Goal: Task Accomplishment & Management: Use online tool/utility

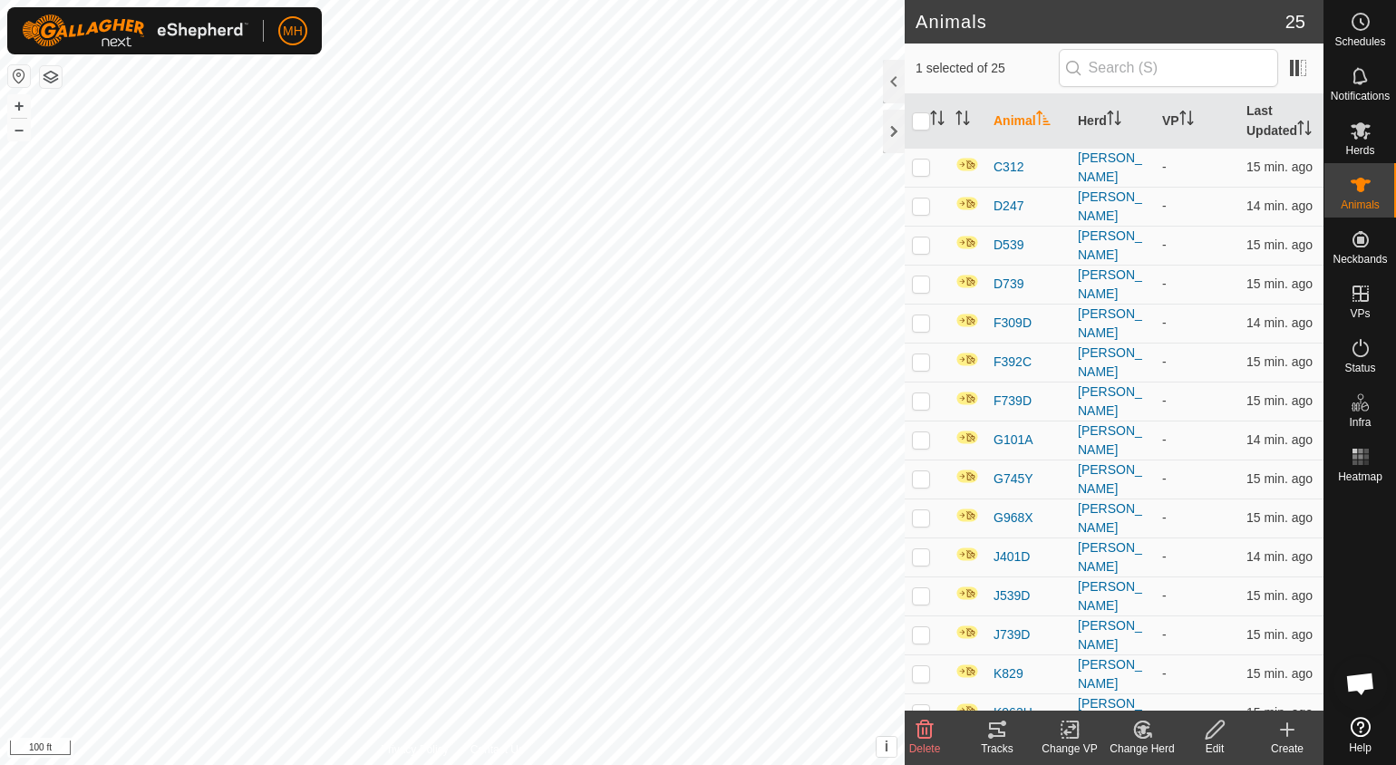
scroll to position [423, 0]
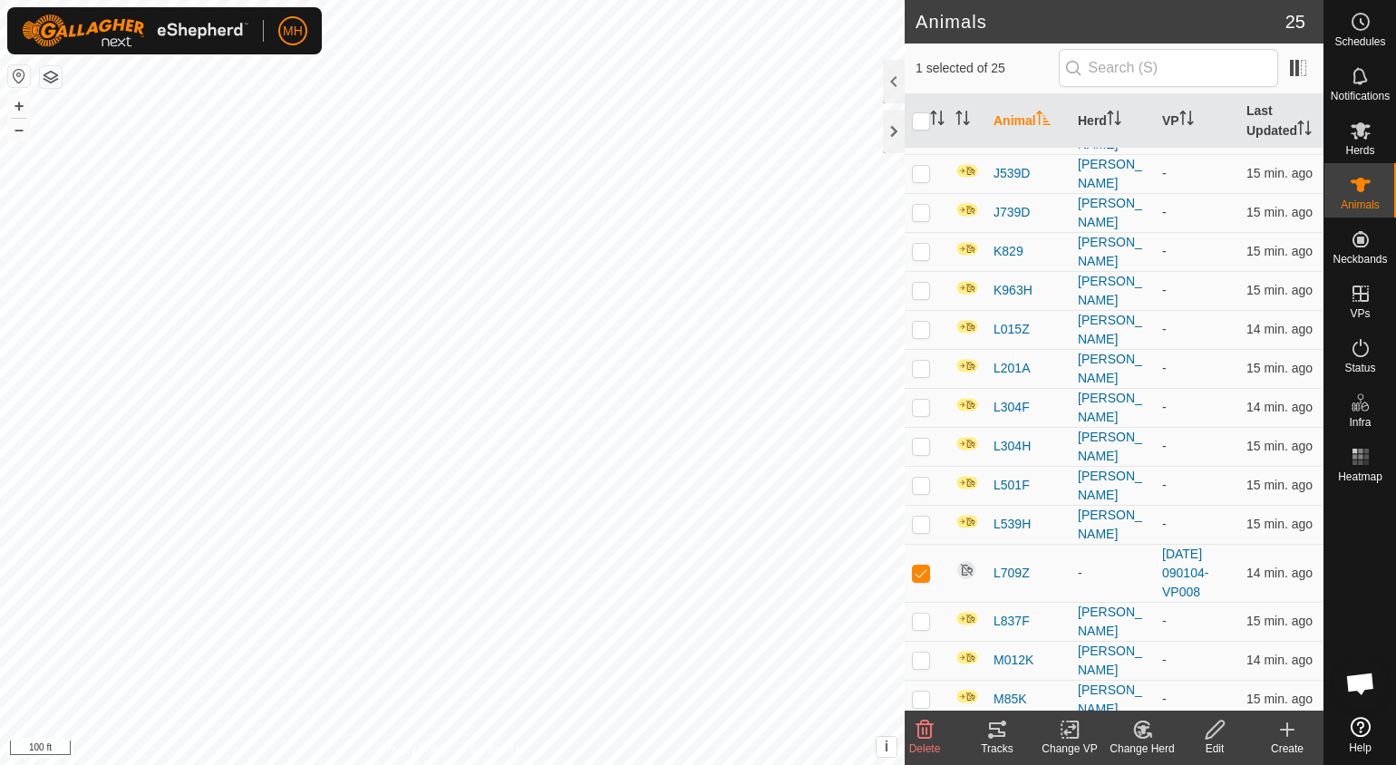
click at [996, 566] on span "L709Z" at bounding box center [1012, 573] width 36 height 19
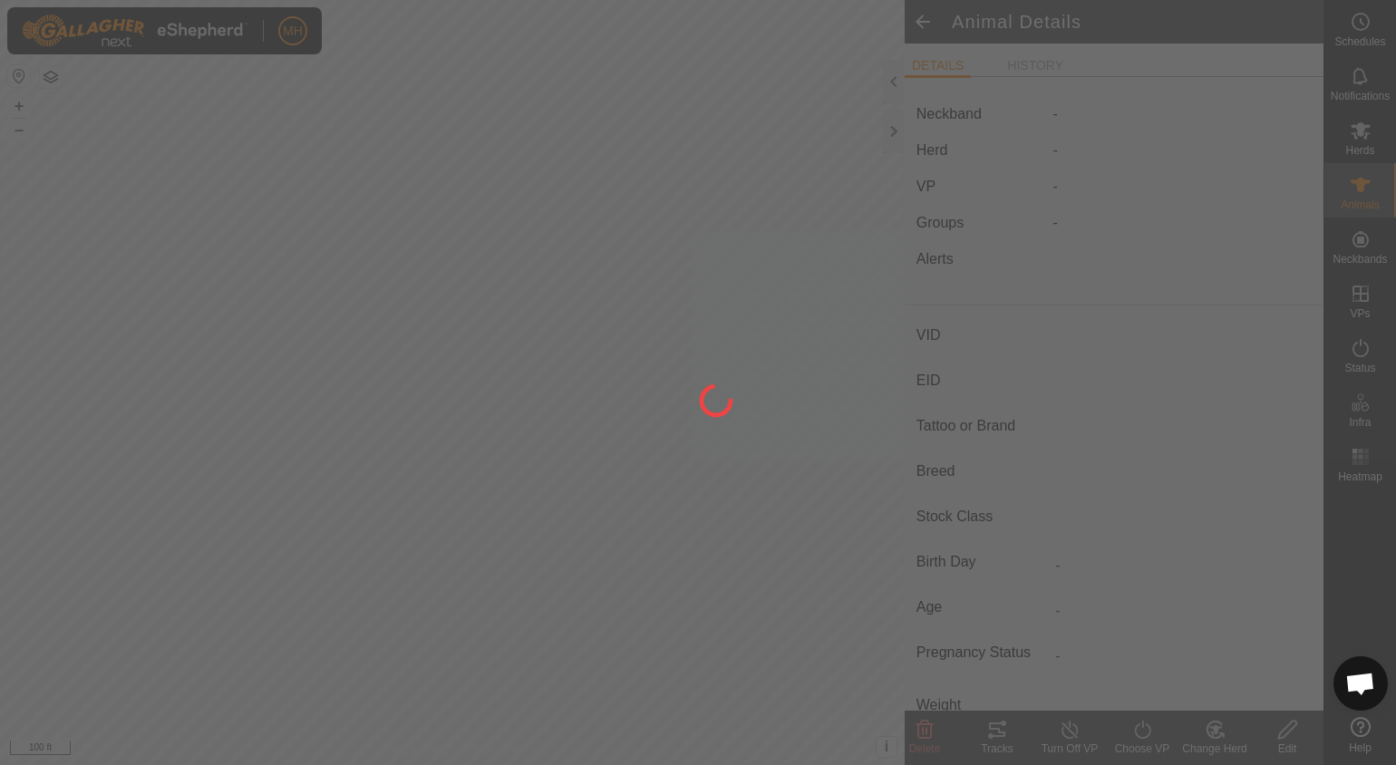
type input "L709Z"
type input "-"
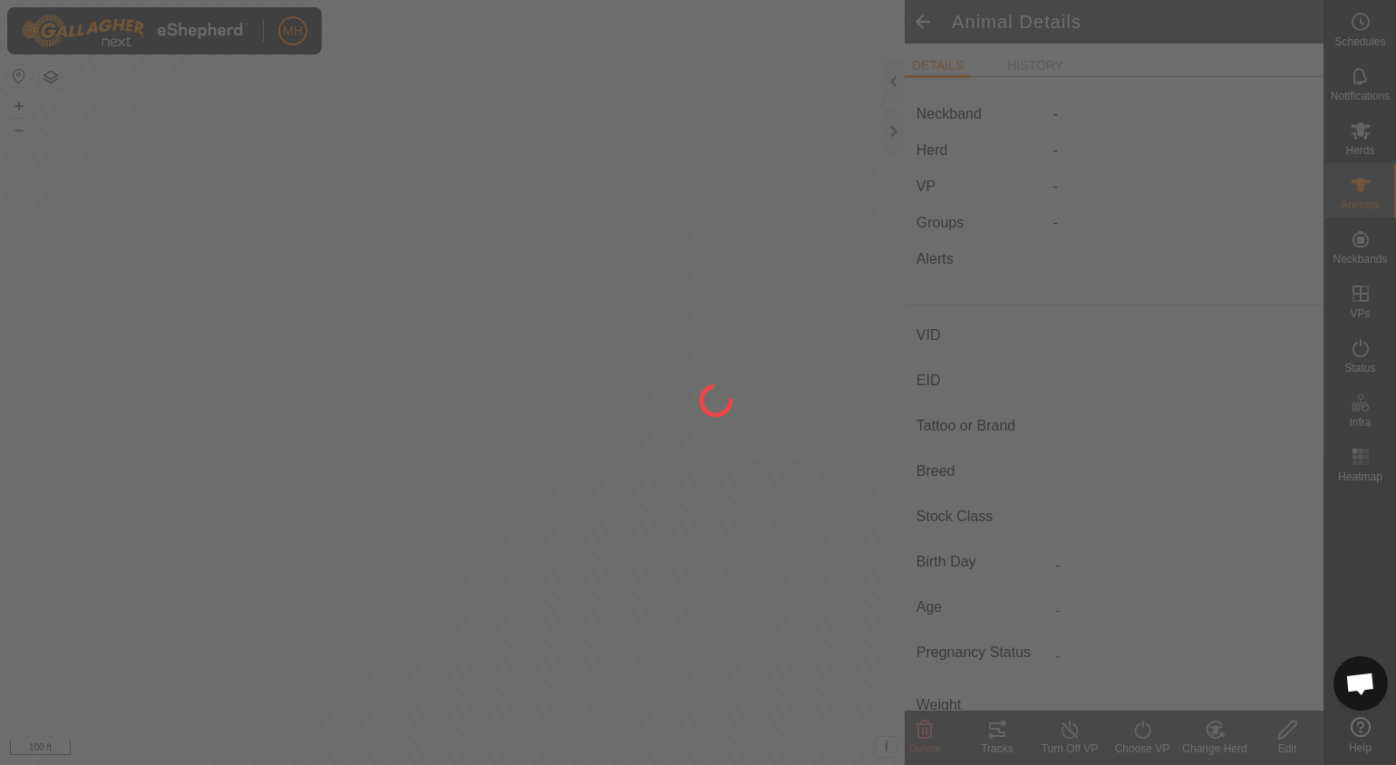
type input "0 kg"
type input "-"
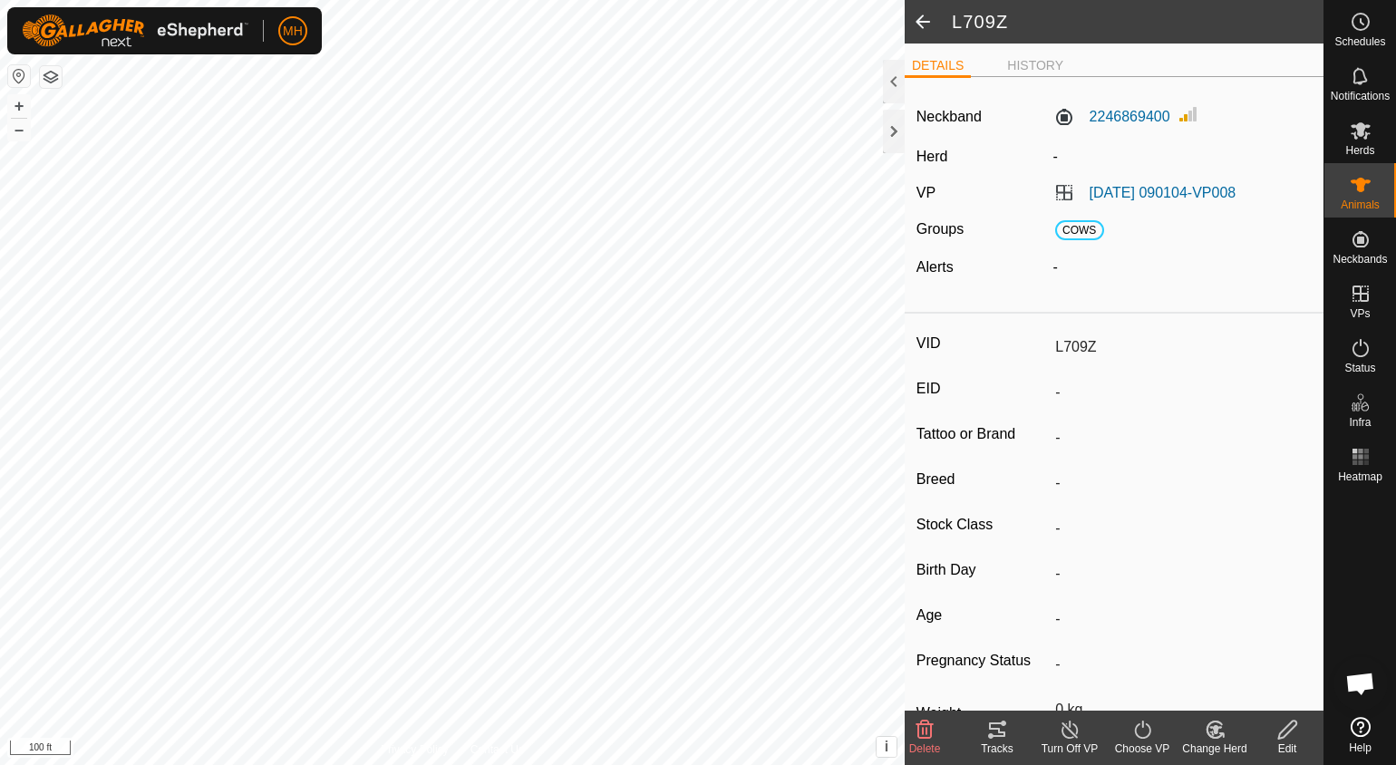
click at [1057, 721] on turn-off-svg-icon at bounding box center [1070, 730] width 73 height 22
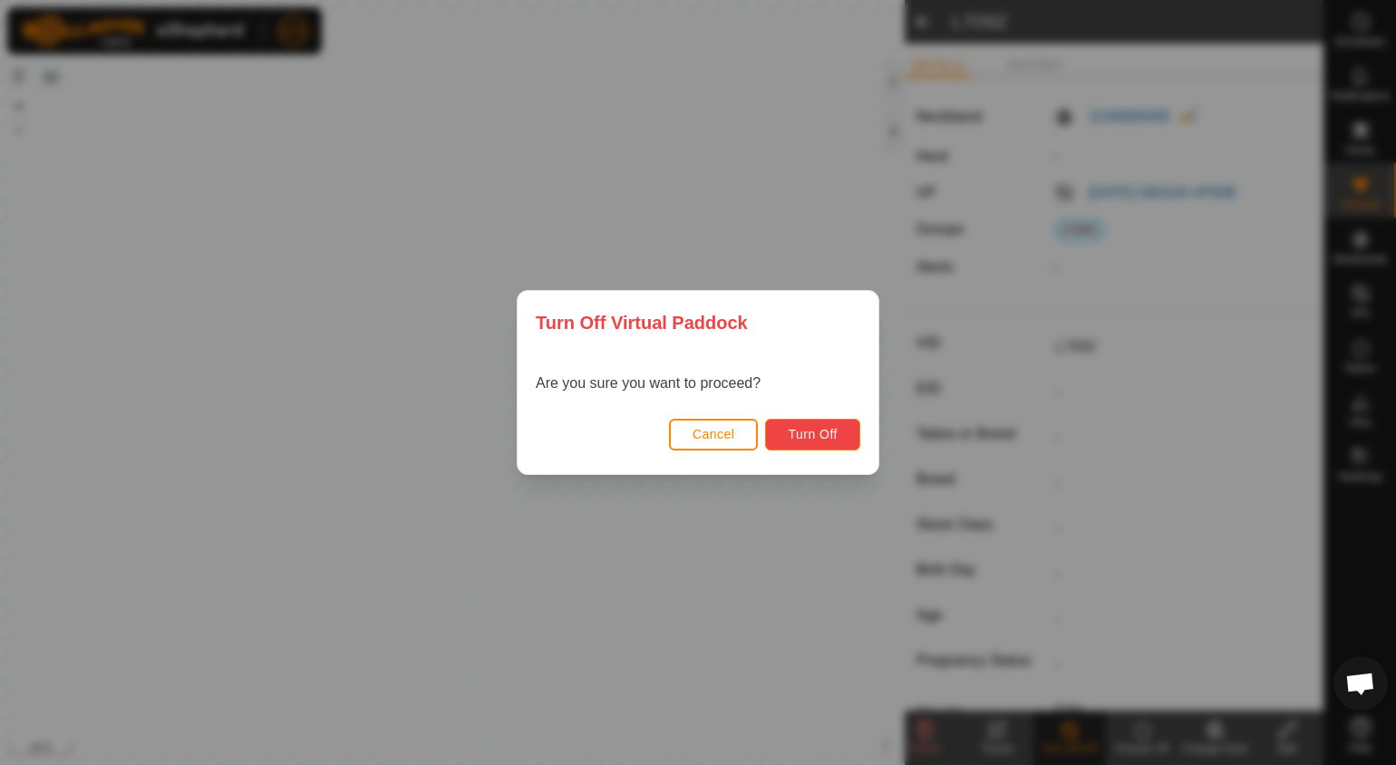
click at [832, 436] on span "Turn Off" at bounding box center [813, 434] width 50 height 15
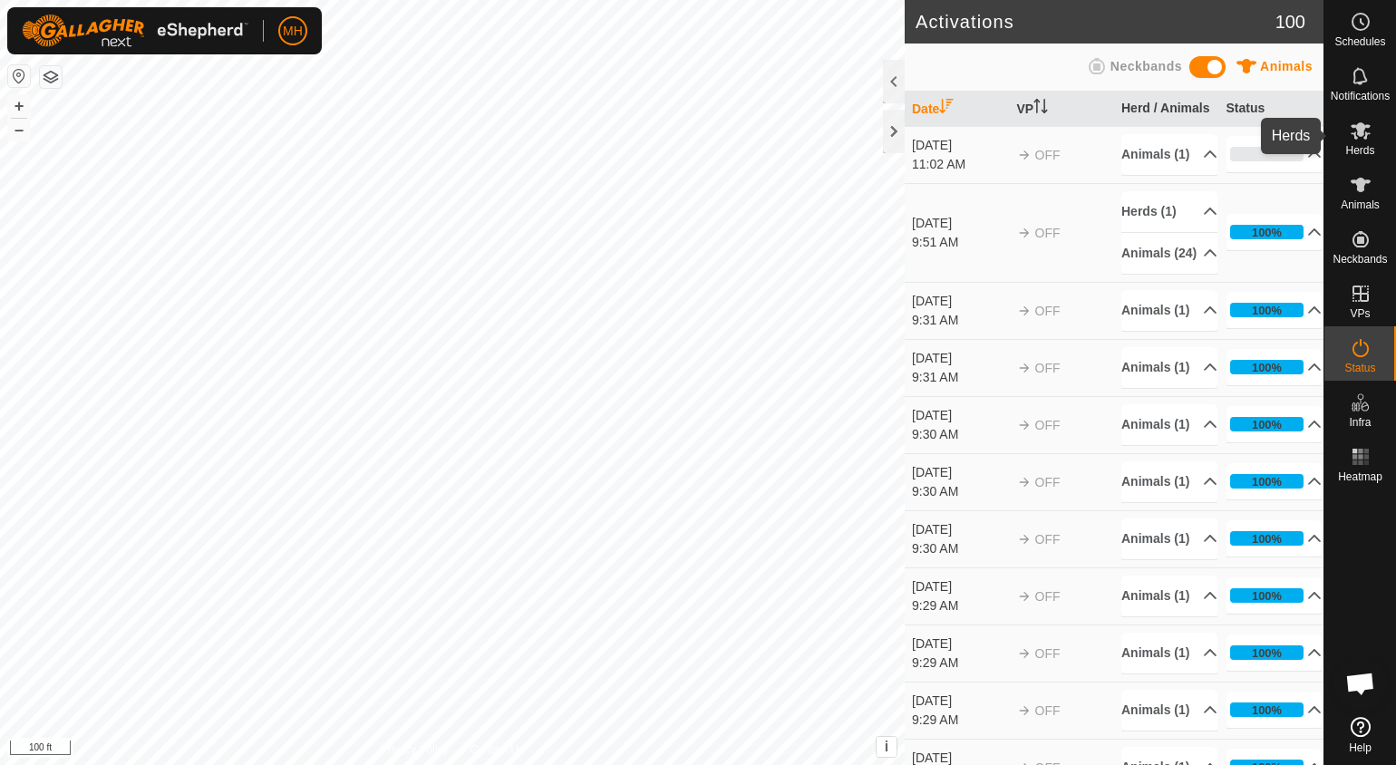
click at [1358, 131] on icon at bounding box center [1361, 130] width 20 height 17
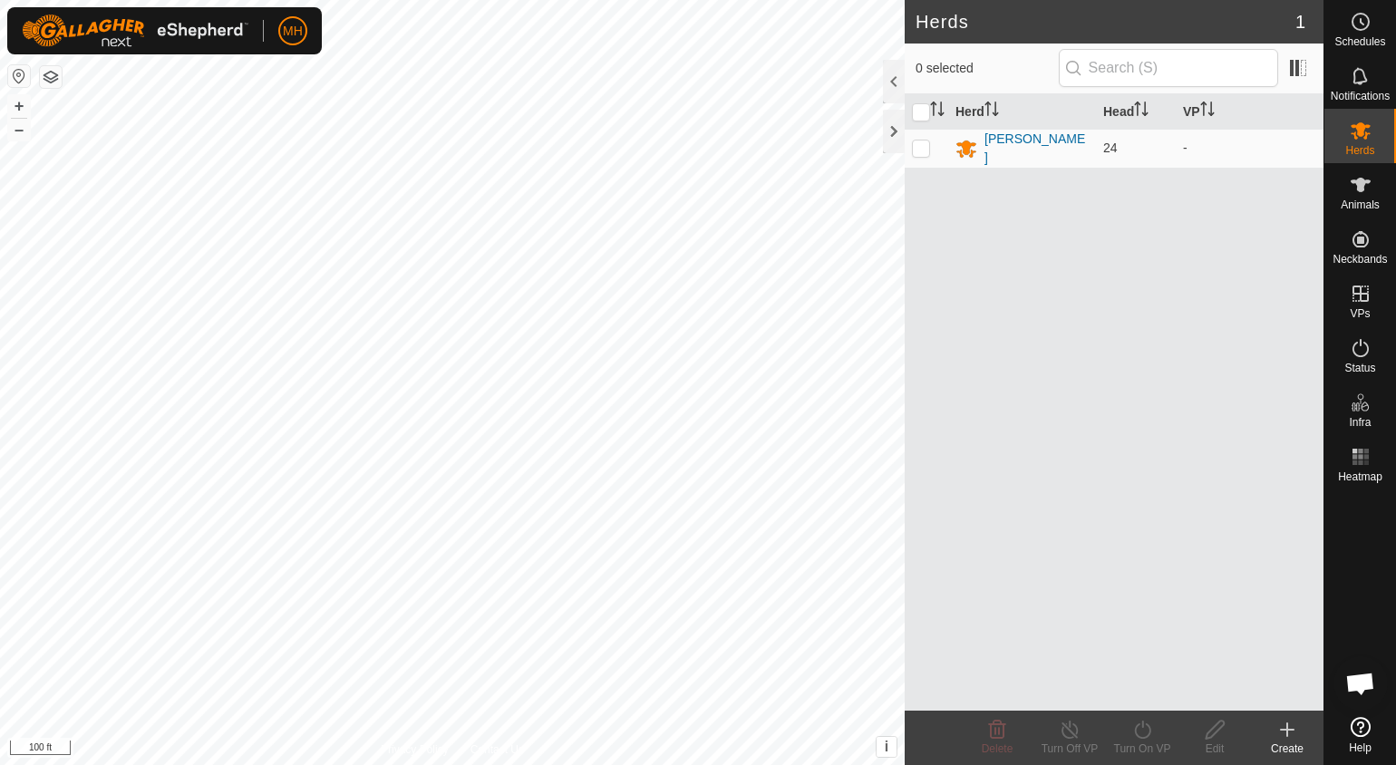
click at [1018, 148] on div "[PERSON_NAME]" at bounding box center [1037, 149] width 104 height 38
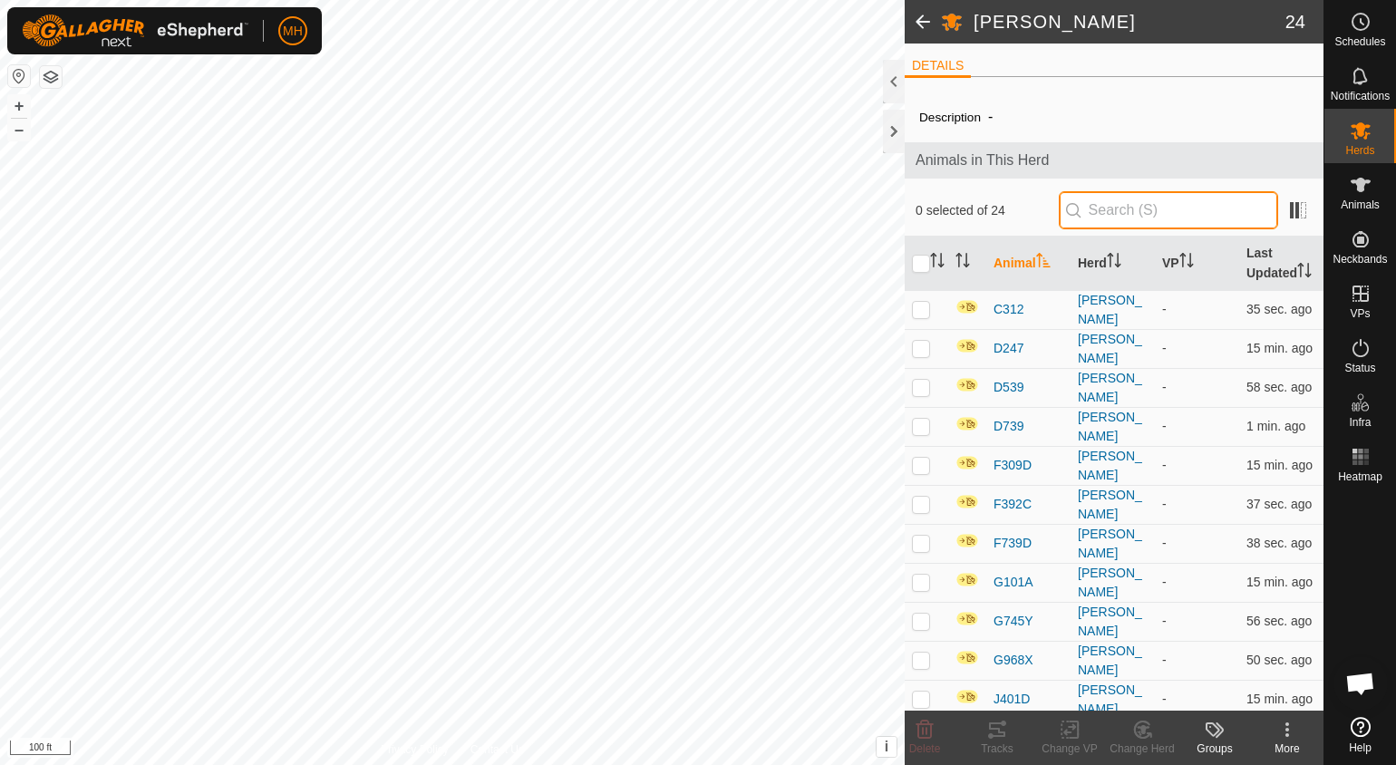
click at [1130, 222] on input "text" at bounding box center [1168, 210] width 219 height 38
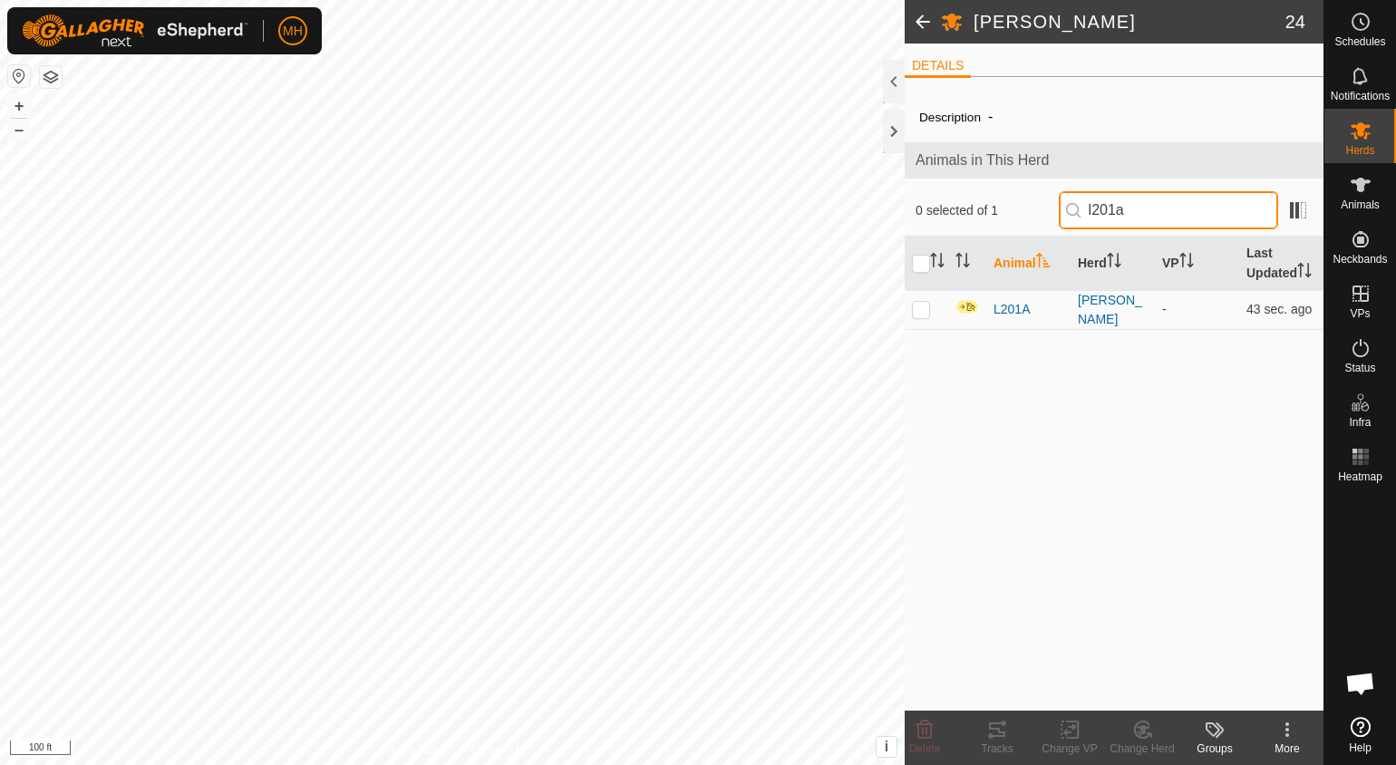
type input "l201a"
click at [1011, 302] on span "L201A" at bounding box center [1012, 309] width 36 height 19
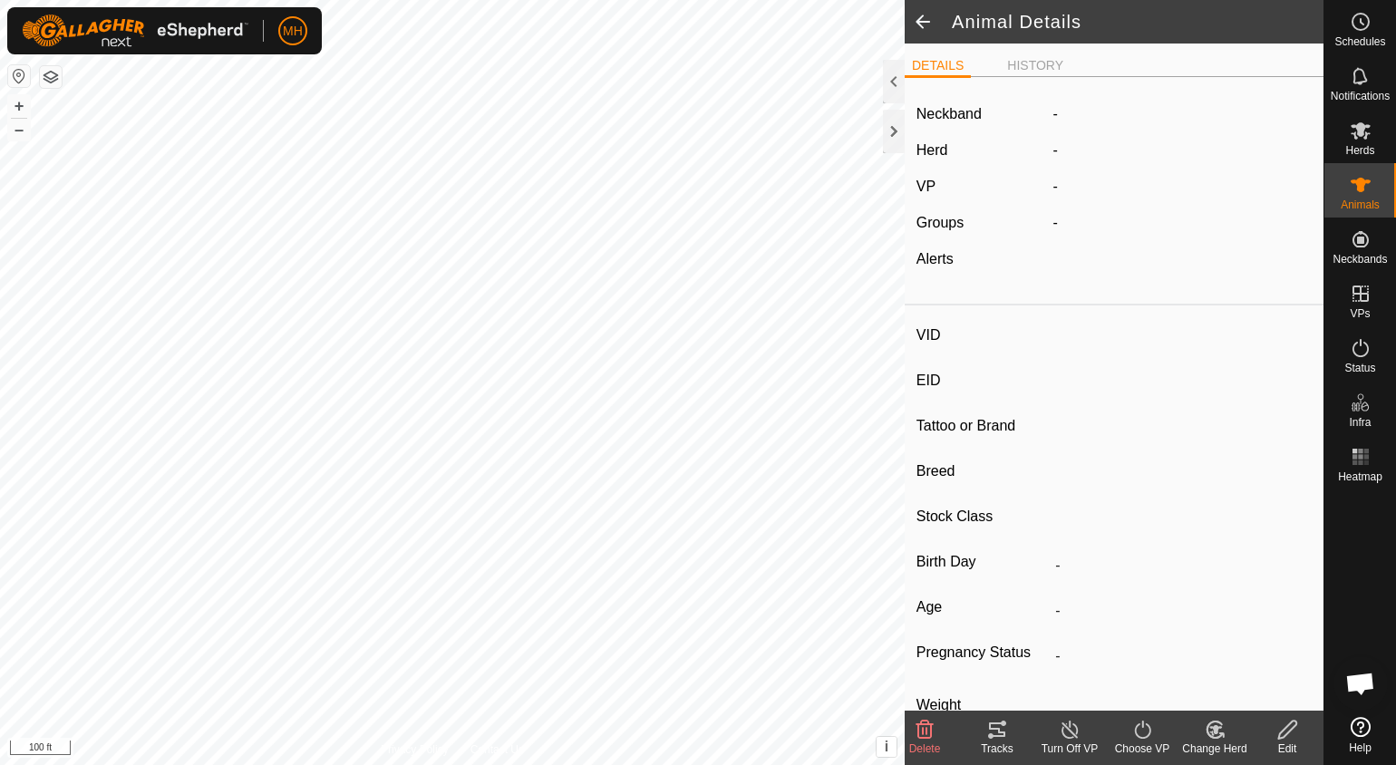
type input "L201A"
type input "-"
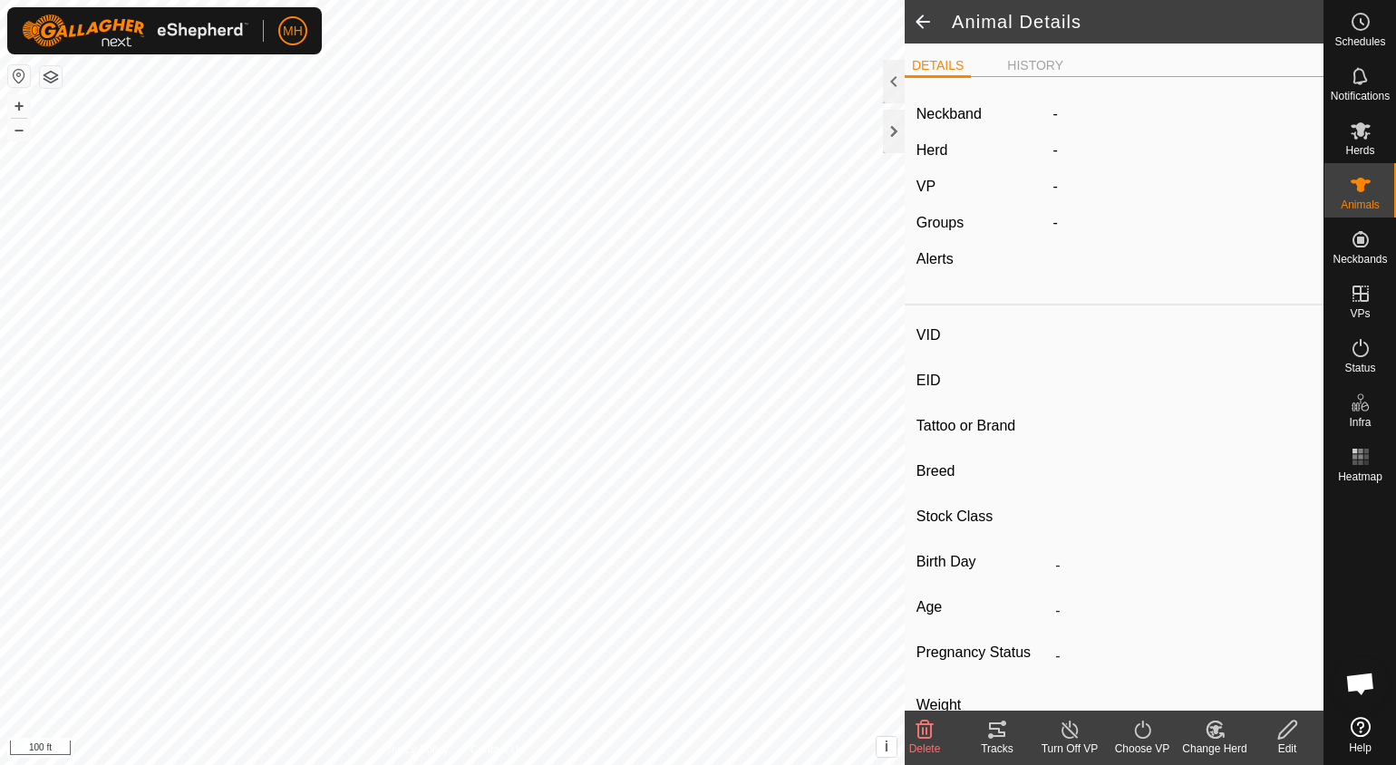
type input "0 kg"
type input "-"
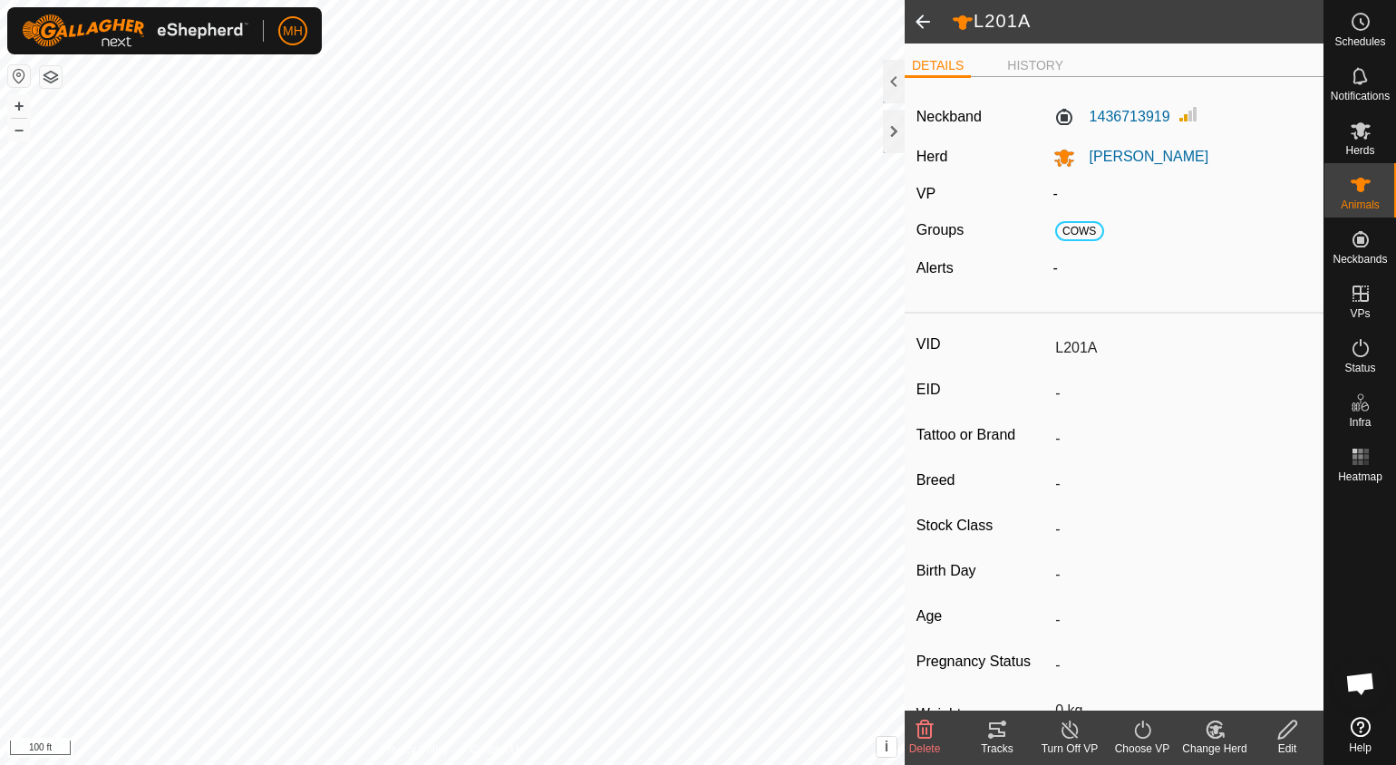
click at [1207, 731] on icon at bounding box center [1214, 730] width 15 height 16
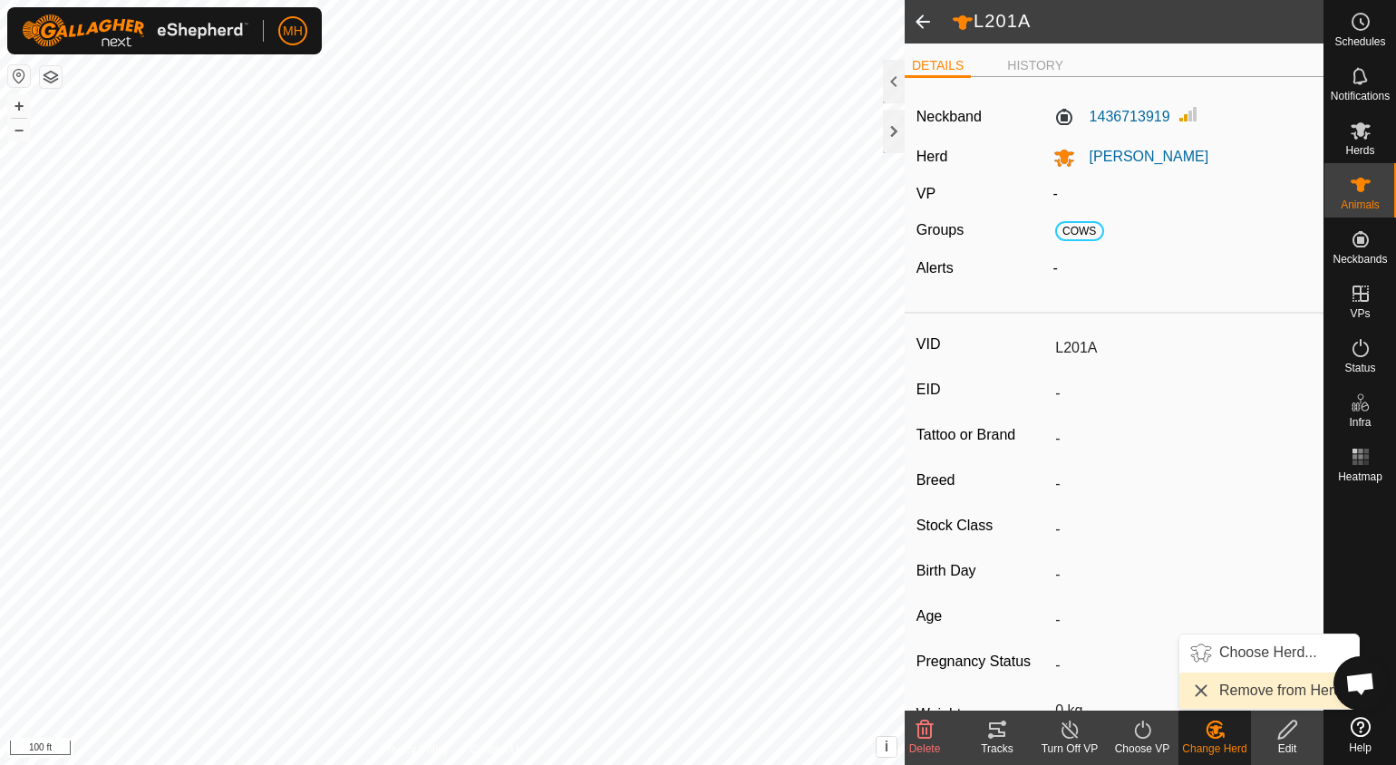
click at [1224, 705] on link "Remove from Herd" at bounding box center [1270, 691] width 180 height 36
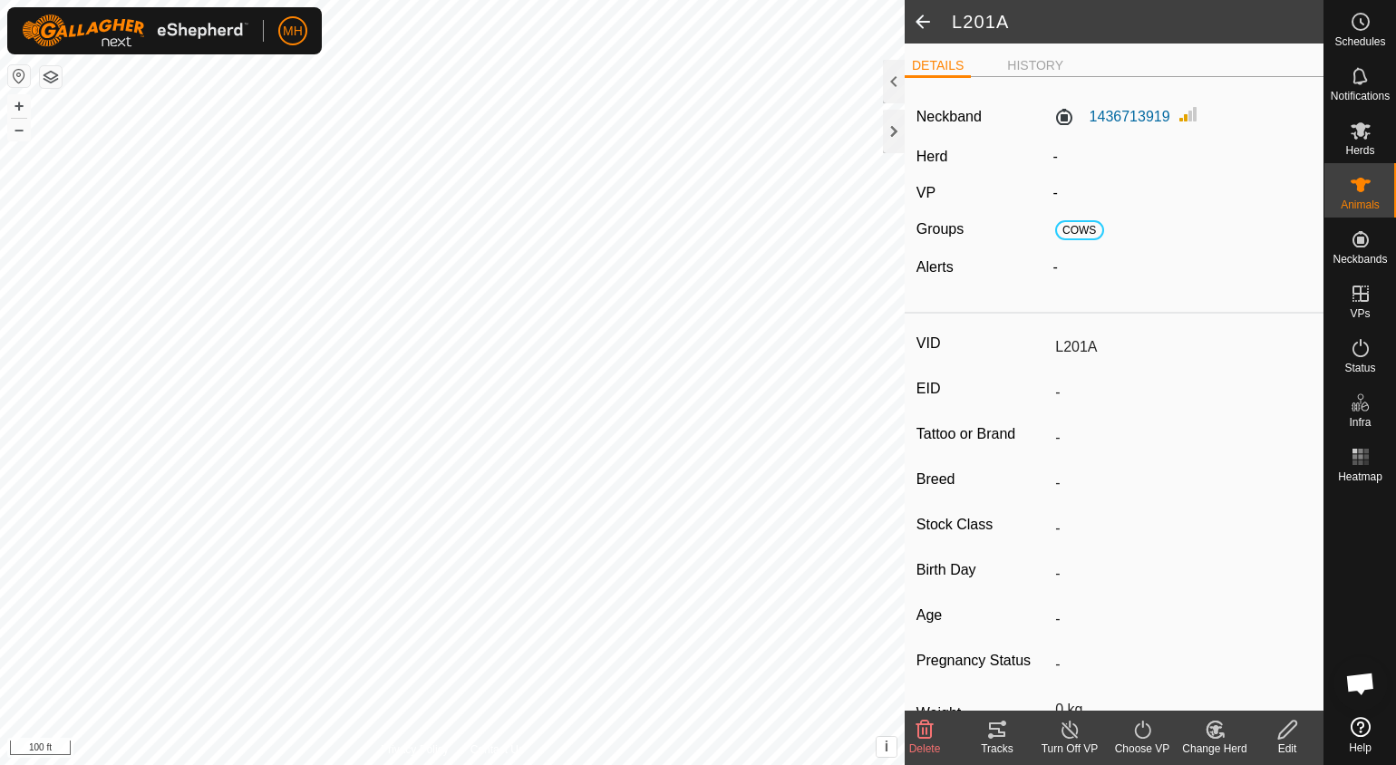
click at [924, 719] on icon at bounding box center [925, 730] width 22 height 22
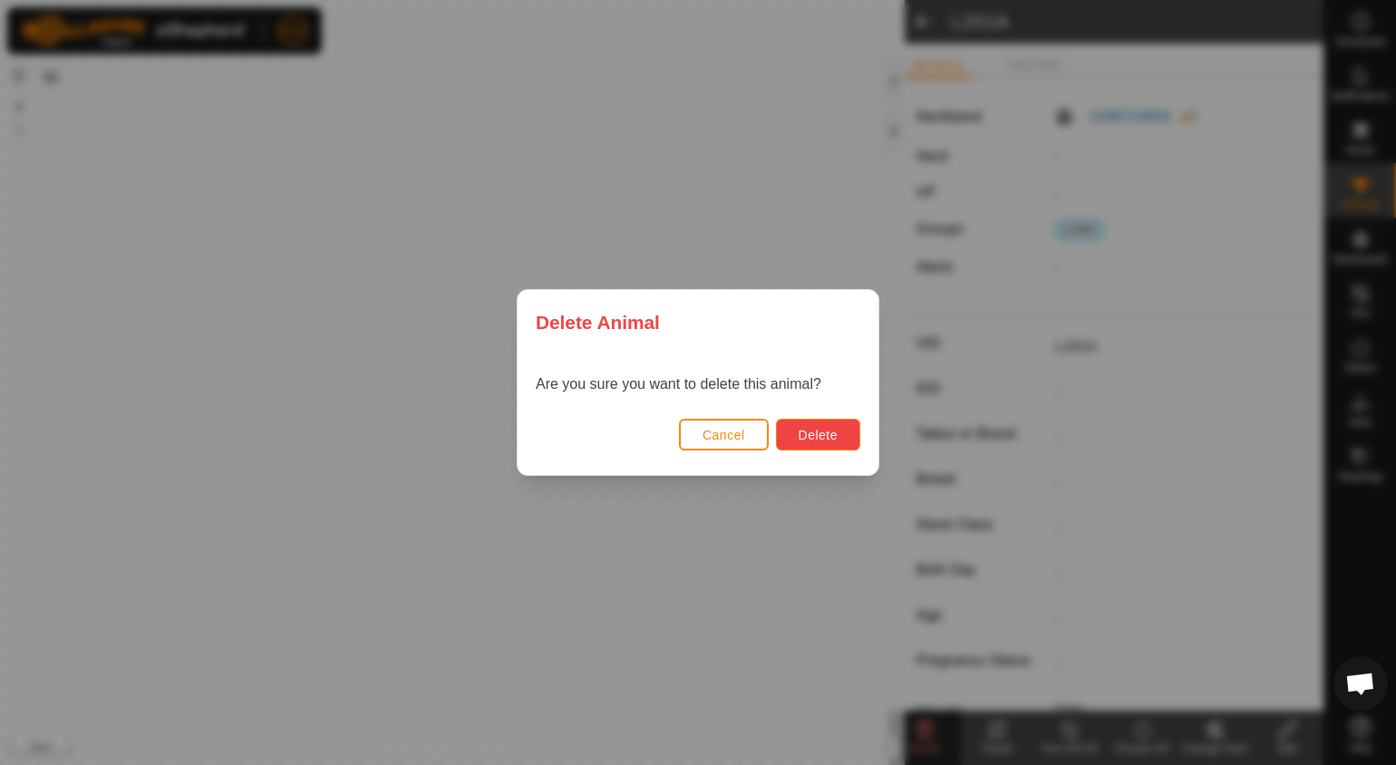
click at [845, 440] on button "Delete" at bounding box center [818, 435] width 84 height 32
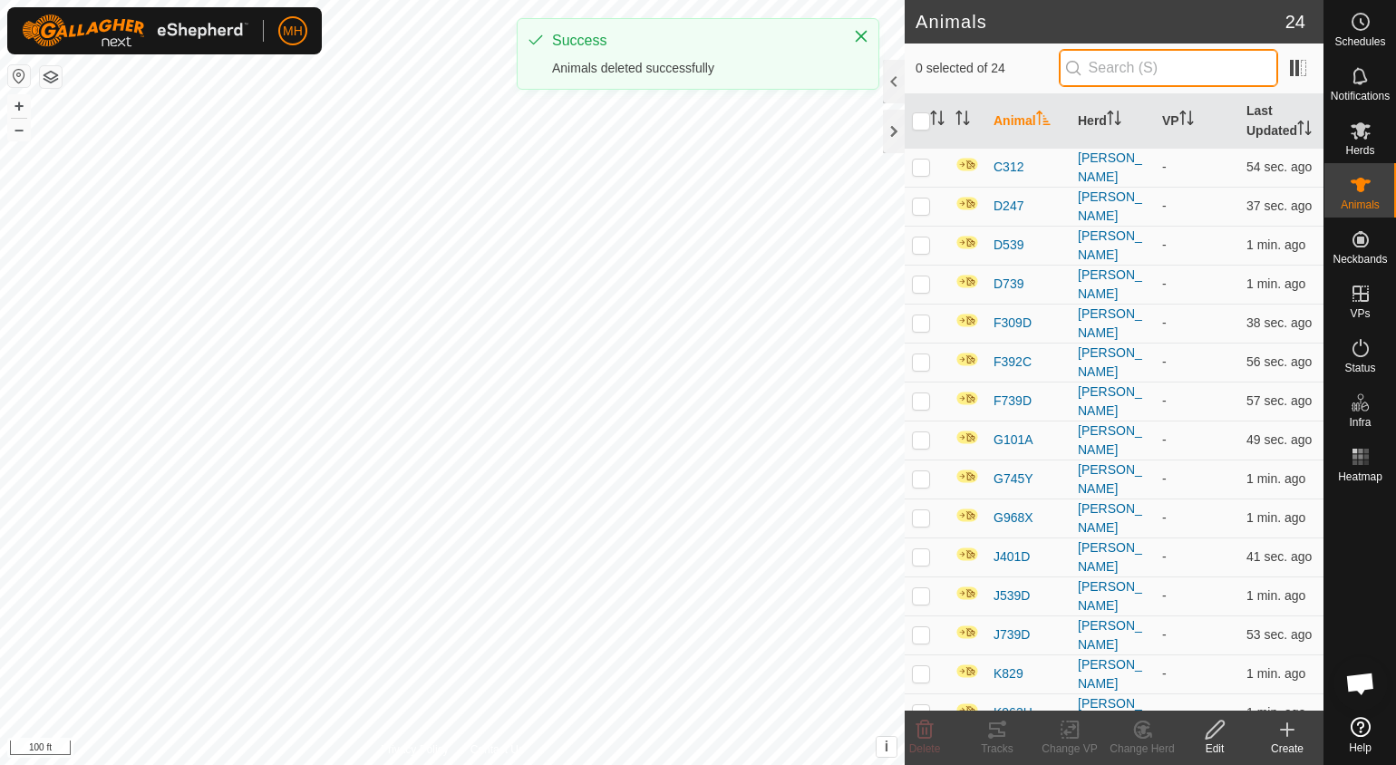
click at [1186, 75] on input "text" at bounding box center [1168, 68] width 219 height 38
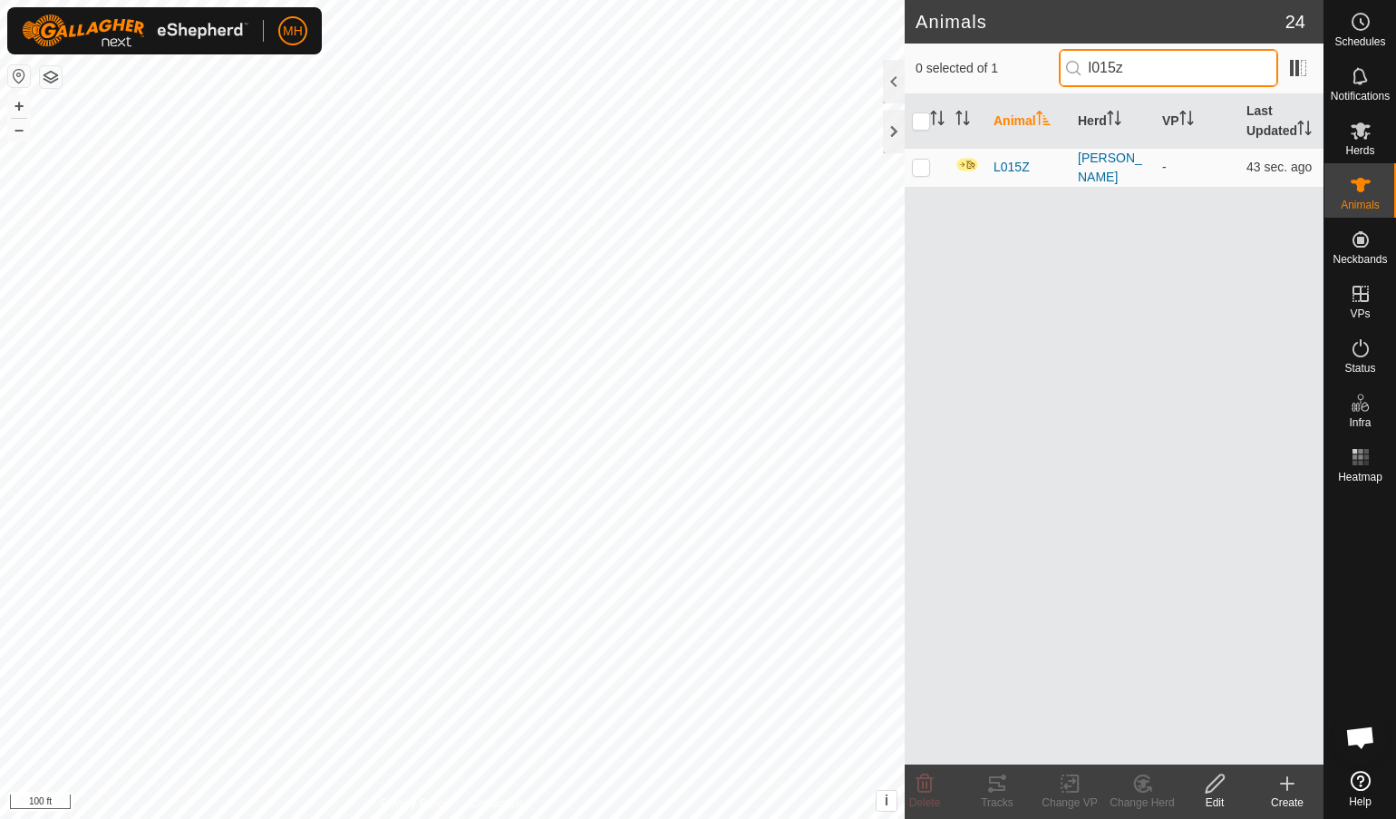
type input "l015z"
click at [1015, 170] on span "L015Z" at bounding box center [1012, 167] width 36 height 19
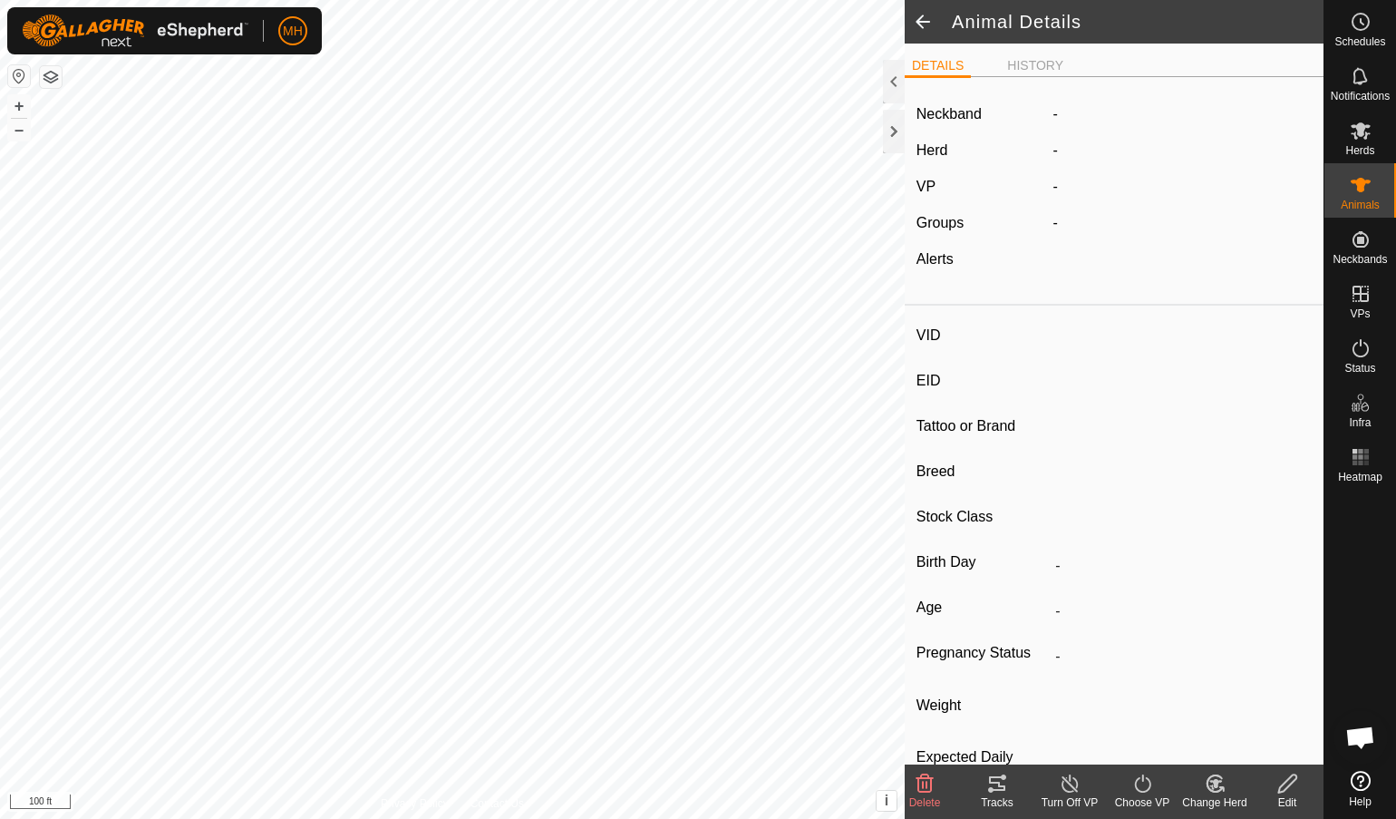
click at [1213, 764] on icon at bounding box center [1215, 784] width 23 height 22
click at [1229, 708] on link "Choose Herd..." at bounding box center [1270, 706] width 180 height 36
type input "L015Z"
type input "-"
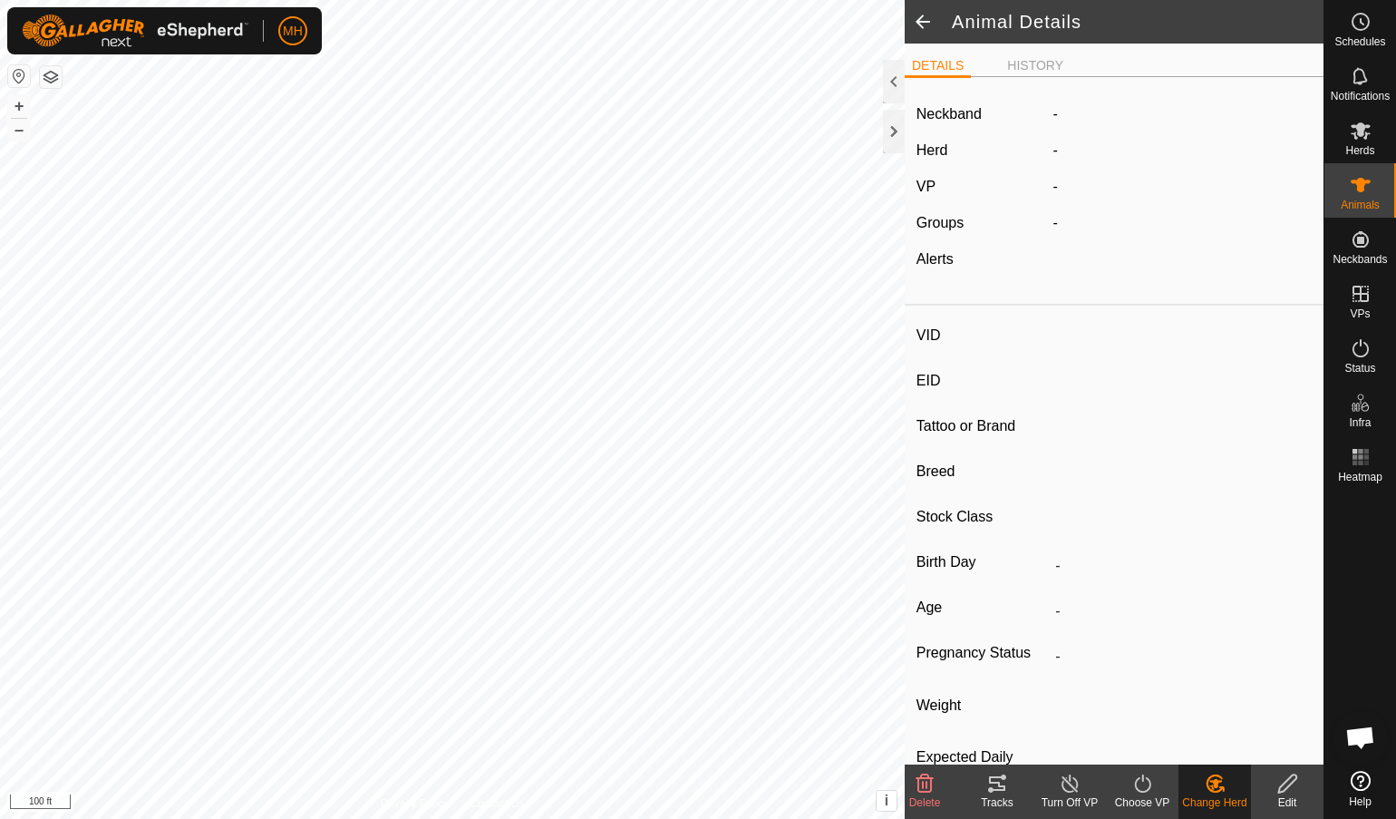
type input "-"
type input "0 kg"
type input "-"
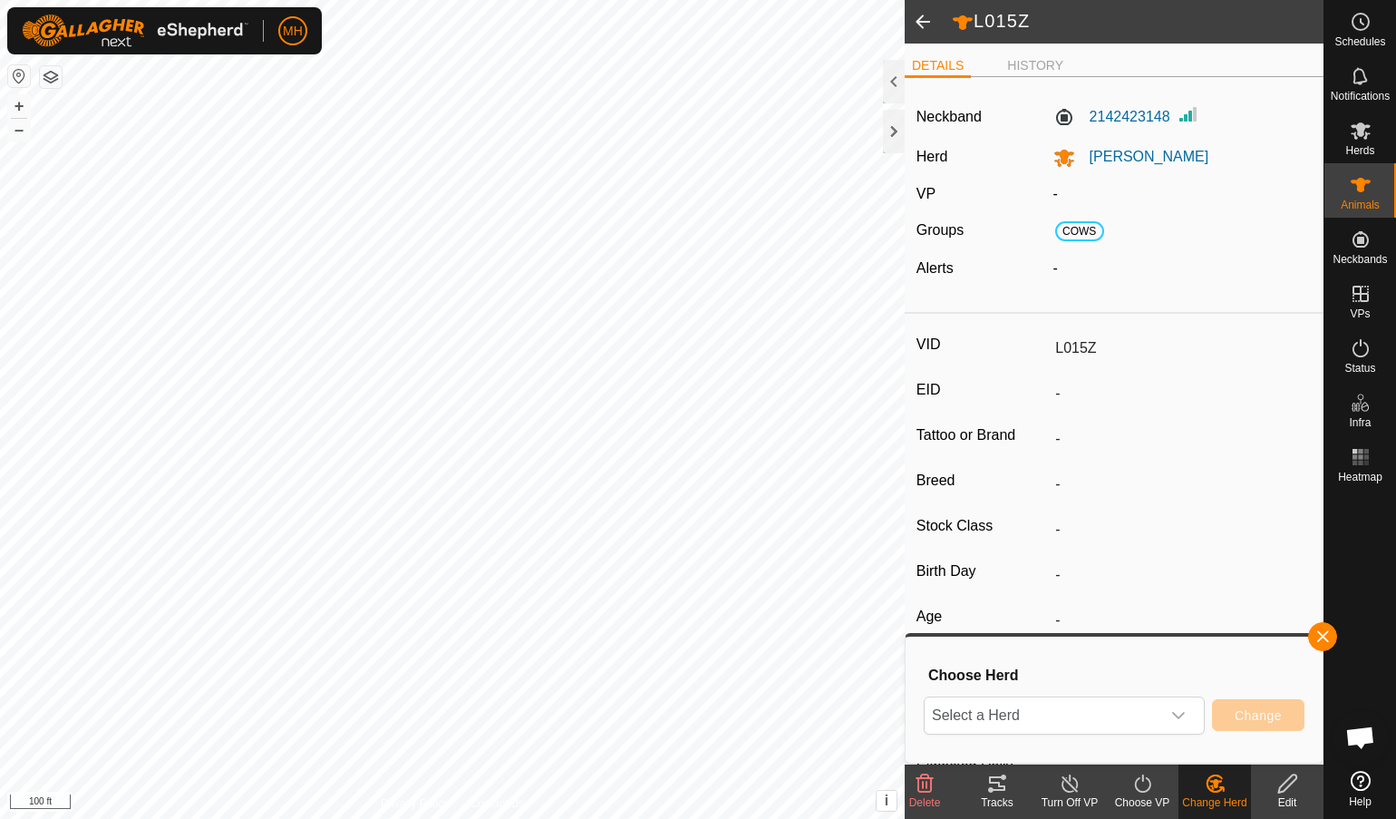
click at [920, 19] on span at bounding box center [923, 22] width 36 height 44
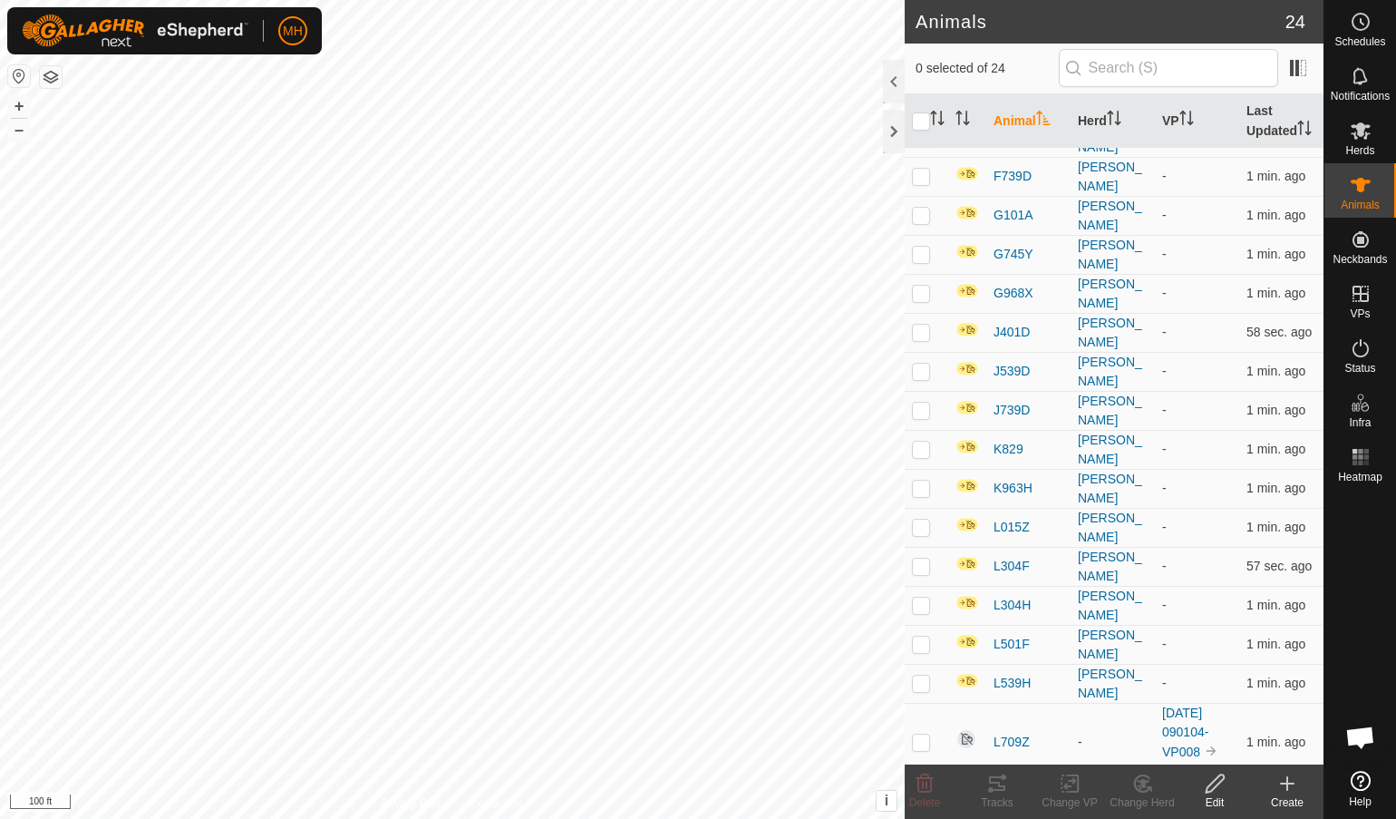
scroll to position [229, 0]
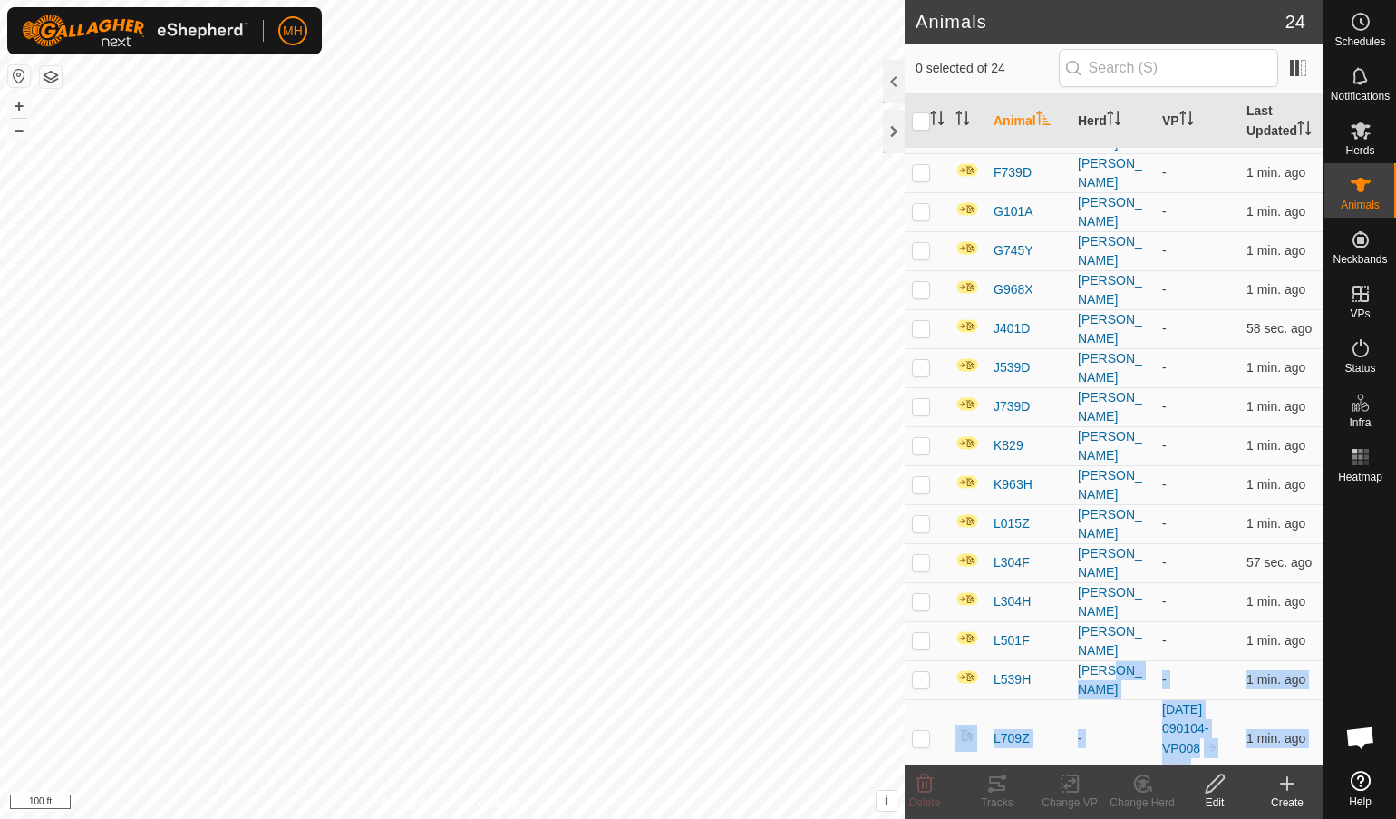
drag, startPoint x: 1006, startPoint y: 744, endPoint x: 1097, endPoint y: 612, distance: 161.0
click at [1097, 612] on tbody "C312 Bertlshofer - 1 min. ago D247 Bertlshofer - 54 sec. ago D539 Bertlshofer -…" at bounding box center [1114, 406] width 419 height 975
drag, startPoint x: 1097, startPoint y: 612, endPoint x: 1046, endPoint y: 668, distance: 75.8
click at [1046, 699] on td "L709Z" at bounding box center [1029, 738] width 84 height 78
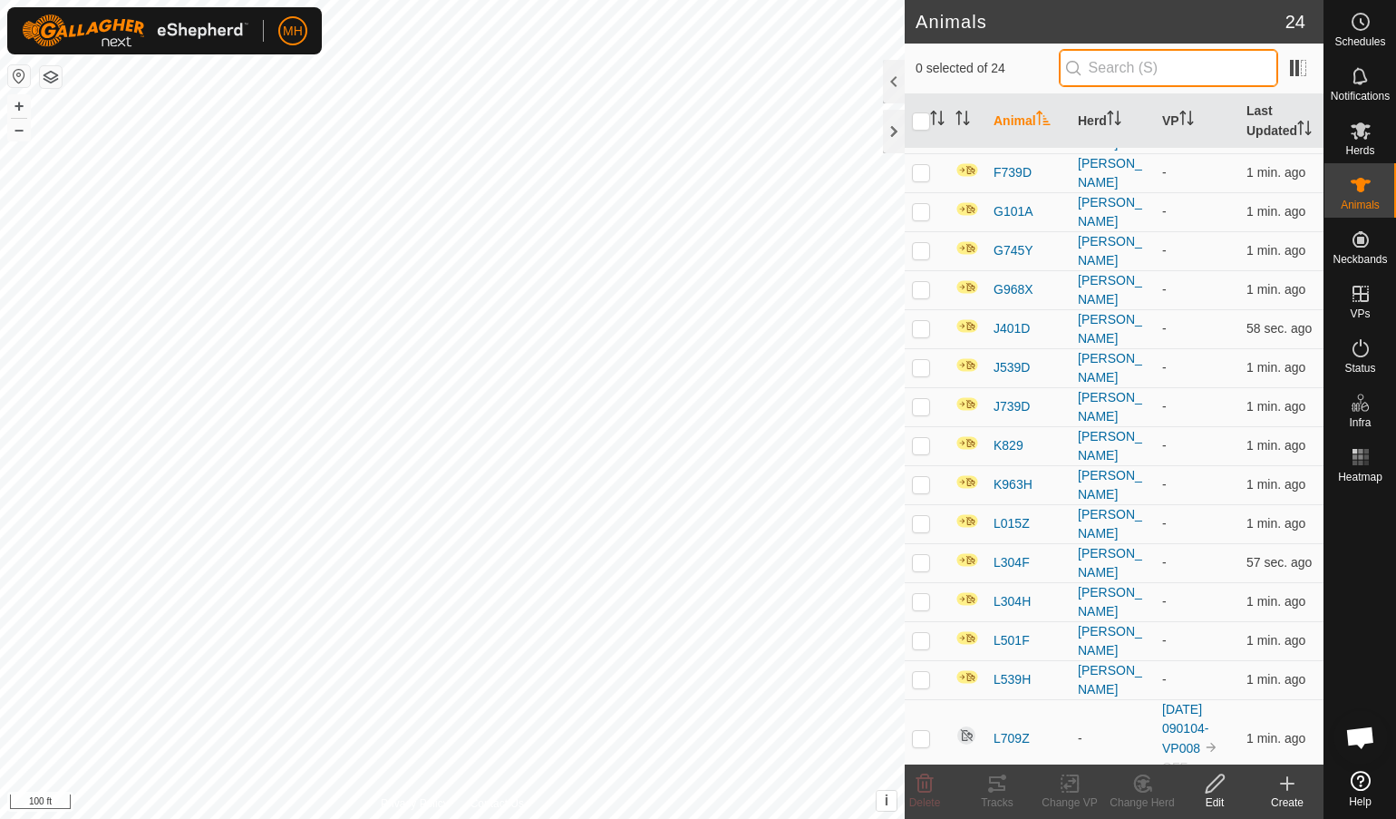
click at [1208, 50] on input "text" at bounding box center [1168, 68] width 219 height 38
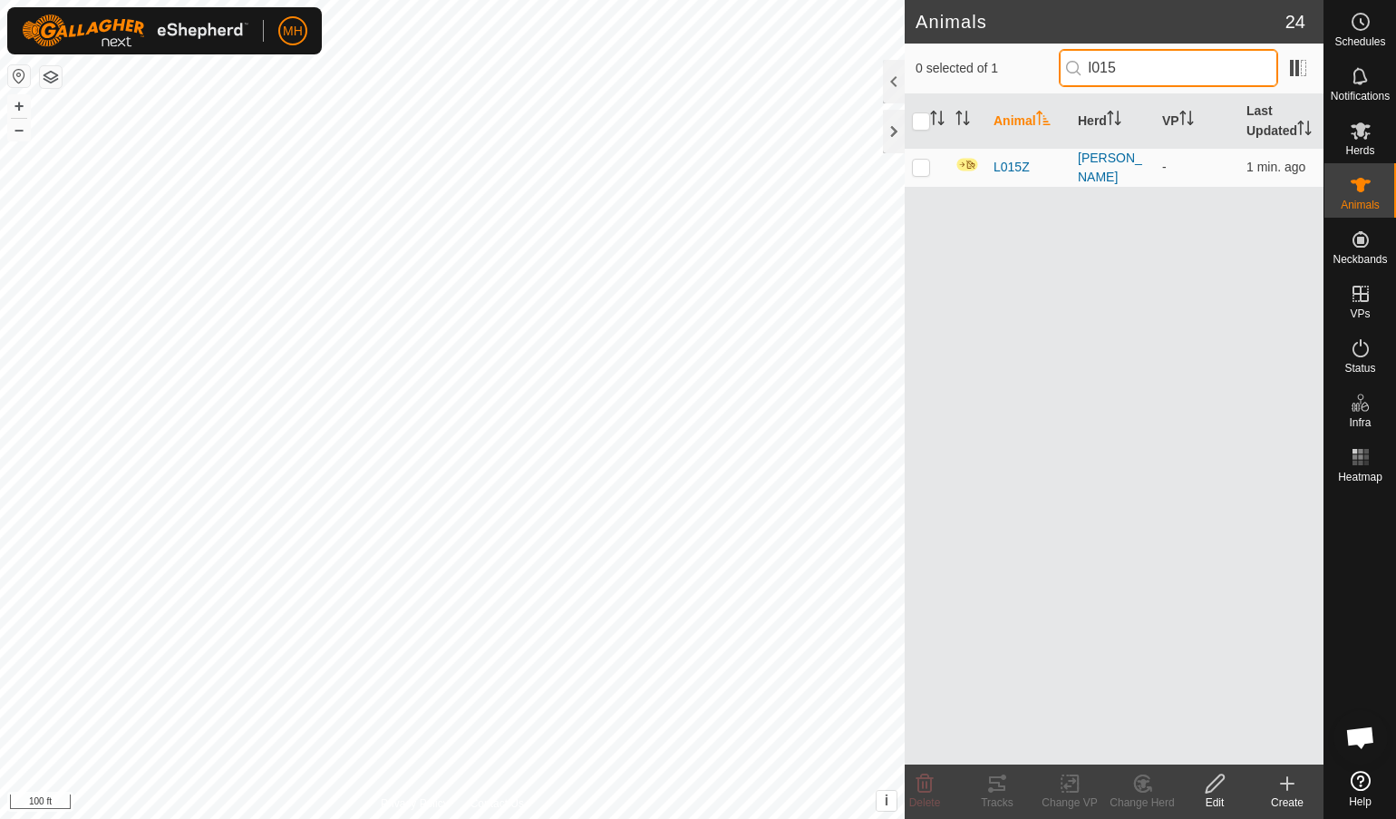
type input "l015"
click at [1017, 173] on span "L015Z" at bounding box center [1012, 167] width 36 height 19
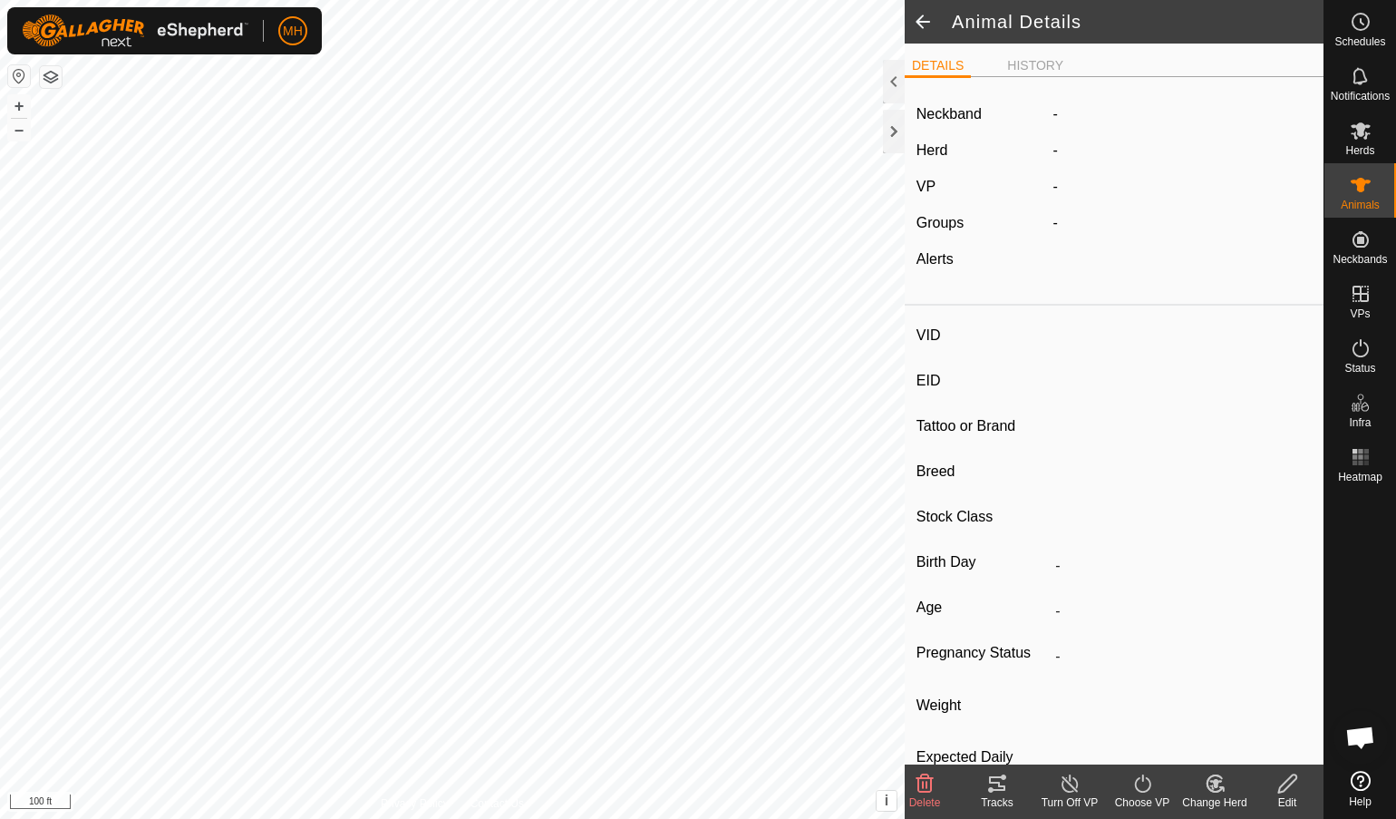
type input "L015Z"
type input "-"
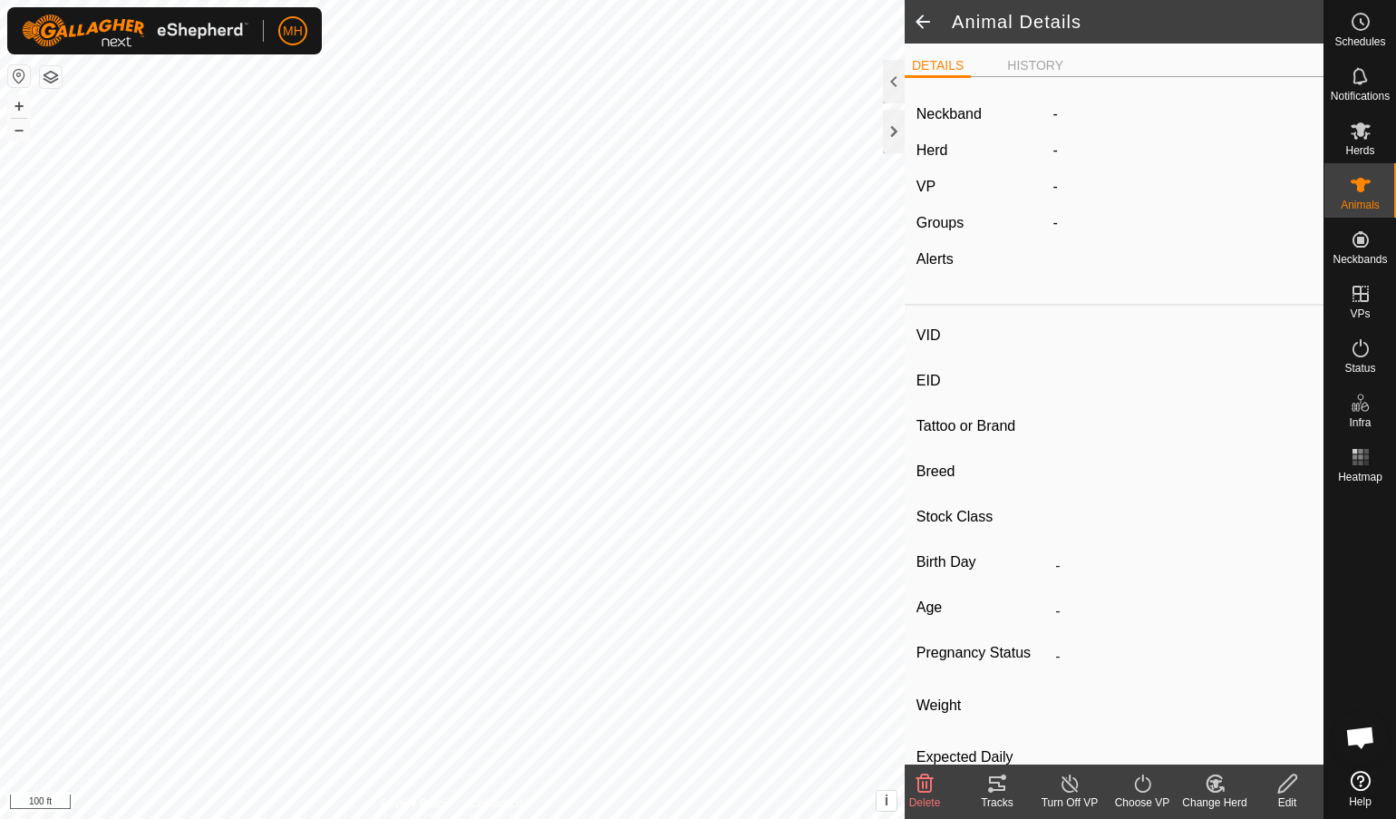
type input "0 kg"
type input "-"
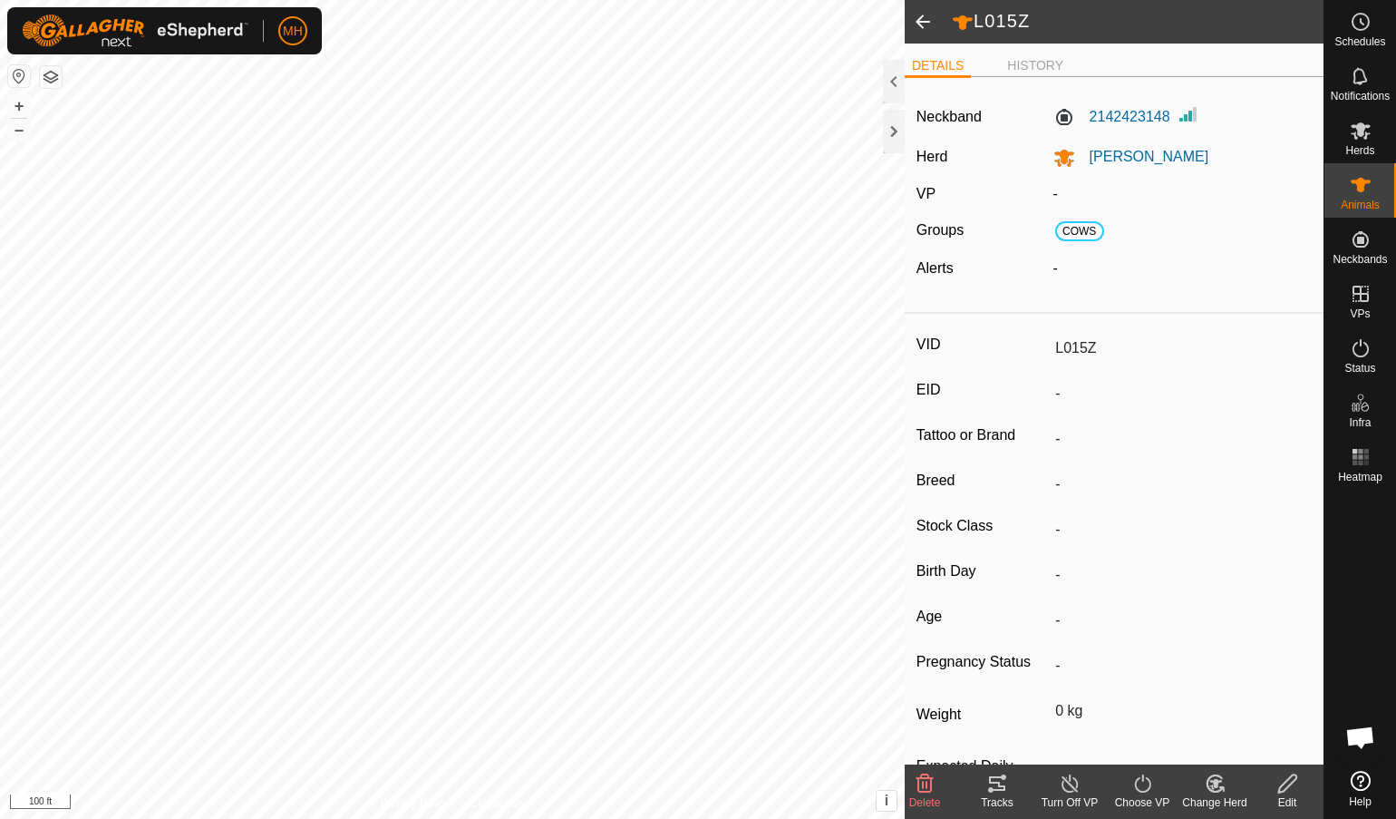
click at [1211, 764] on icon at bounding box center [1212, 786] width 5 height 5
click at [1221, 744] on link "Remove from Herd" at bounding box center [1270, 744] width 180 height 36
click at [928, 764] on icon at bounding box center [925, 784] width 22 height 22
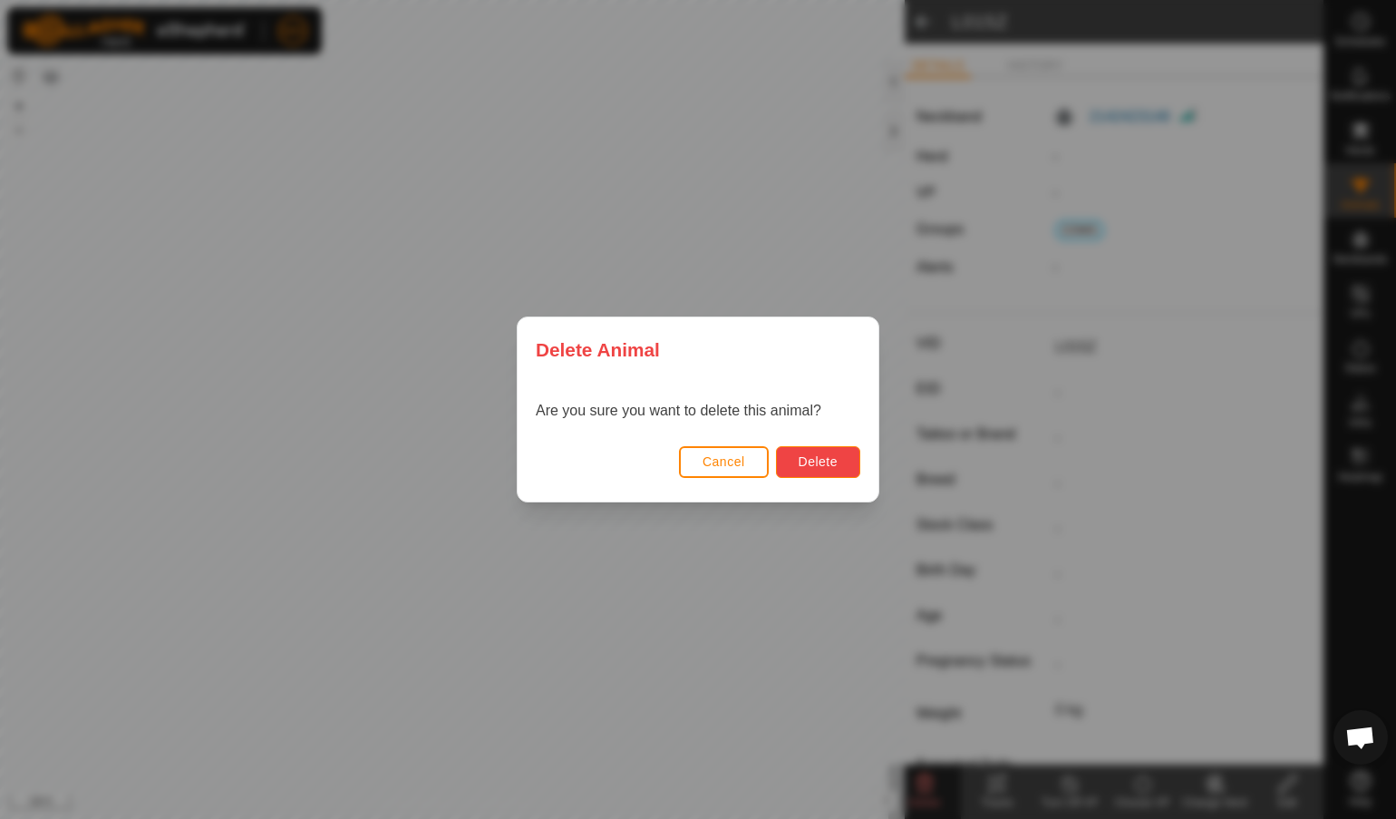
click at [849, 446] on button "Delete" at bounding box center [818, 462] width 84 height 32
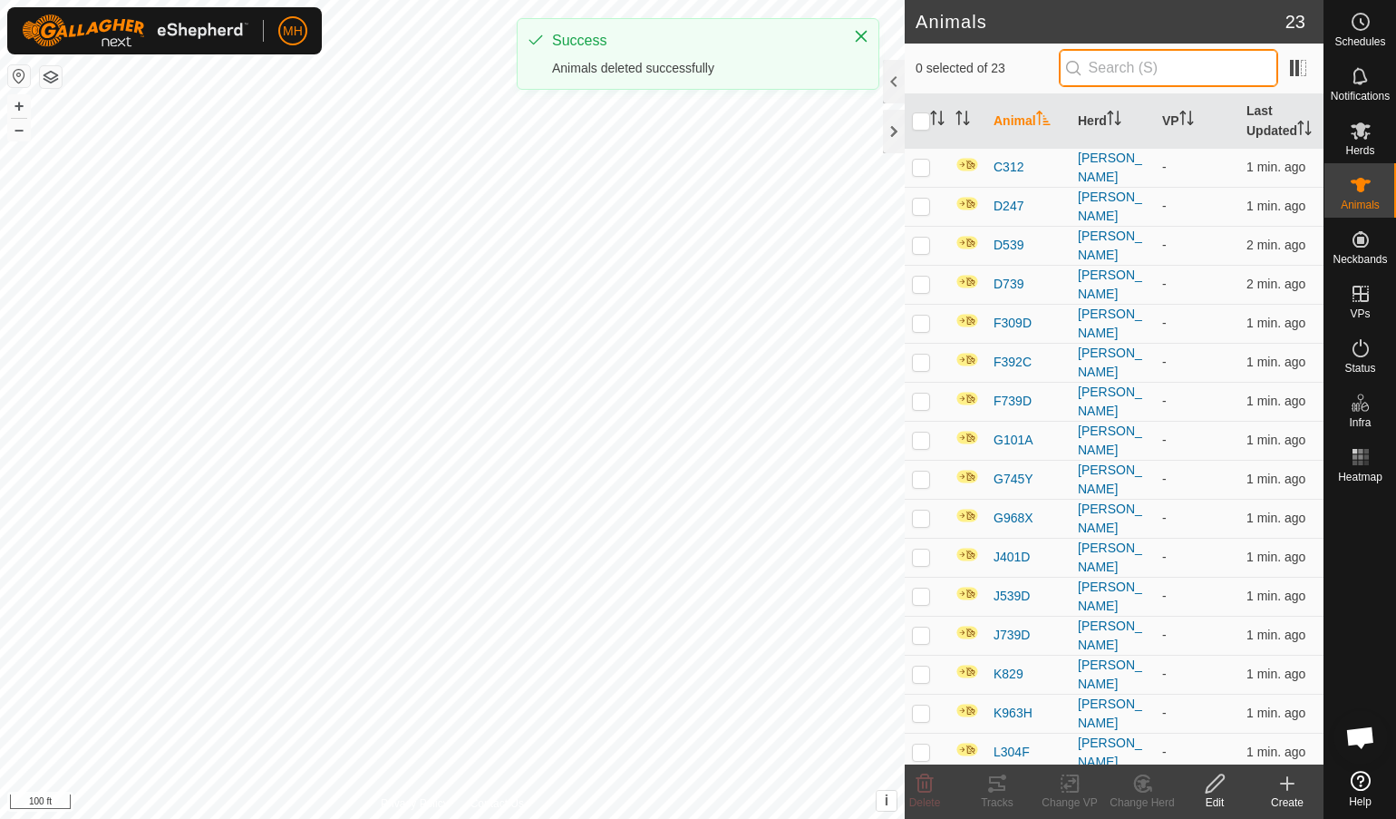
click at [1183, 72] on input "text" at bounding box center [1168, 68] width 219 height 38
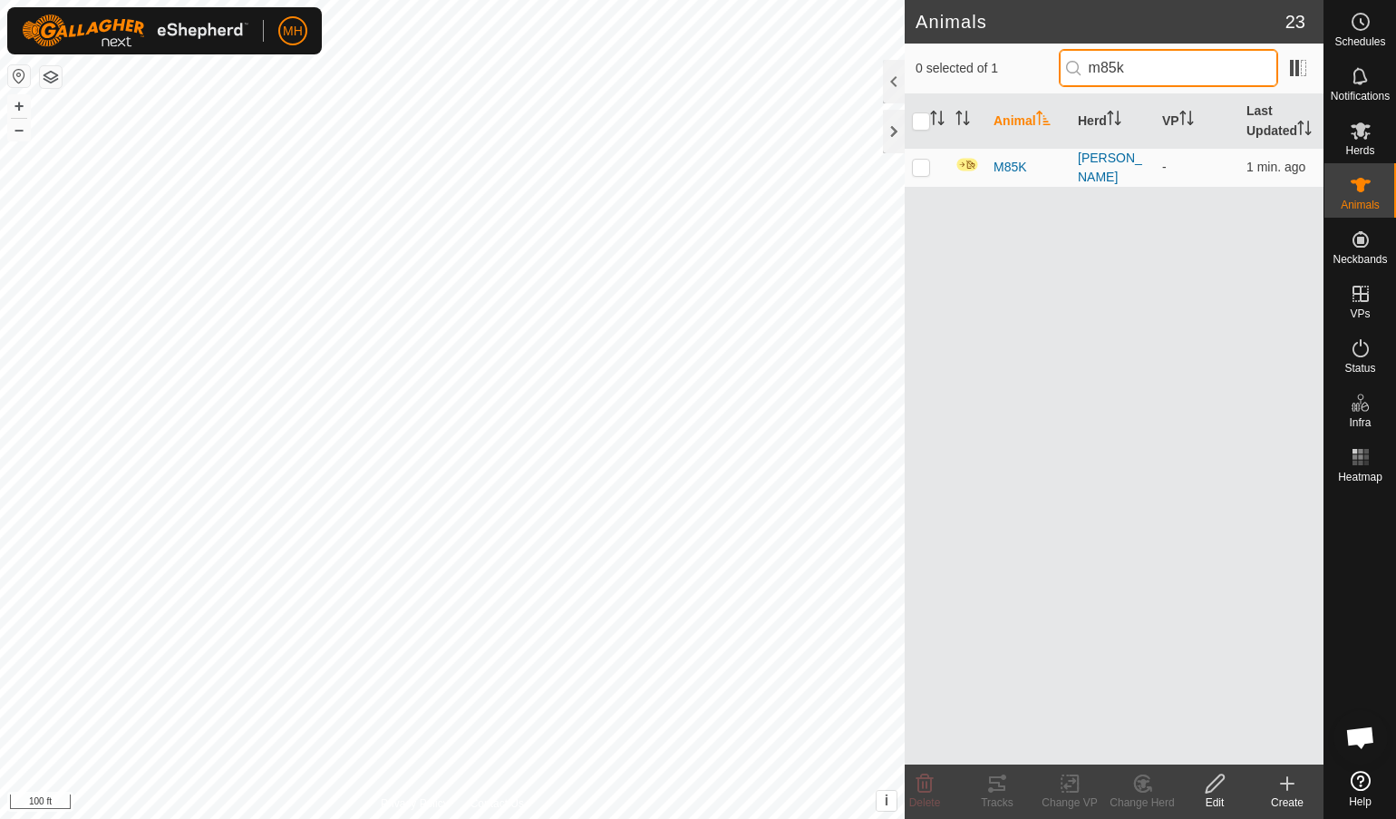
type input "m85k"
click at [1013, 160] on span "M85K" at bounding box center [1011, 167] width 34 height 19
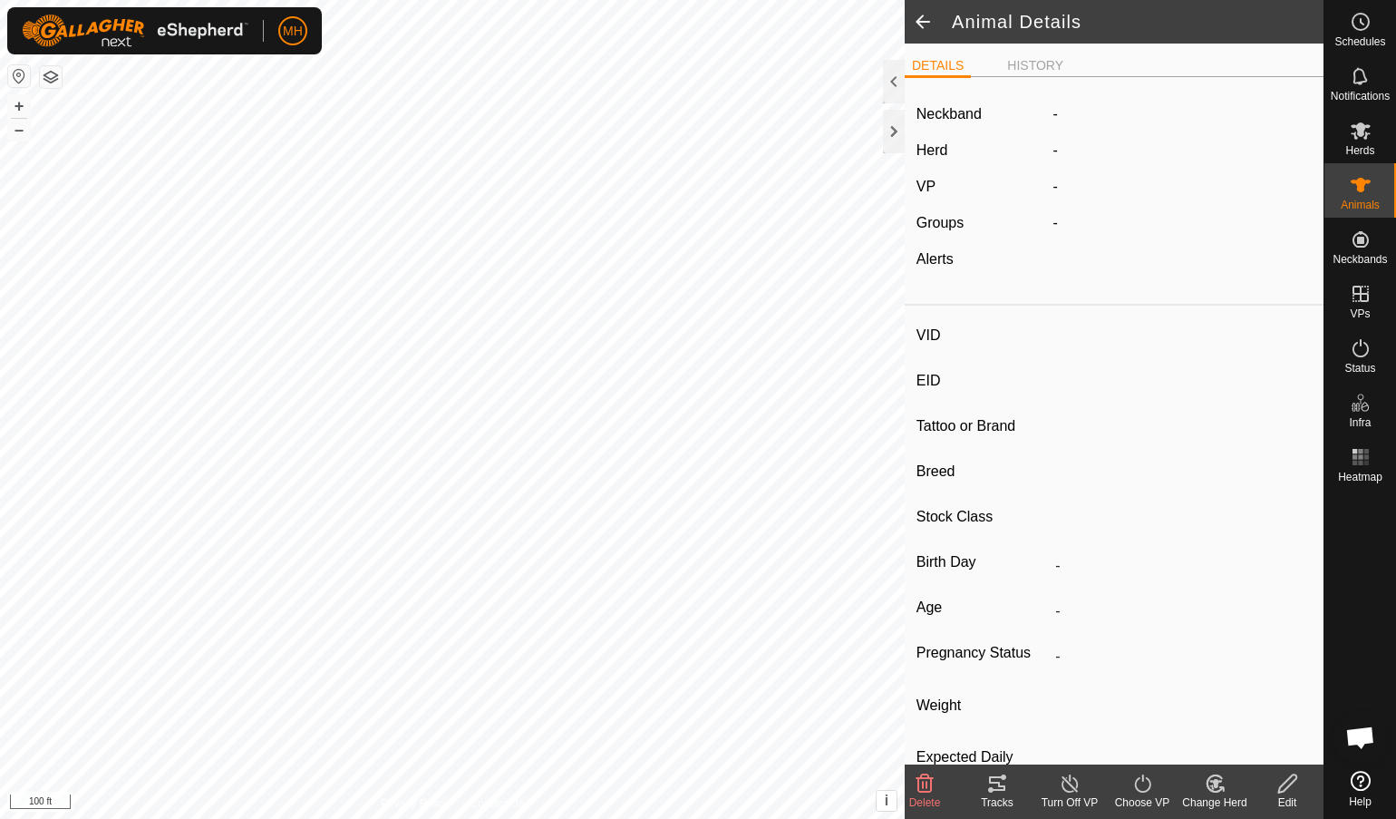
type input "M85K"
type input "-"
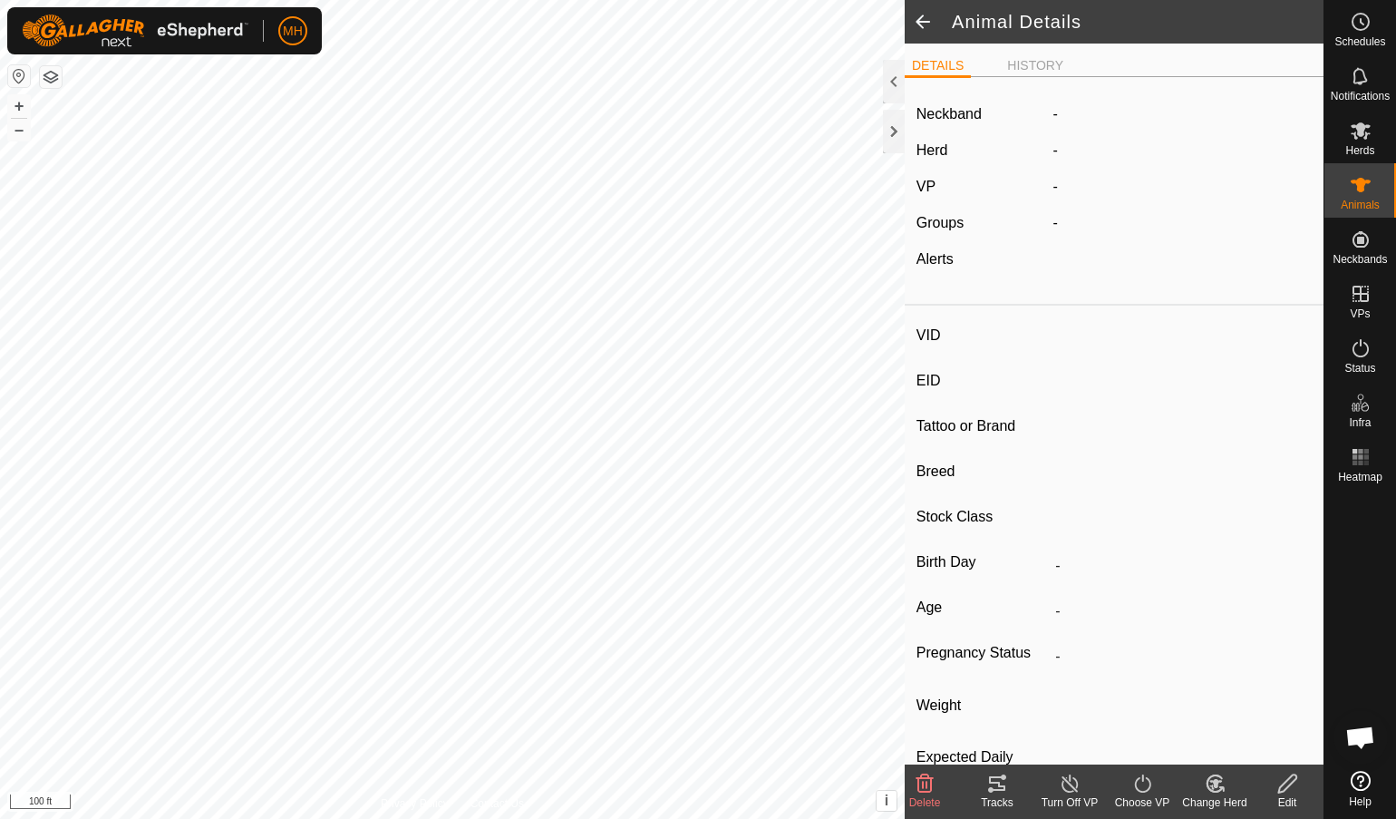
type input "0 kg"
type input "-"
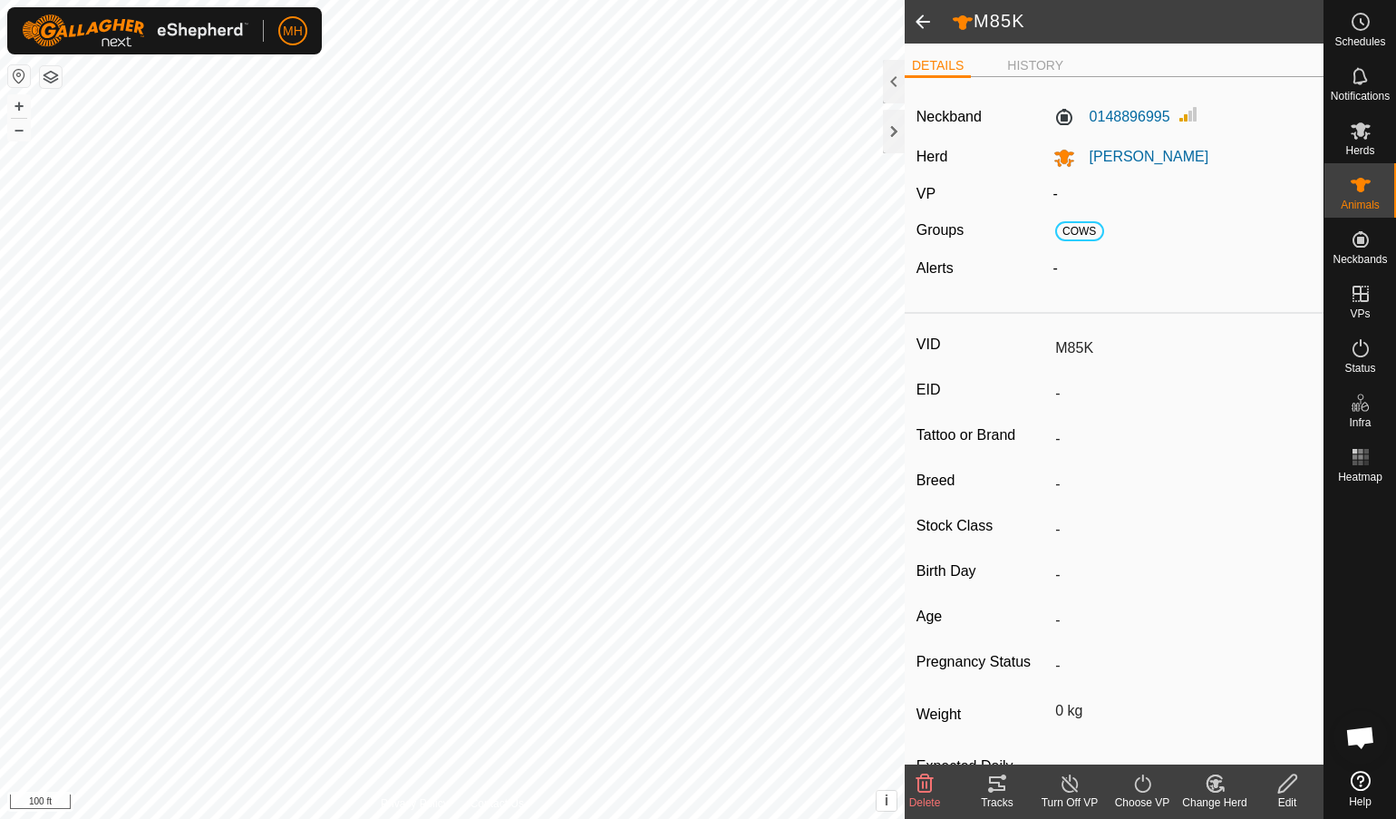
click at [1215, 764] on icon at bounding box center [1215, 784] width 23 height 22
click at [1204, 734] on link "Remove from Herd" at bounding box center [1270, 744] width 180 height 36
click at [919, 764] on icon at bounding box center [925, 783] width 17 height 18
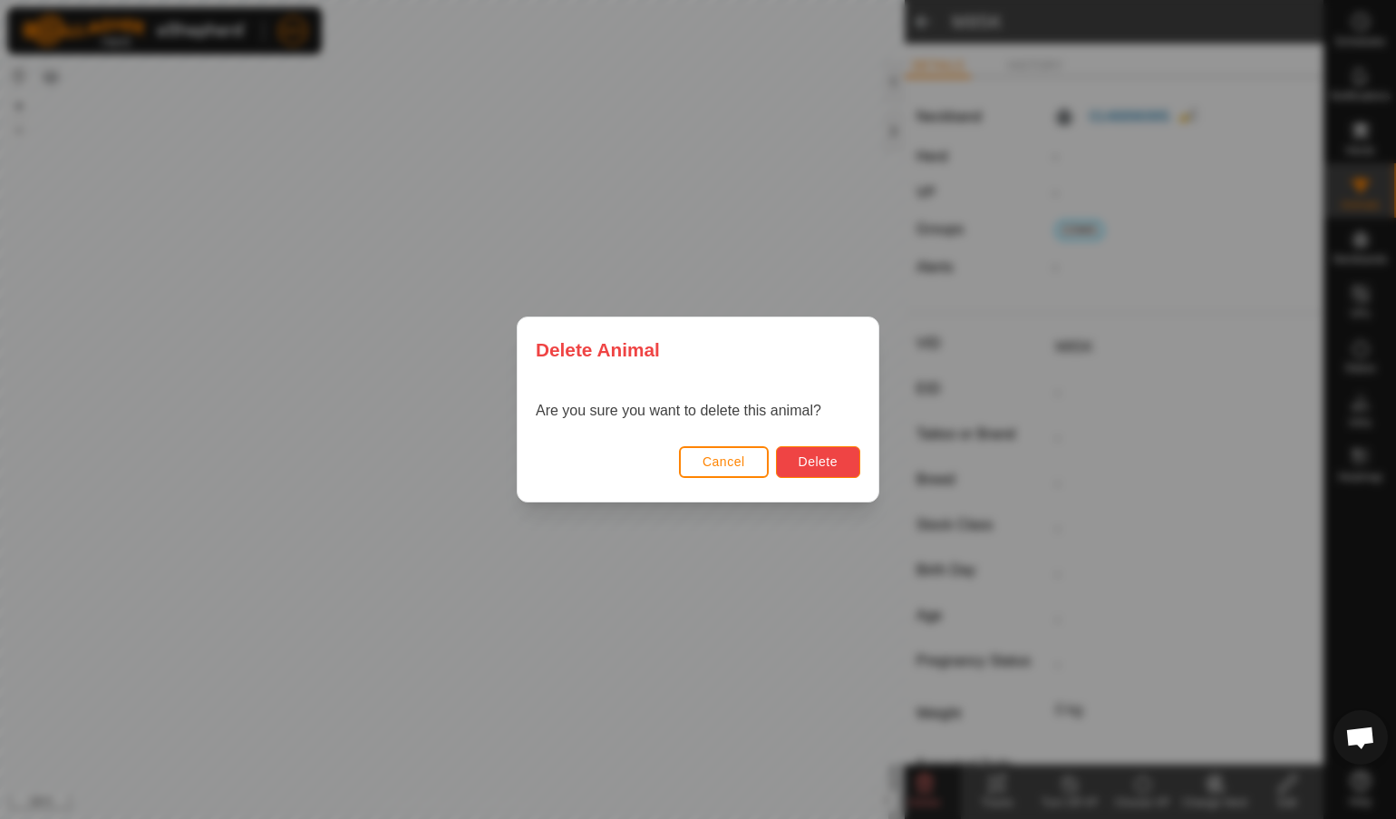
click at [851, 455] on button "Delete" at bounding box center [818, 462] width 84 height 32
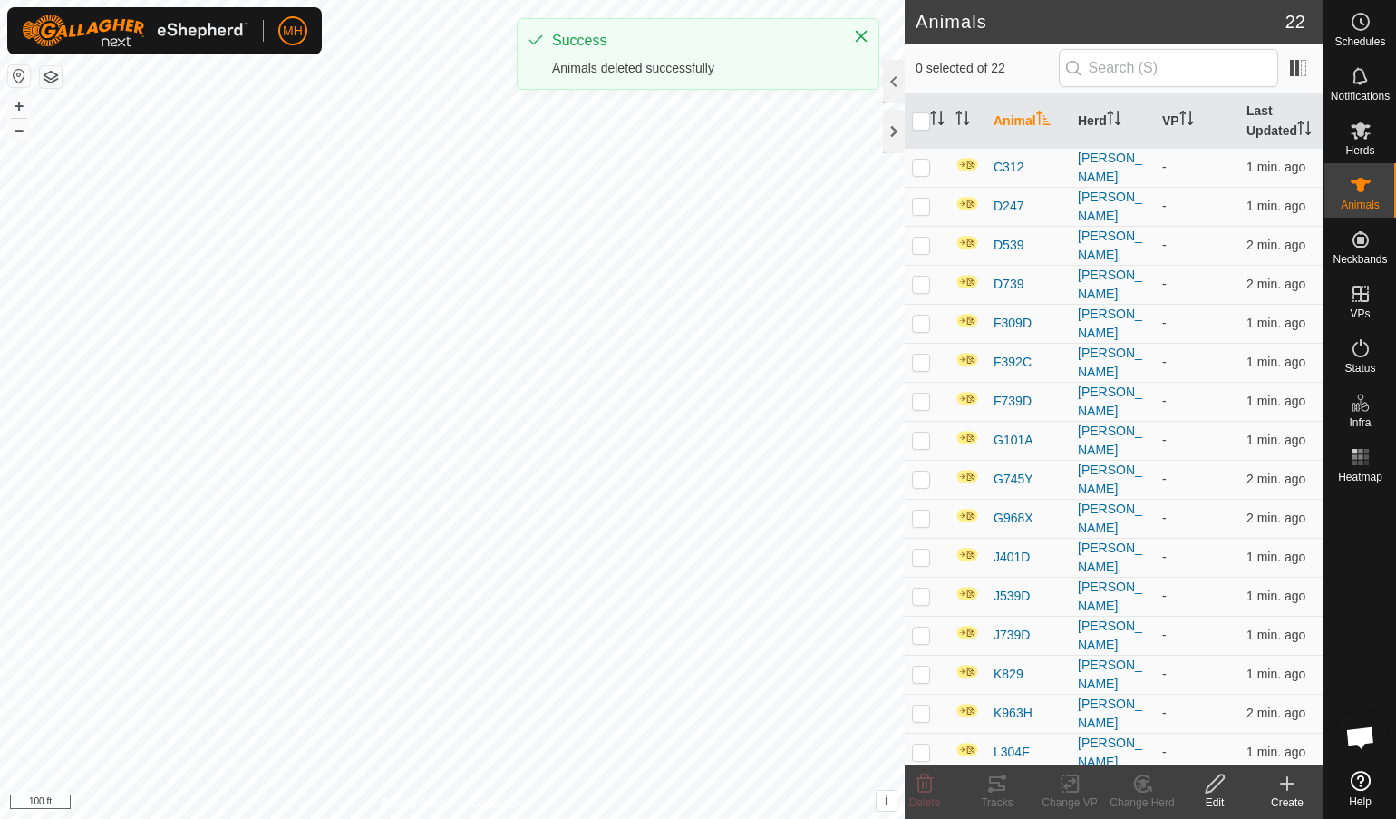
scroll to position [221, 0]
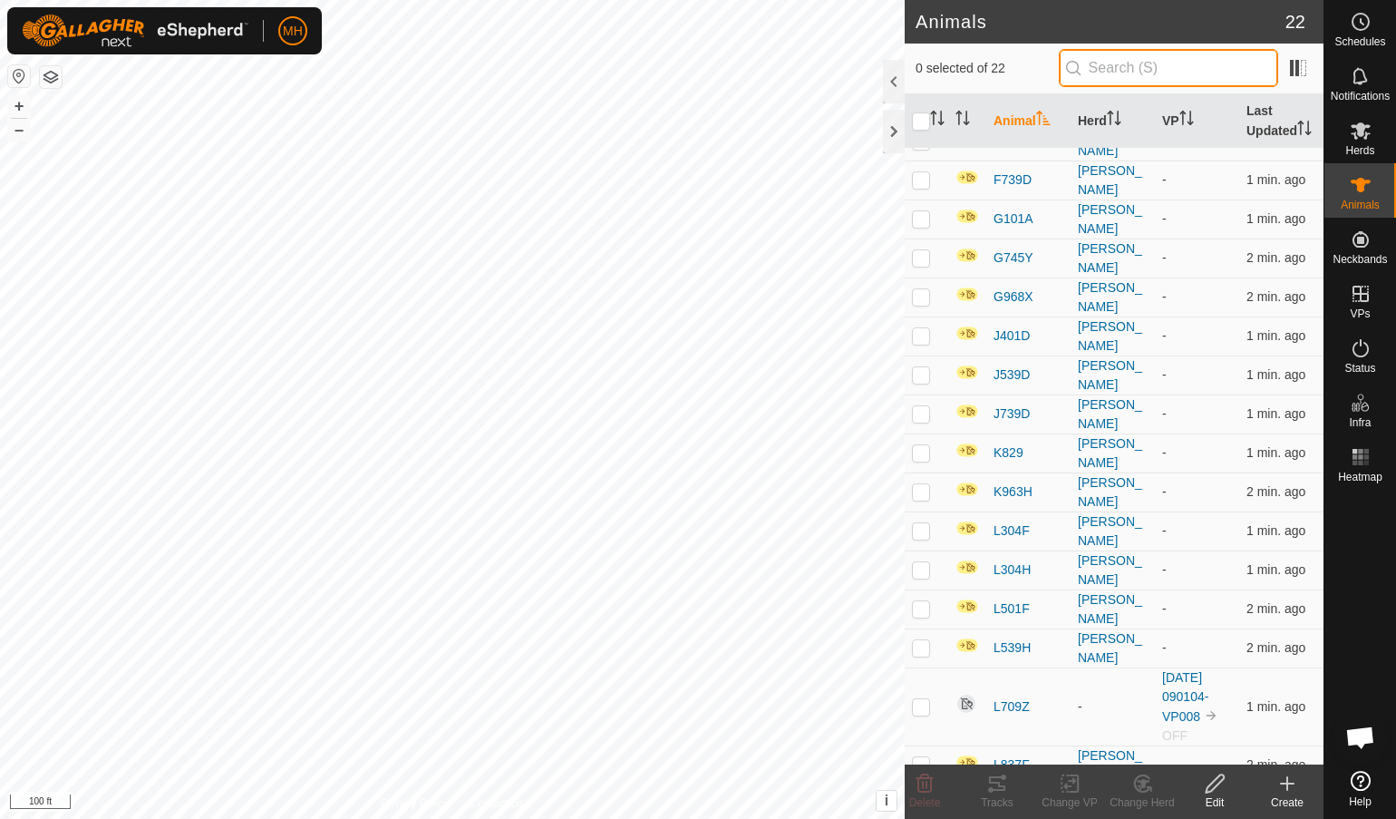
click at [1143, 64] on input "text" at bounding box center [1168, 68] width 219 height 38
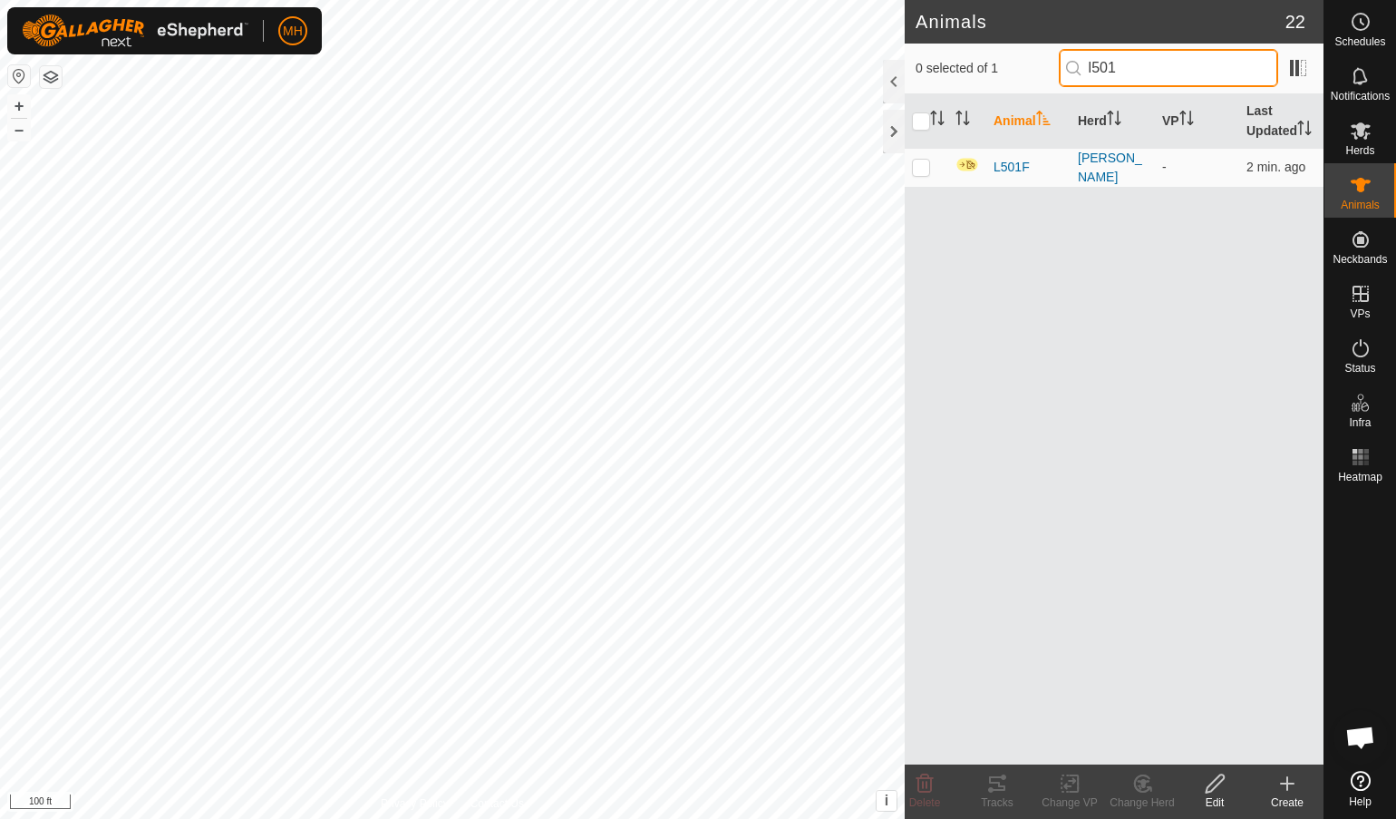
type input "l501"
click at [1008, 158] on span "L501F" at bounding box center [1012, 167] width 36 height 19
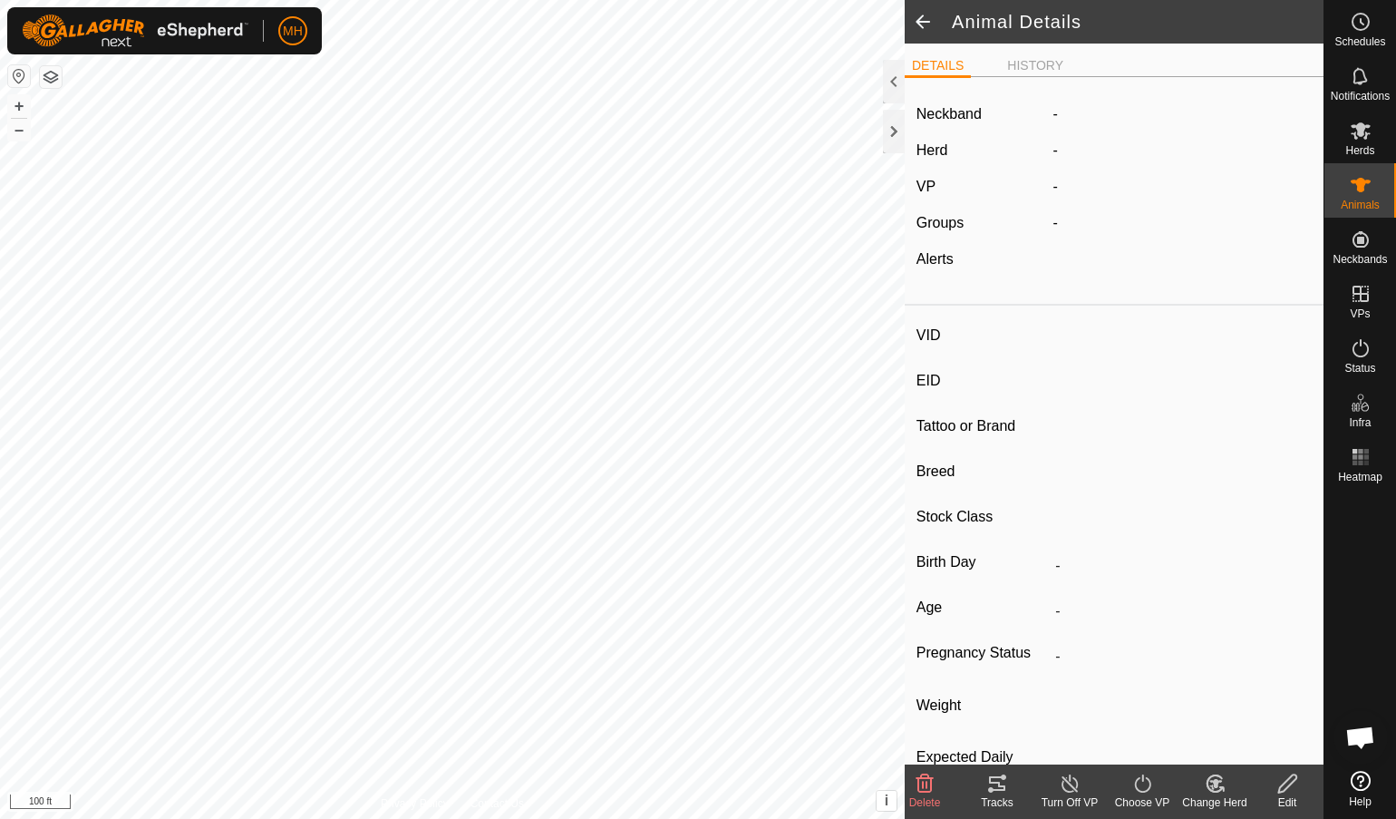
type input "L501F"
type input "-"
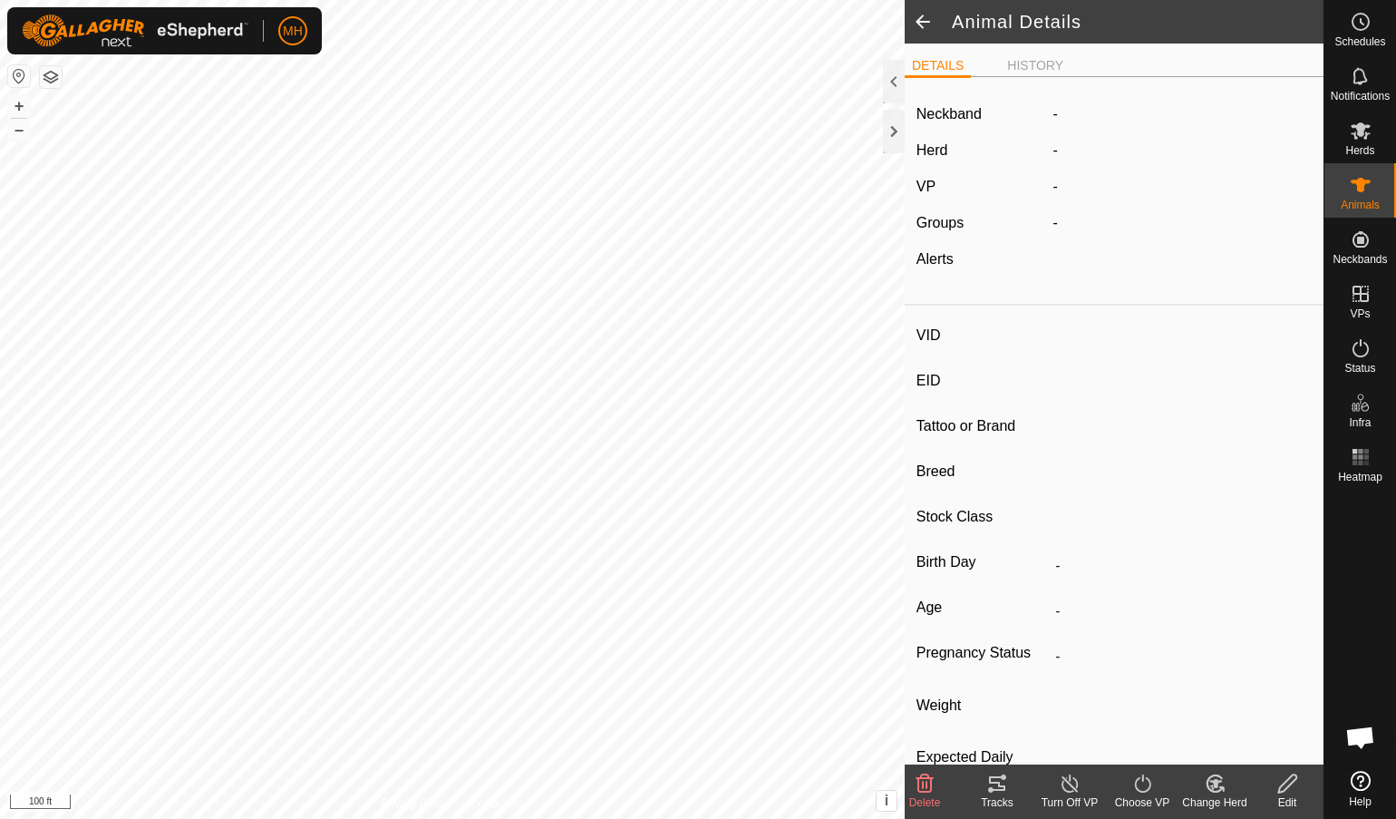
type input "0 kg"
type input "-"
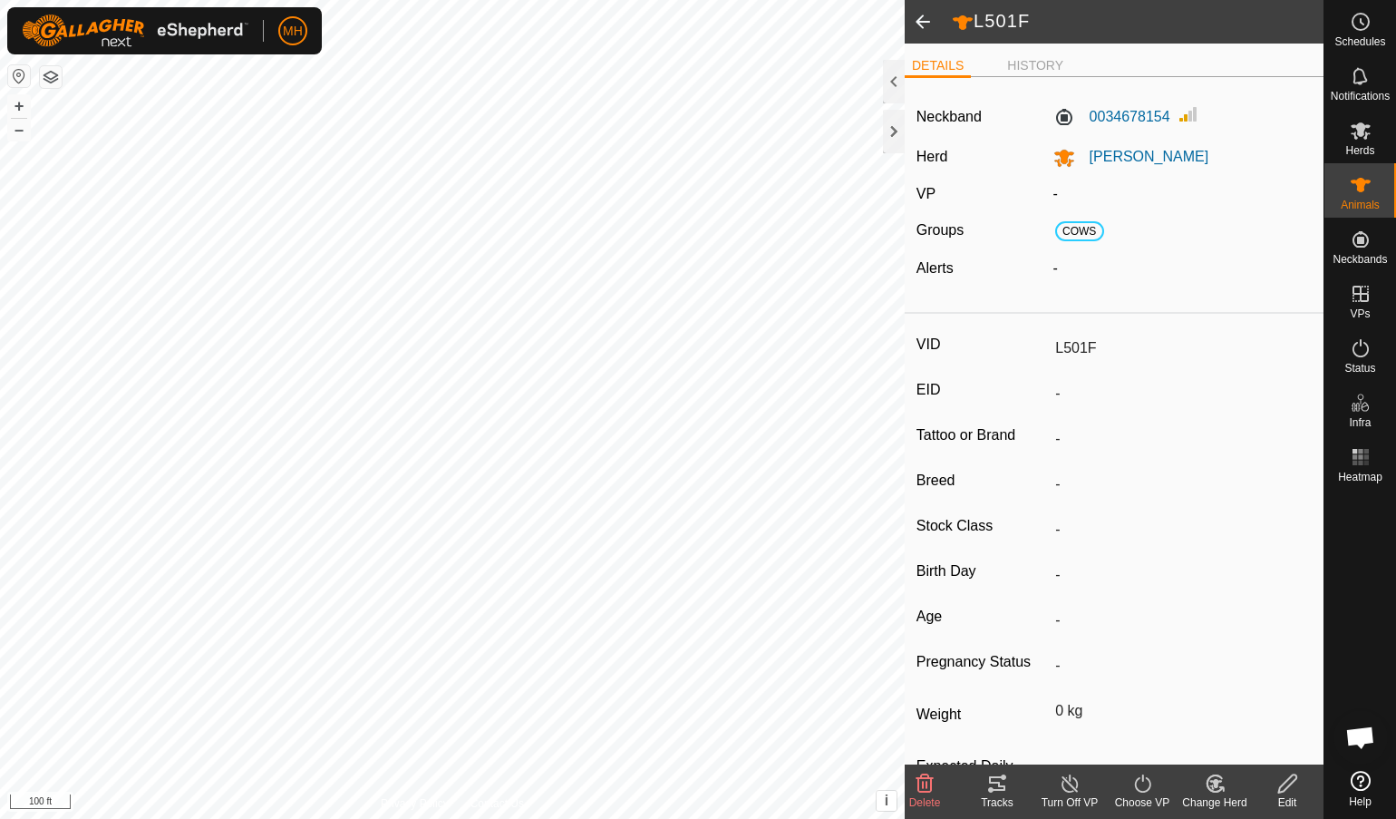
click at [1216, 764] on icon at bounding box center [1216, 783] width 13 height 9
click at [1224, 740] on link "Remove from Herd" at bounding box center [1270, 744] width 180 height 36
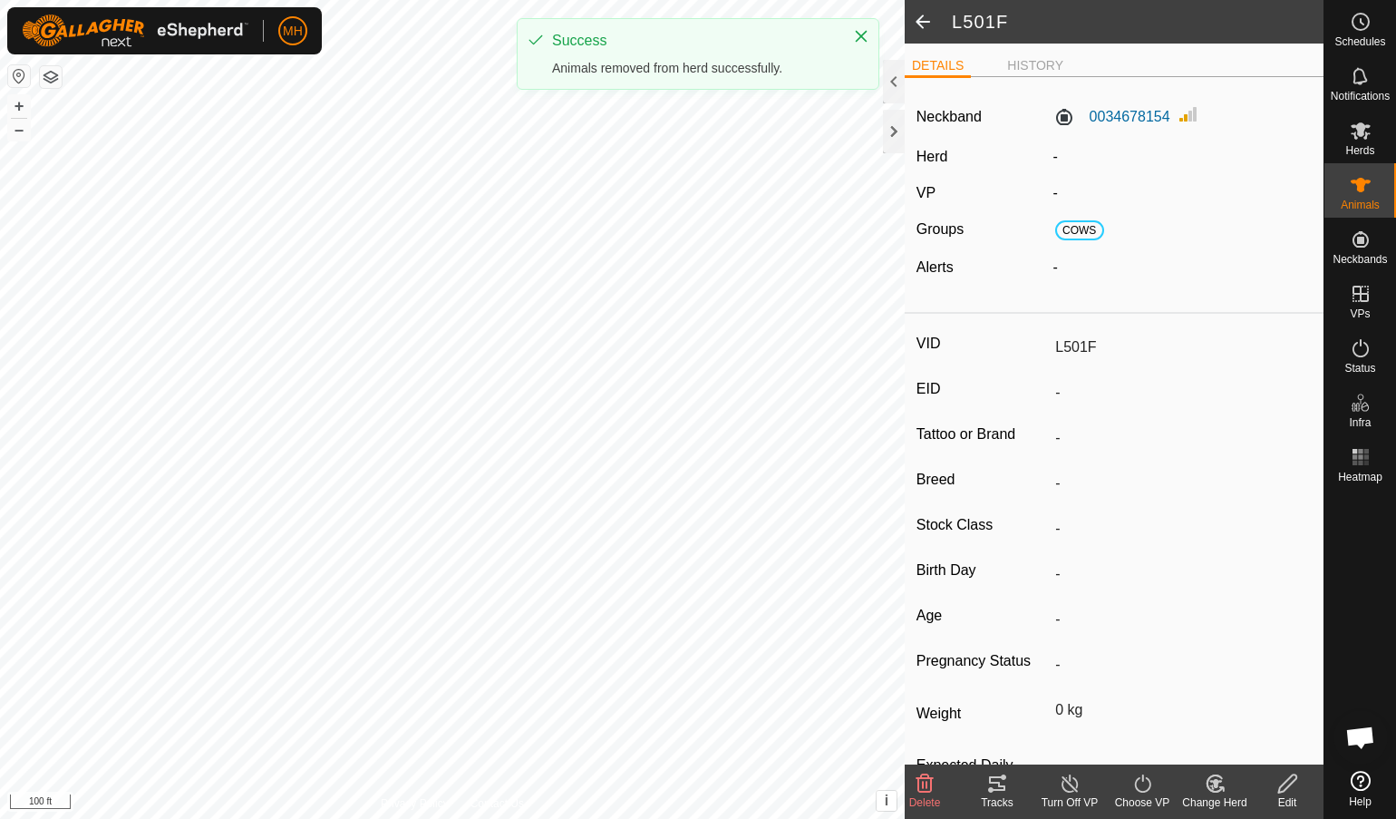
click at [915, 764] on icon at bounding box center [925, 784] width 22 height 22
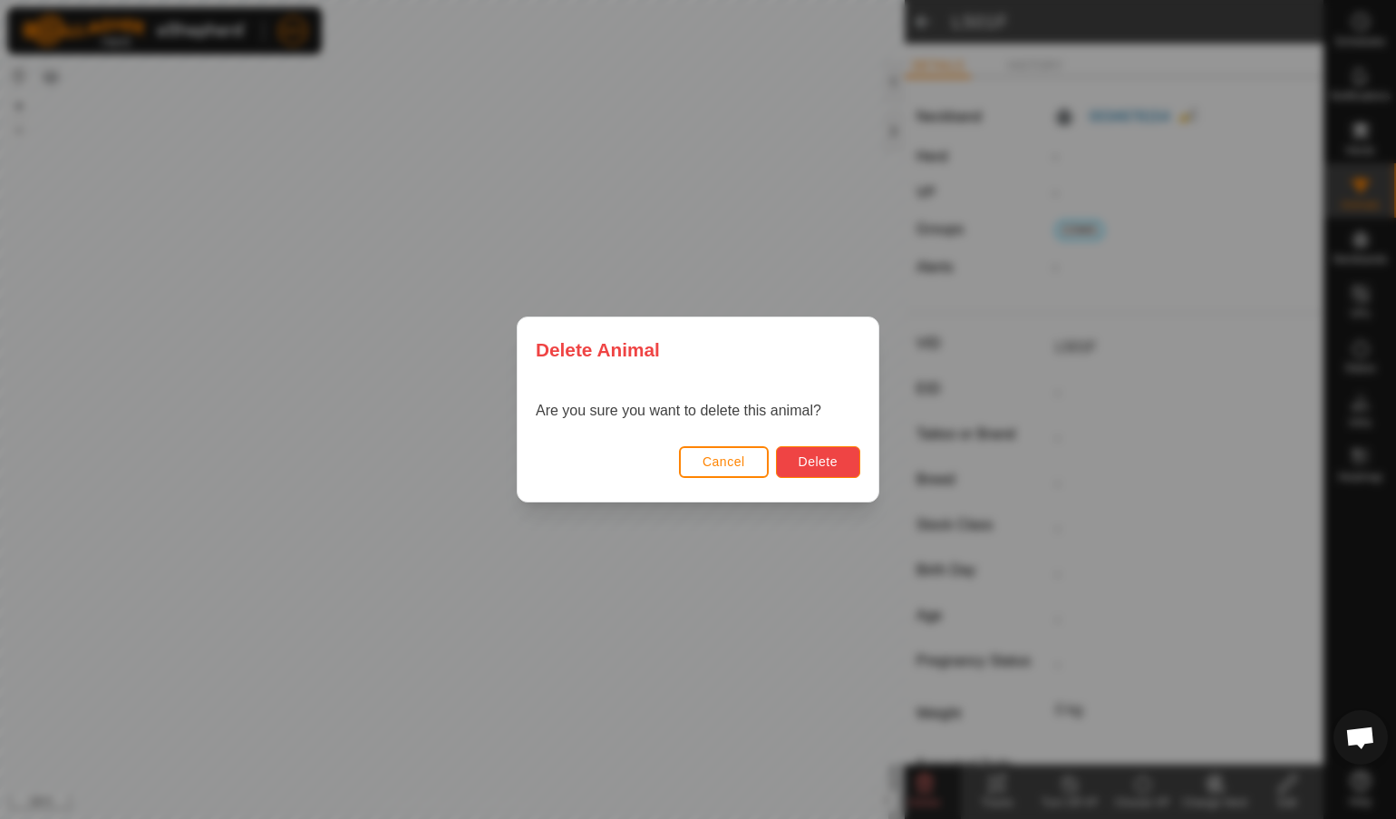
click at [831, 462] on span "Delete" at bounding box center [818, 461] width 39 height 15
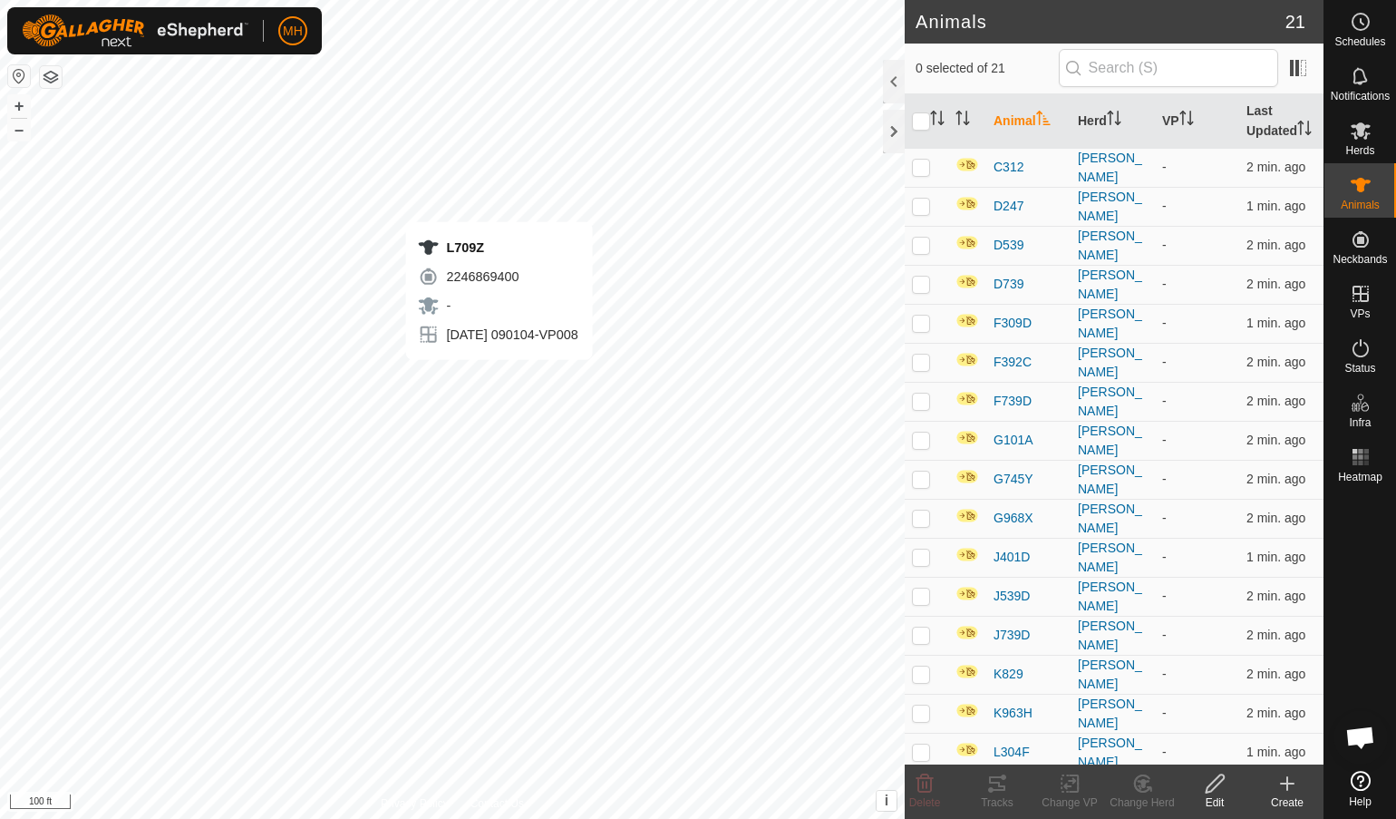
checkbox input "true"
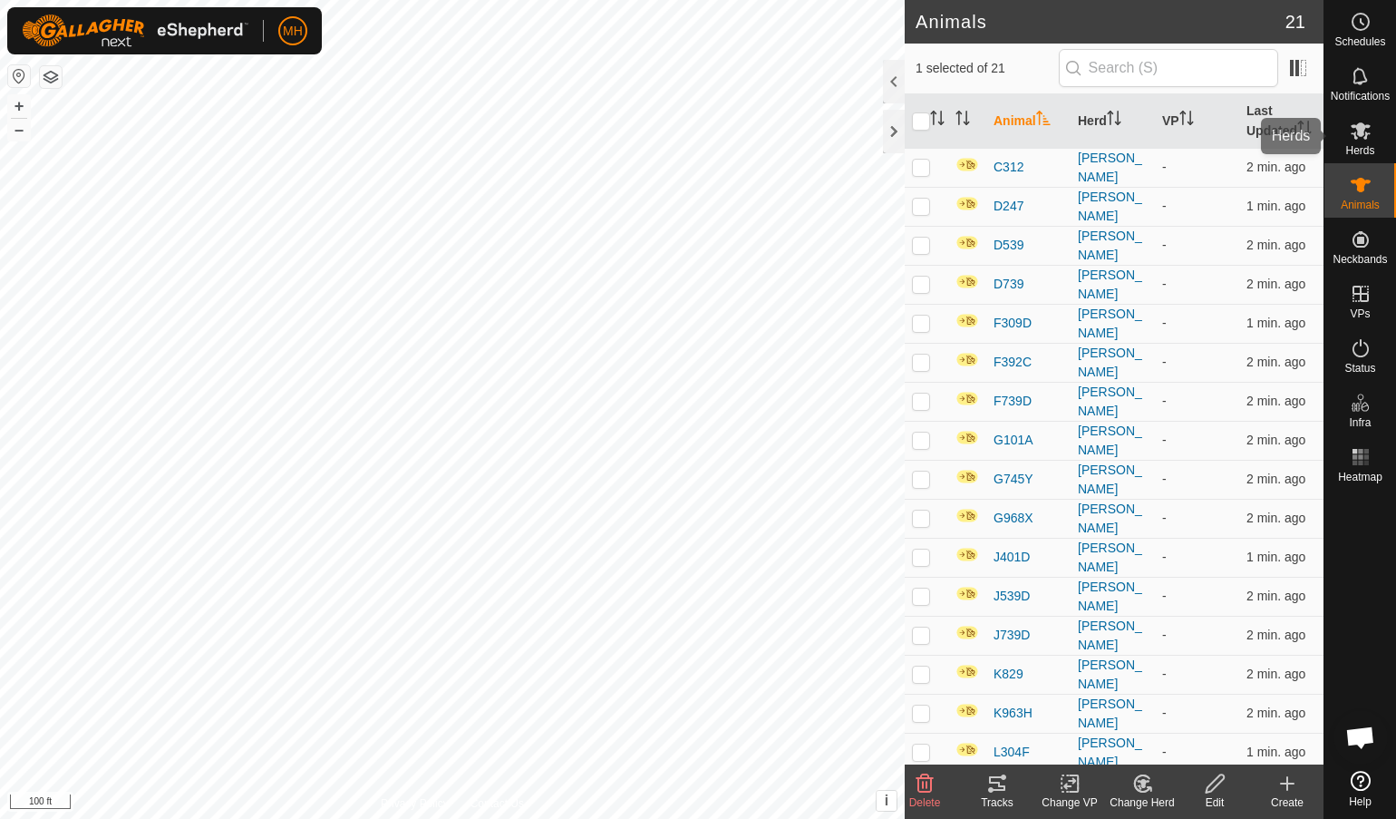
click at [1357, 150] on span "Herds" at bounding box center [1360, 150] width 29 height 11
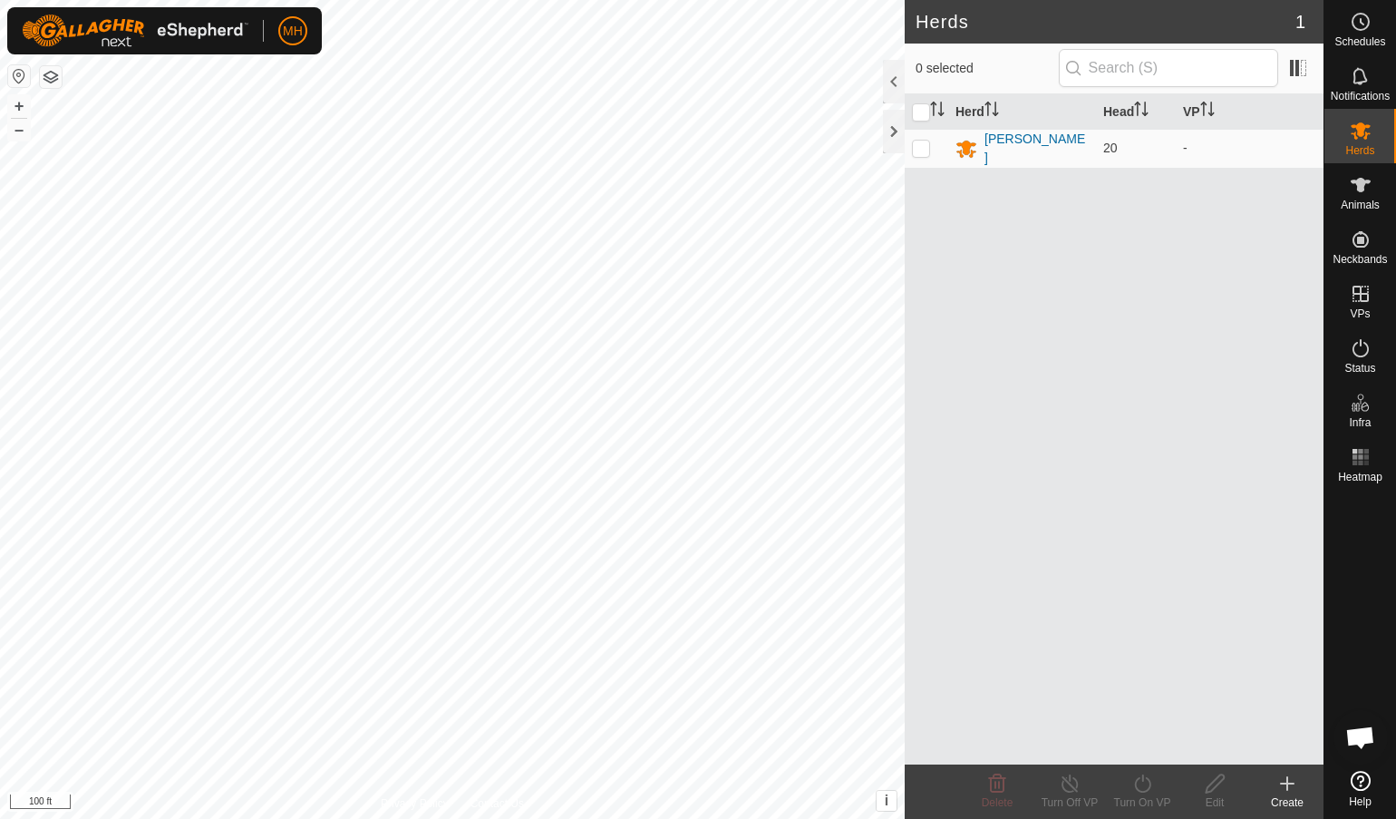
click at [1026, 150] on div "[PERSON_NAME]" at bounding box center [1037, 149] width 104 height 38
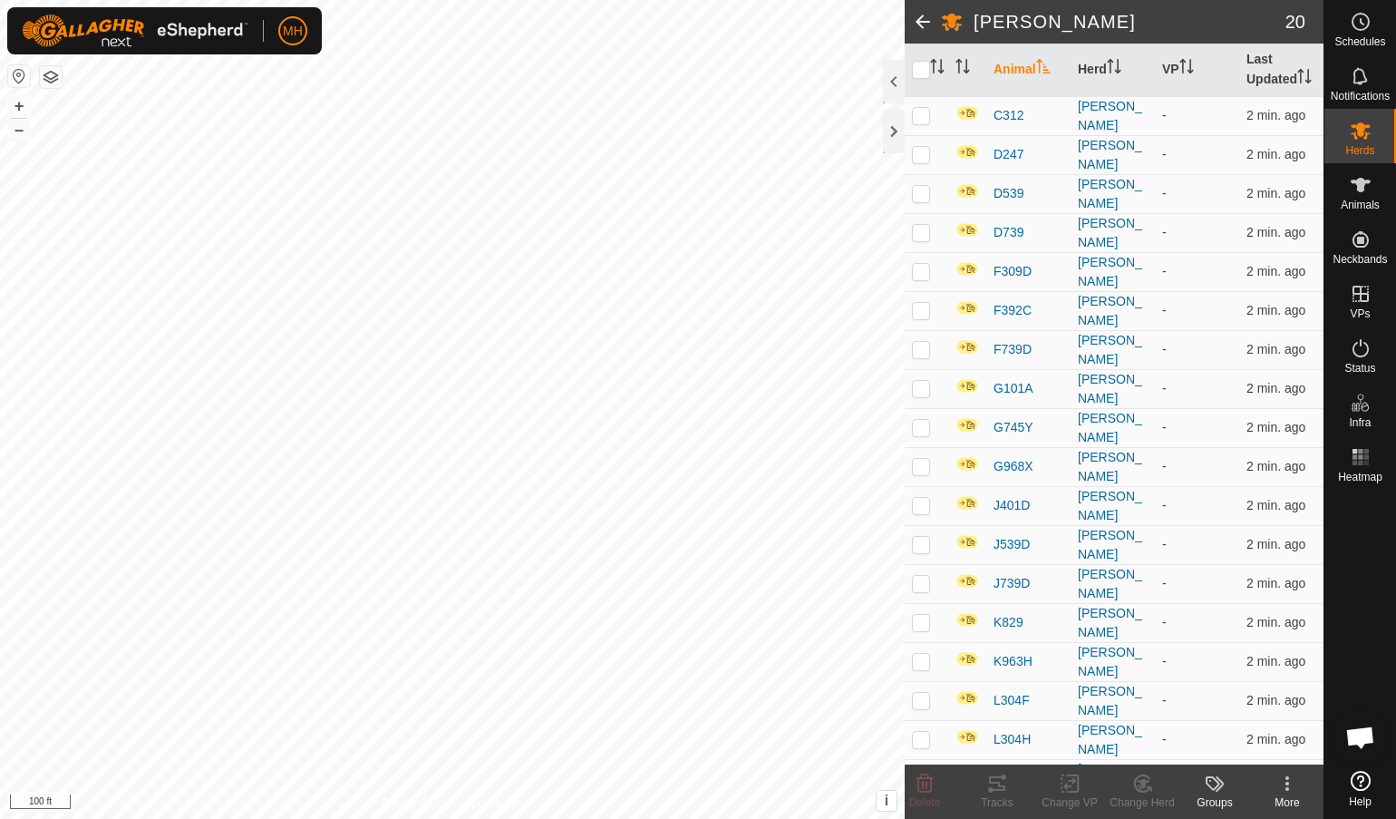
scroll to position [249, 0]
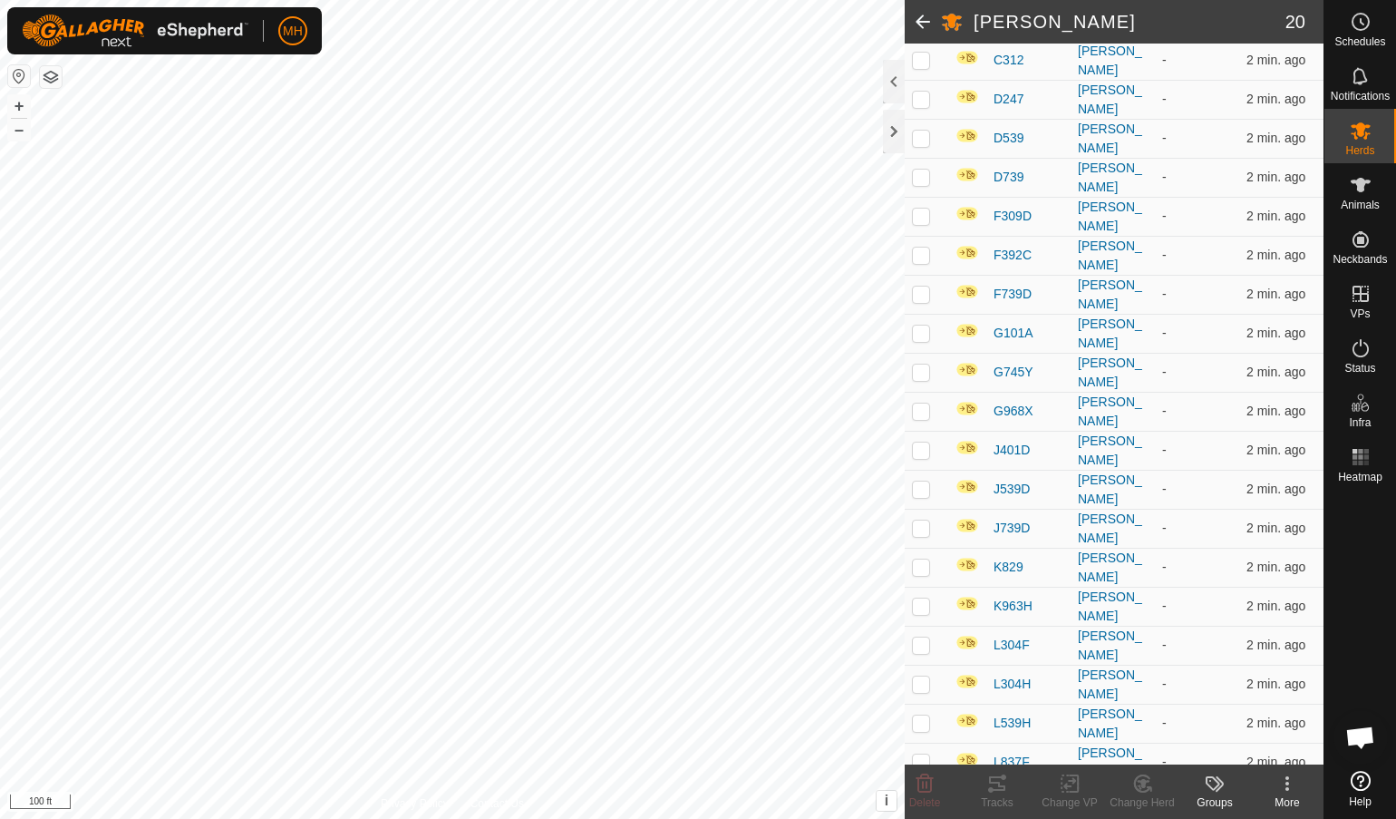
click at [1283, 764] on icon at bounding box center [1288, 784] width 22 height 22
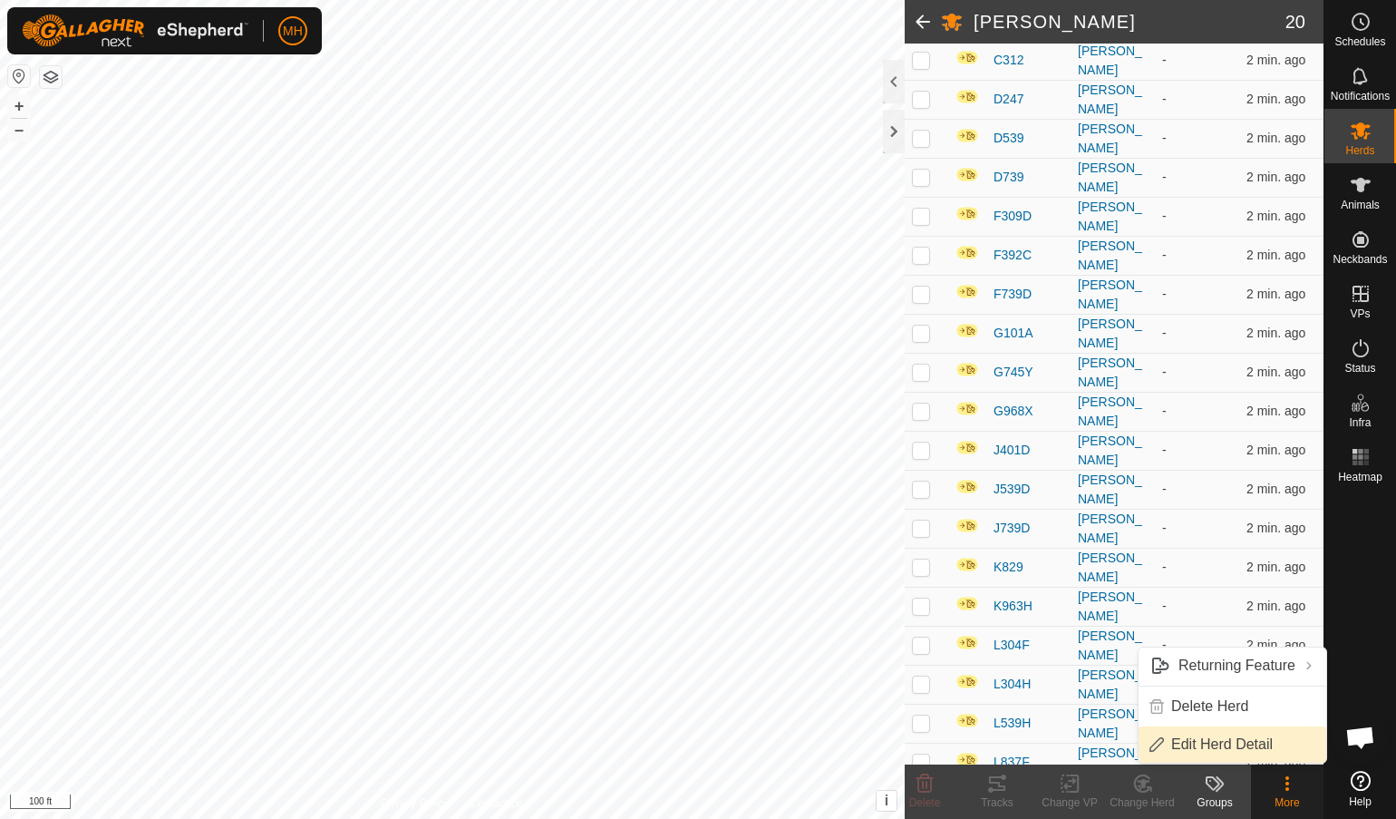
click at [1241, 732] on link "Edit Herd Detail" at bounding box center [1233, 744] width 188 height 36
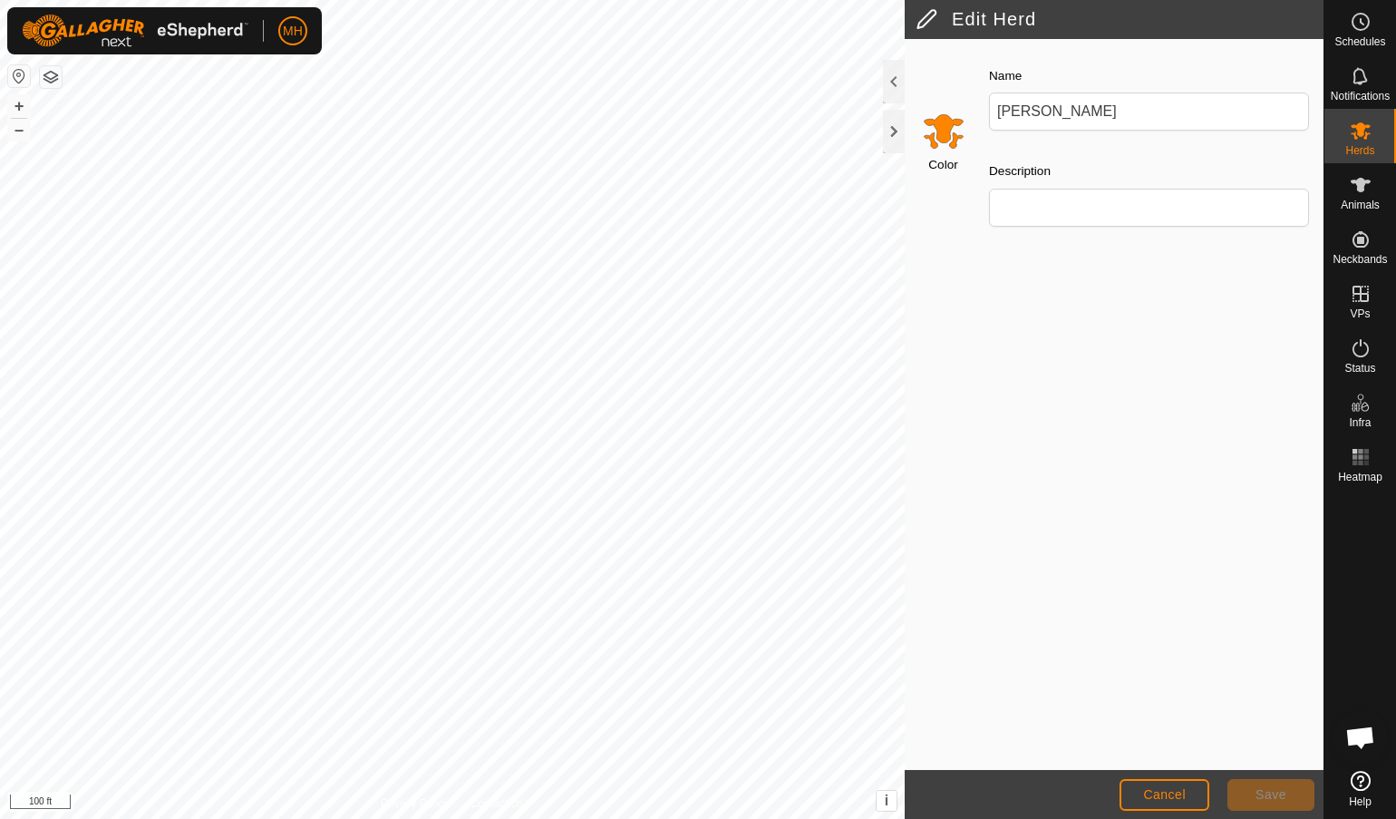
click at [898, 64] on div at bounding box center [894, 82] width 22 height 44
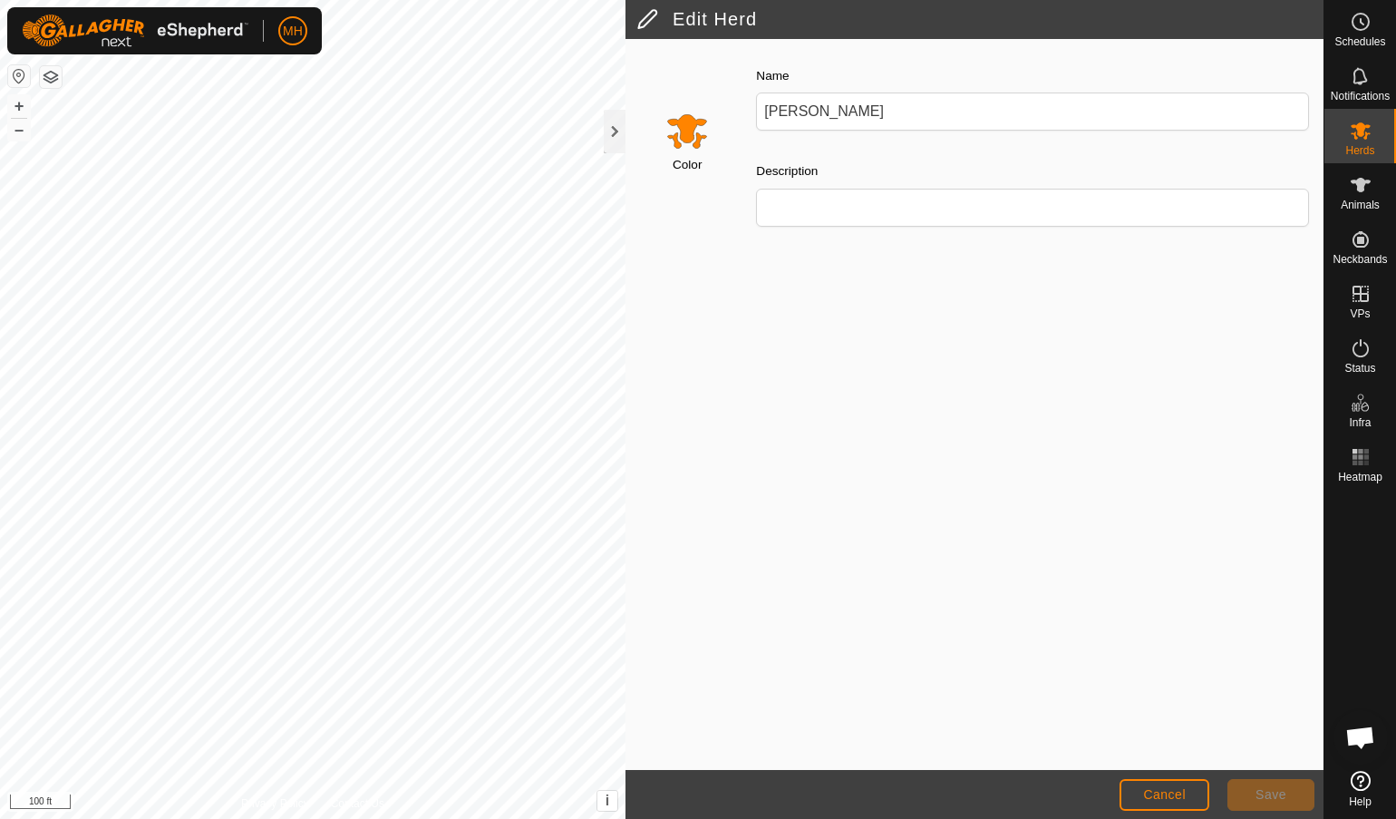
click at [612, 138] on div at bounding box center [615, 132] width 22 height 44
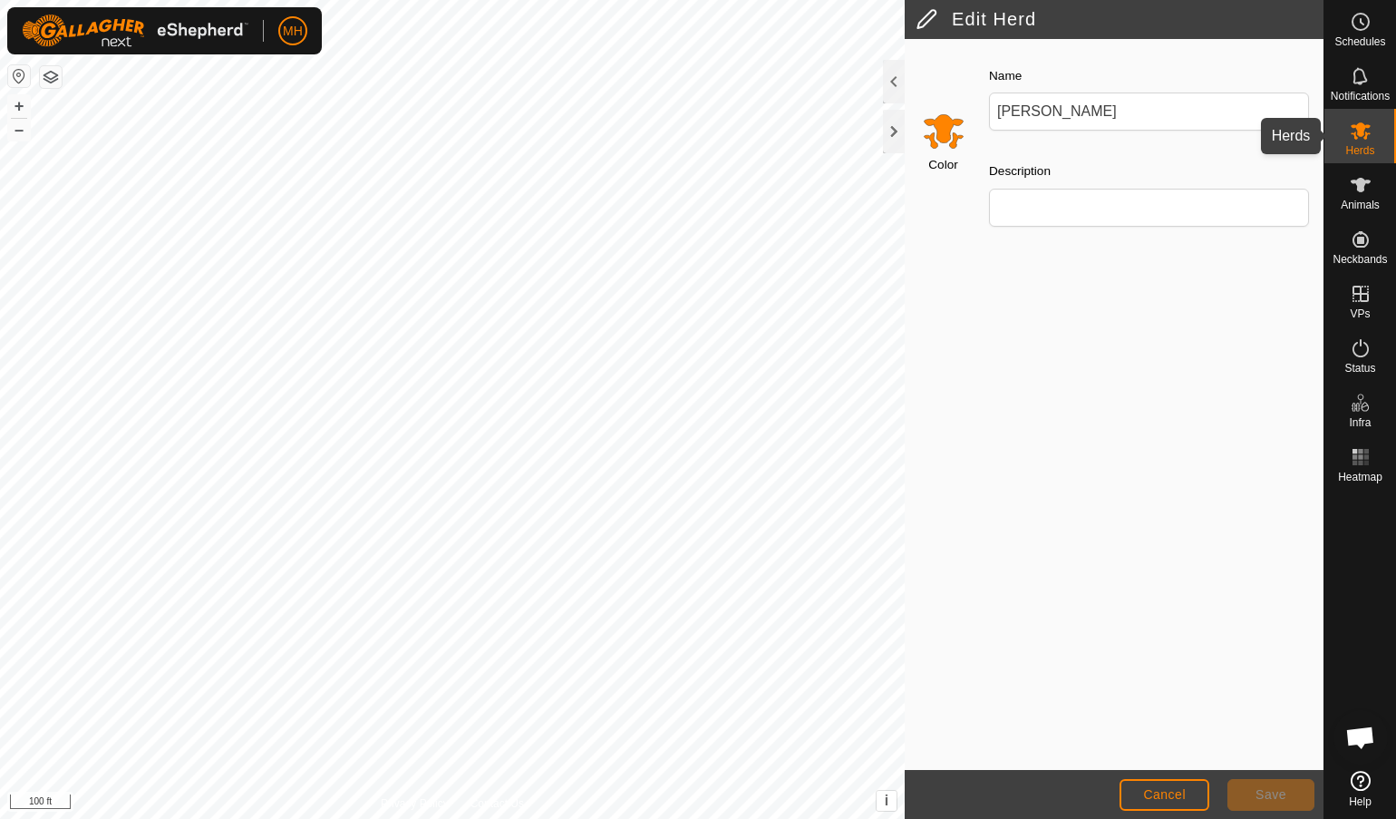
click at [1331, 149] on div "Herds" at bounding box center [1361, 136] width 72 height 54
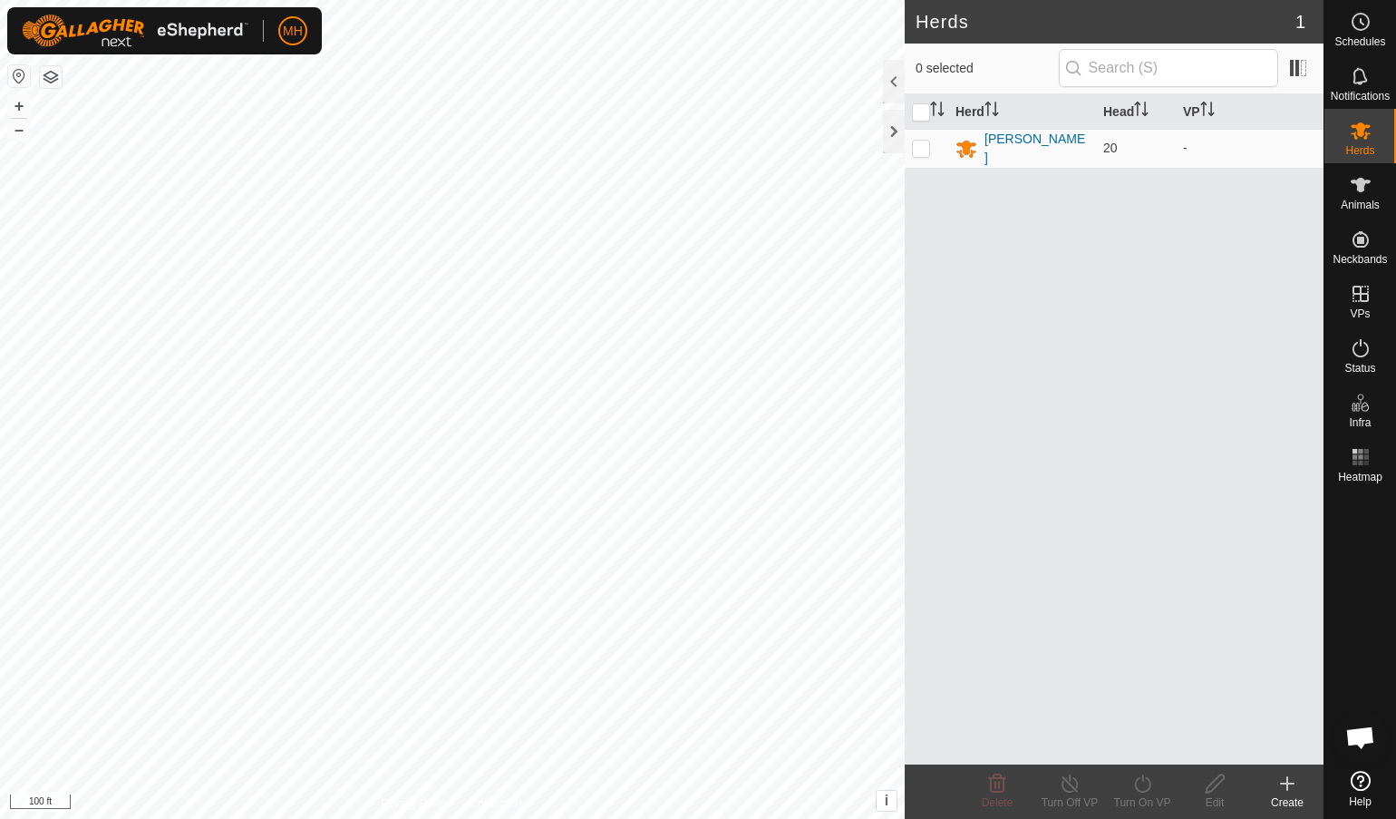
click at [1009, 138] on div "[PERSON_NAME]" at bounding box center [1037, 149] width 104 height 38
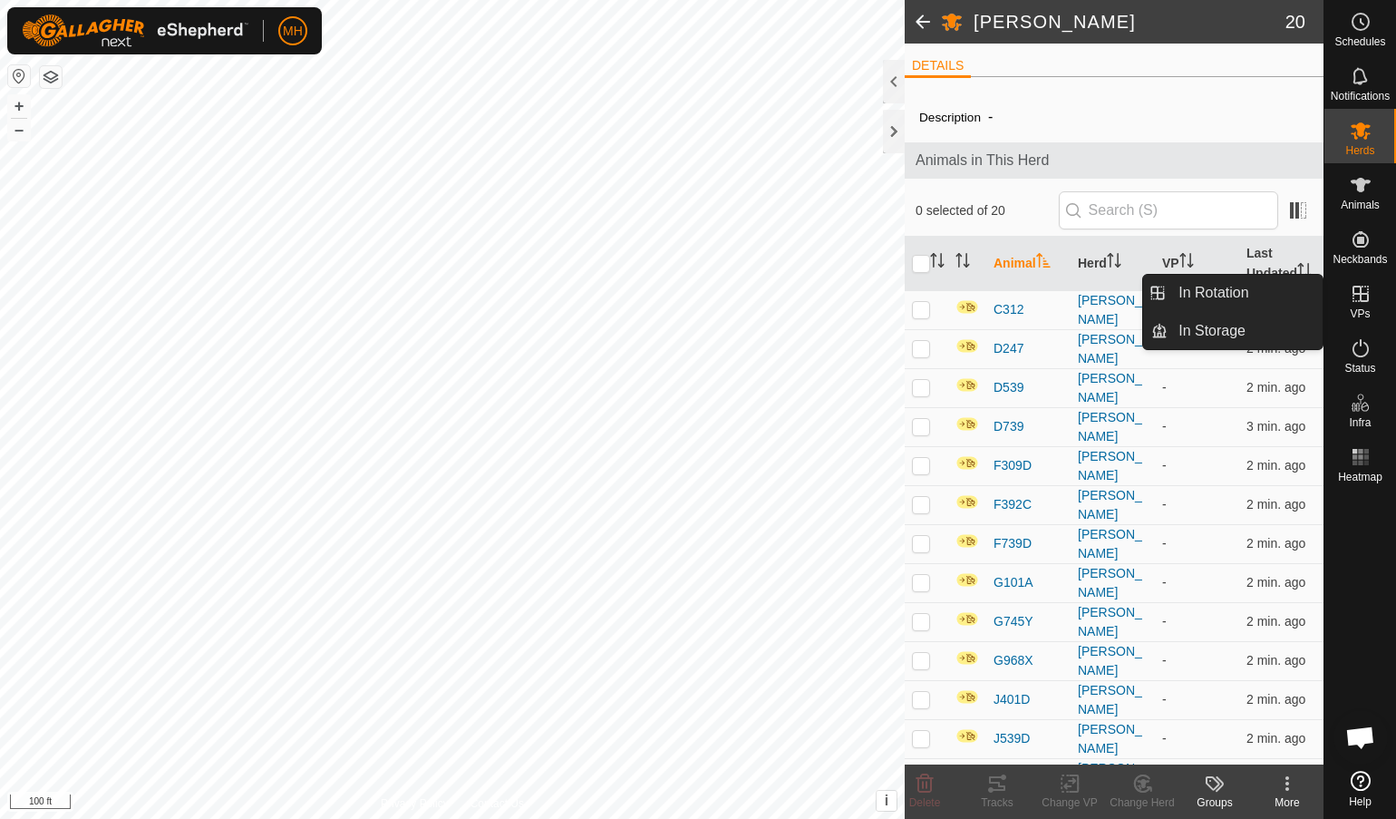
click at [1364, 298] on icon at bounding box center [1361, 294] width 22 height 22
click at [1262, 289] on link "In Rotation" at bounding box center [1245, 293] width 155 height 36
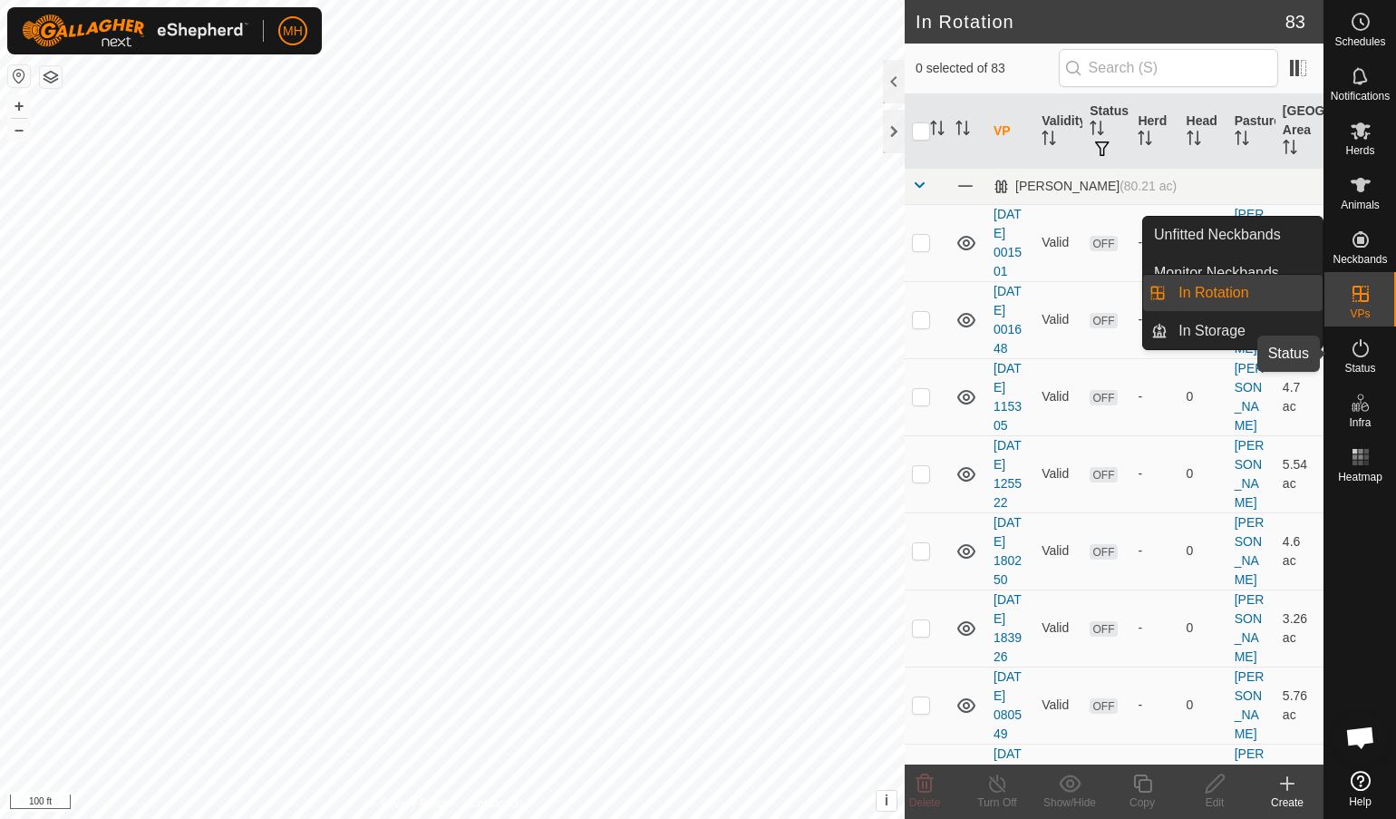
click at [1351, 334] on es-activation-svg-icon at bounding box center [1361, 348] width 33 height 29
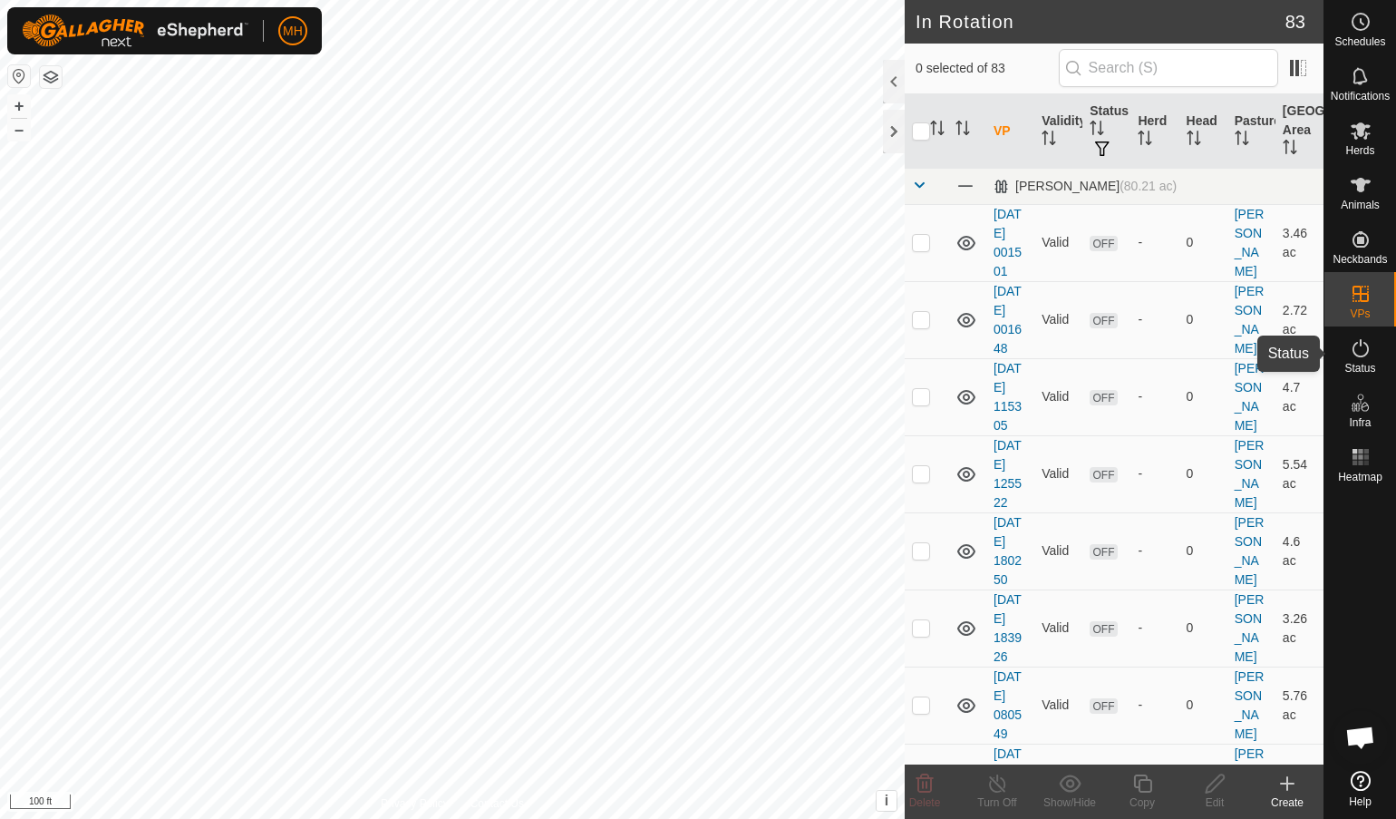
click at [1359, 343] on icon at bounding box center [1361, 348] width 16 height 18
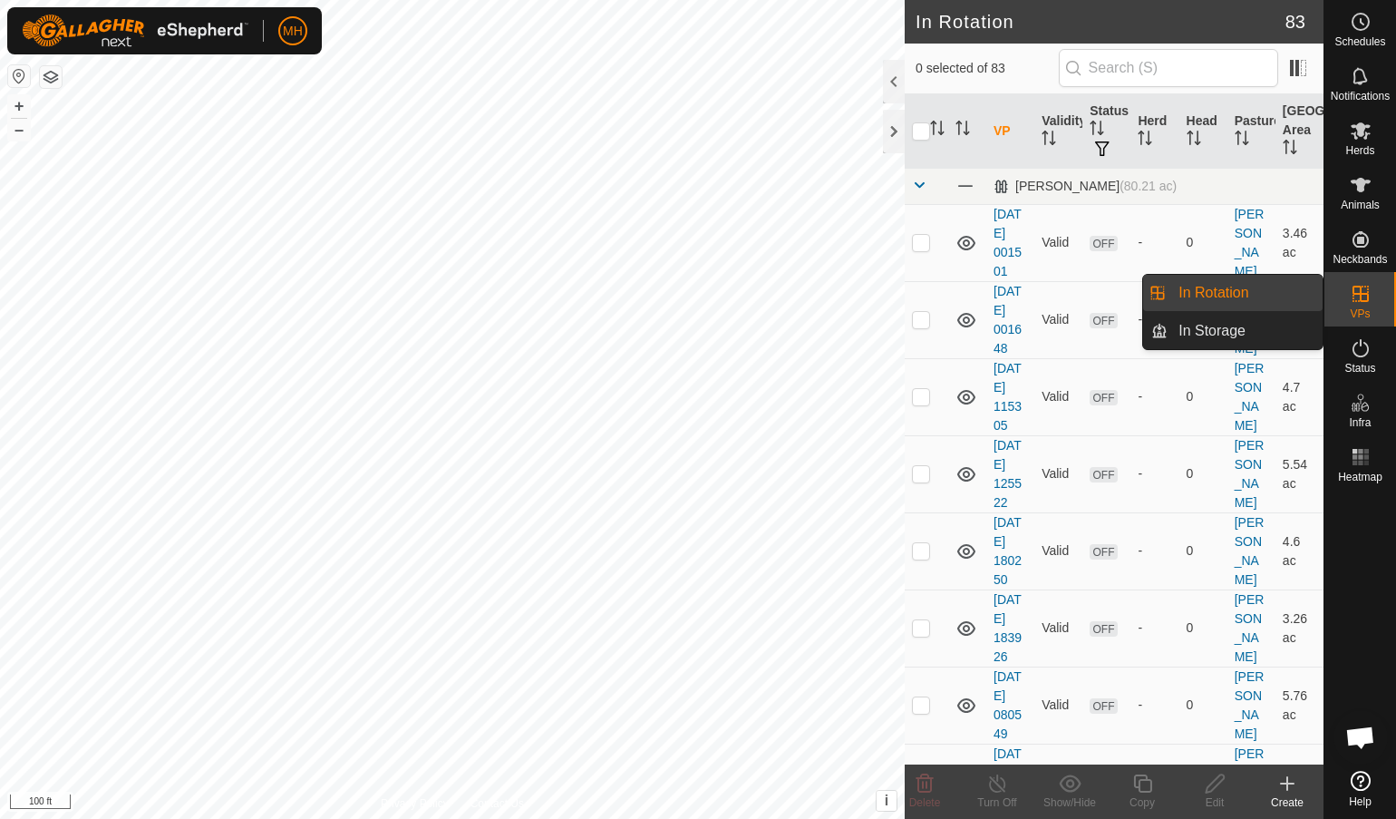
click at [1269, 289] on link "In Rotation" at bounding box center [1245, 293] width 155 height 36
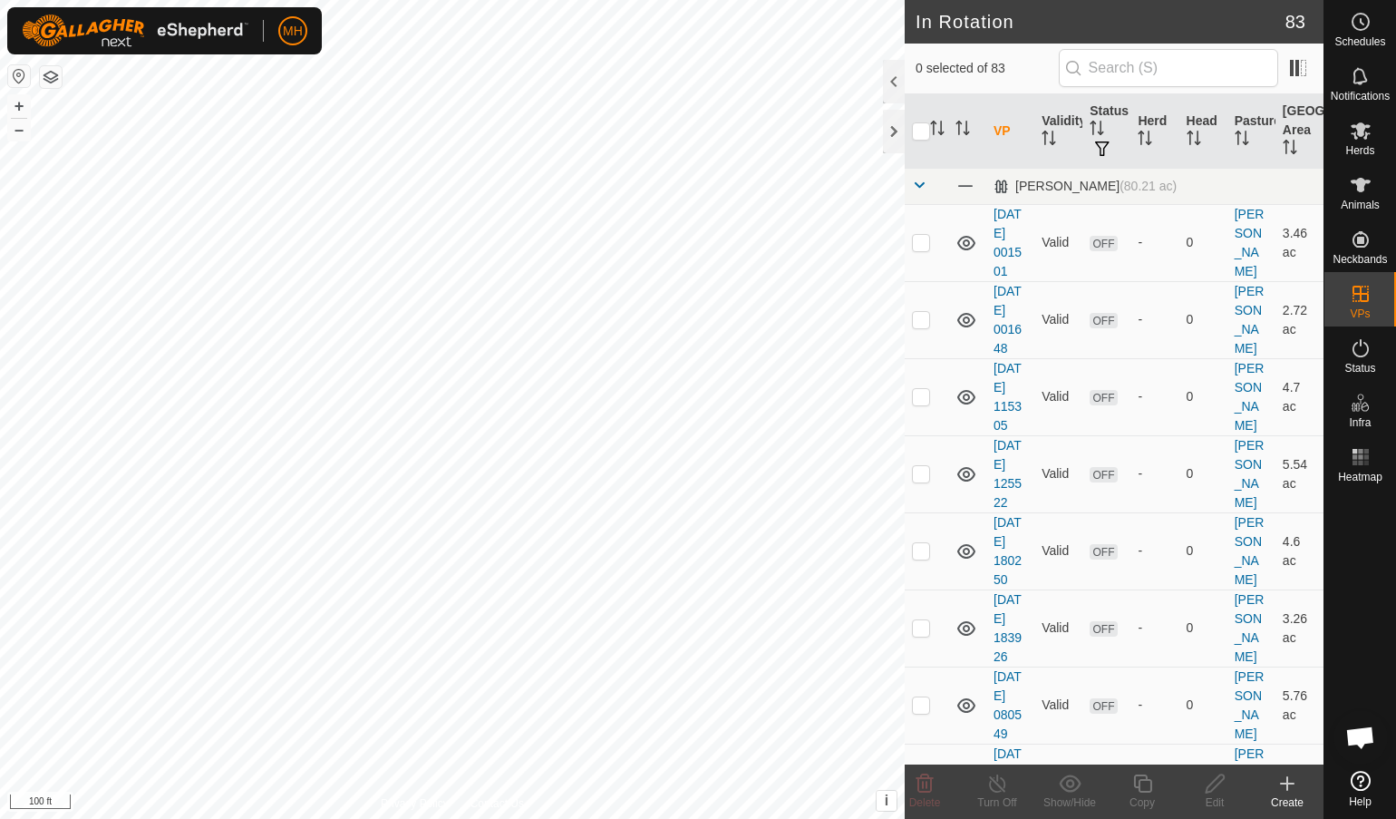
click at [1295, 774] on icon at bounding box center [1288, 784] width 22 height 22
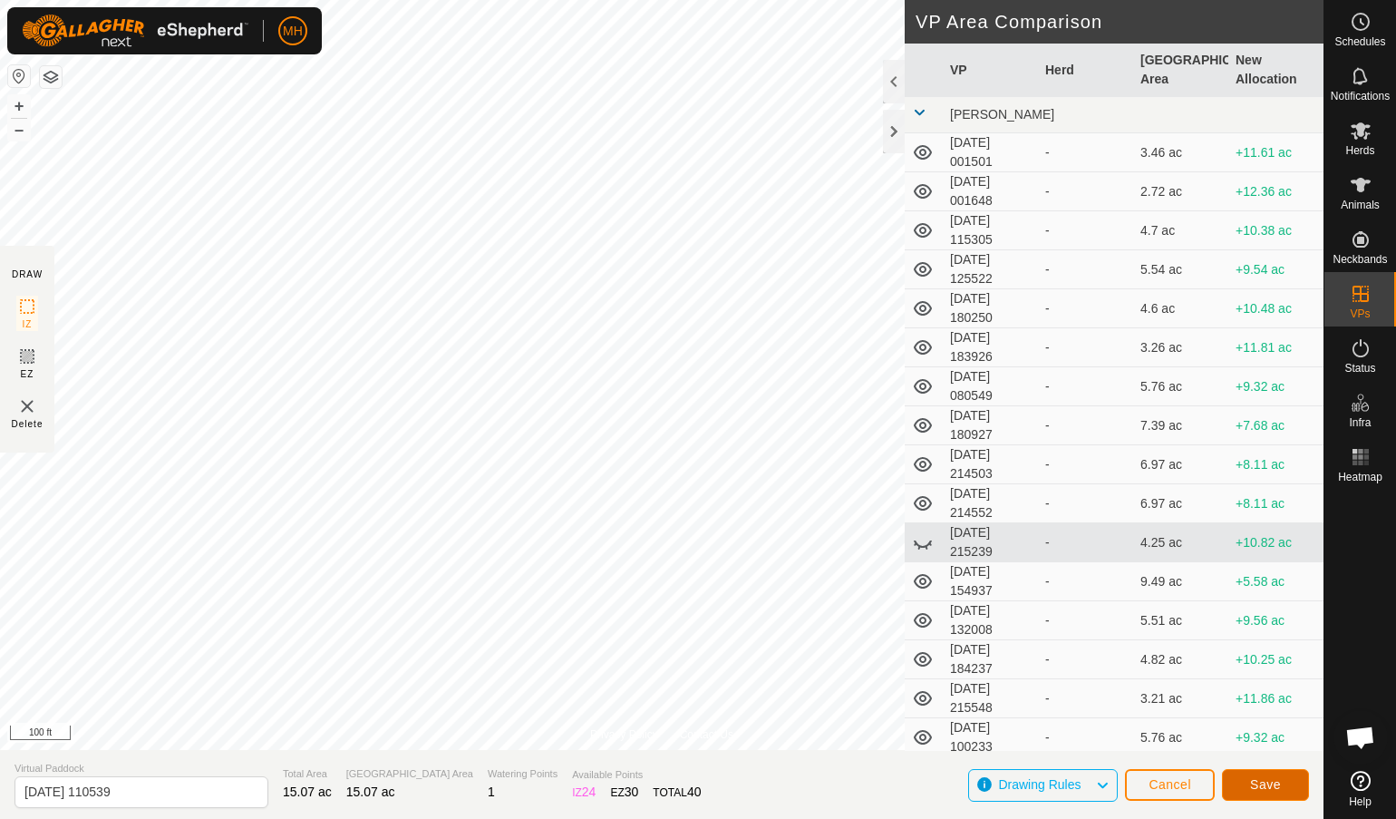
click at [1279, 779] on span "Save" at bounding box center [1265, 784] width 31 height 15
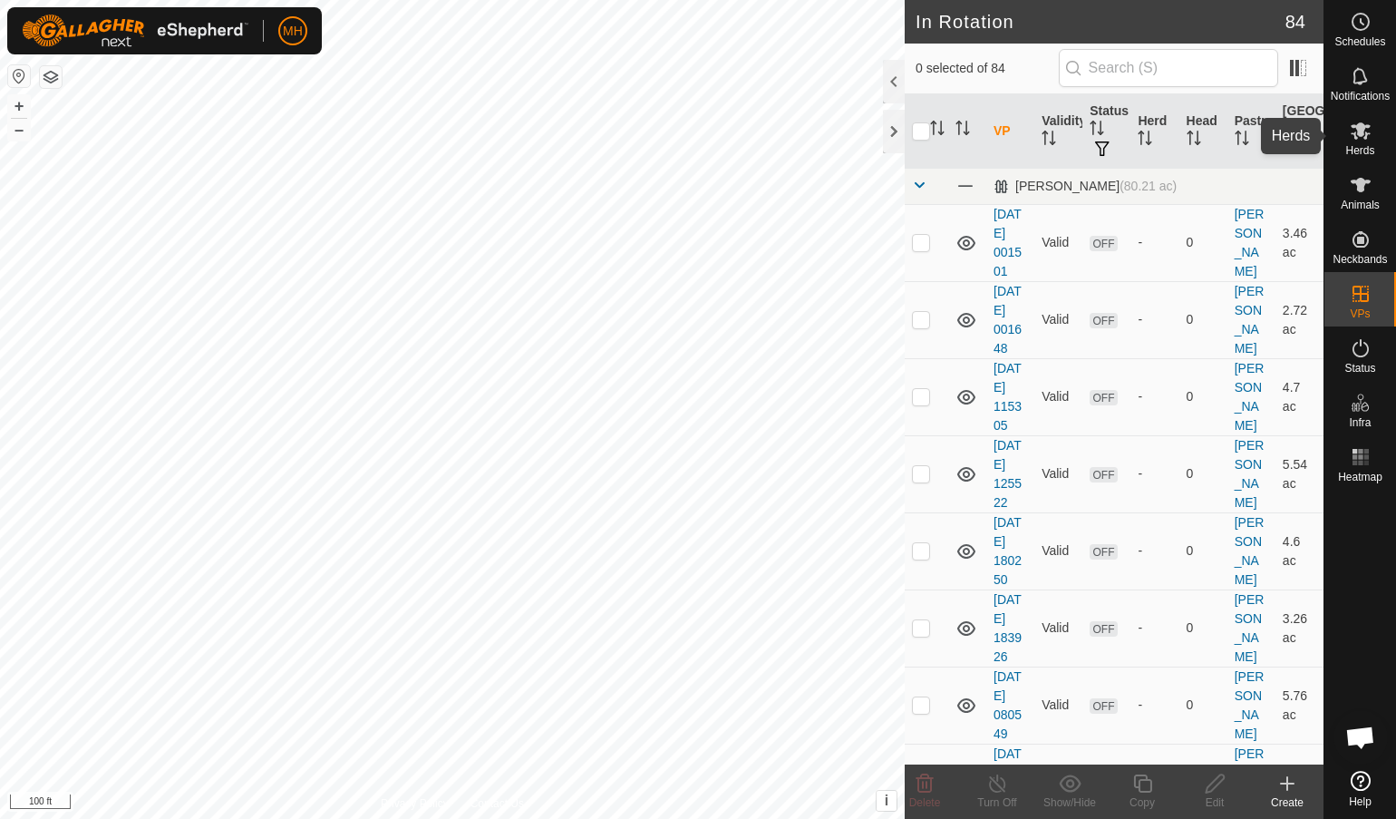
click at [1366, 156] on span "Herds" at bounding box center [1360, 150] width 29 height 11
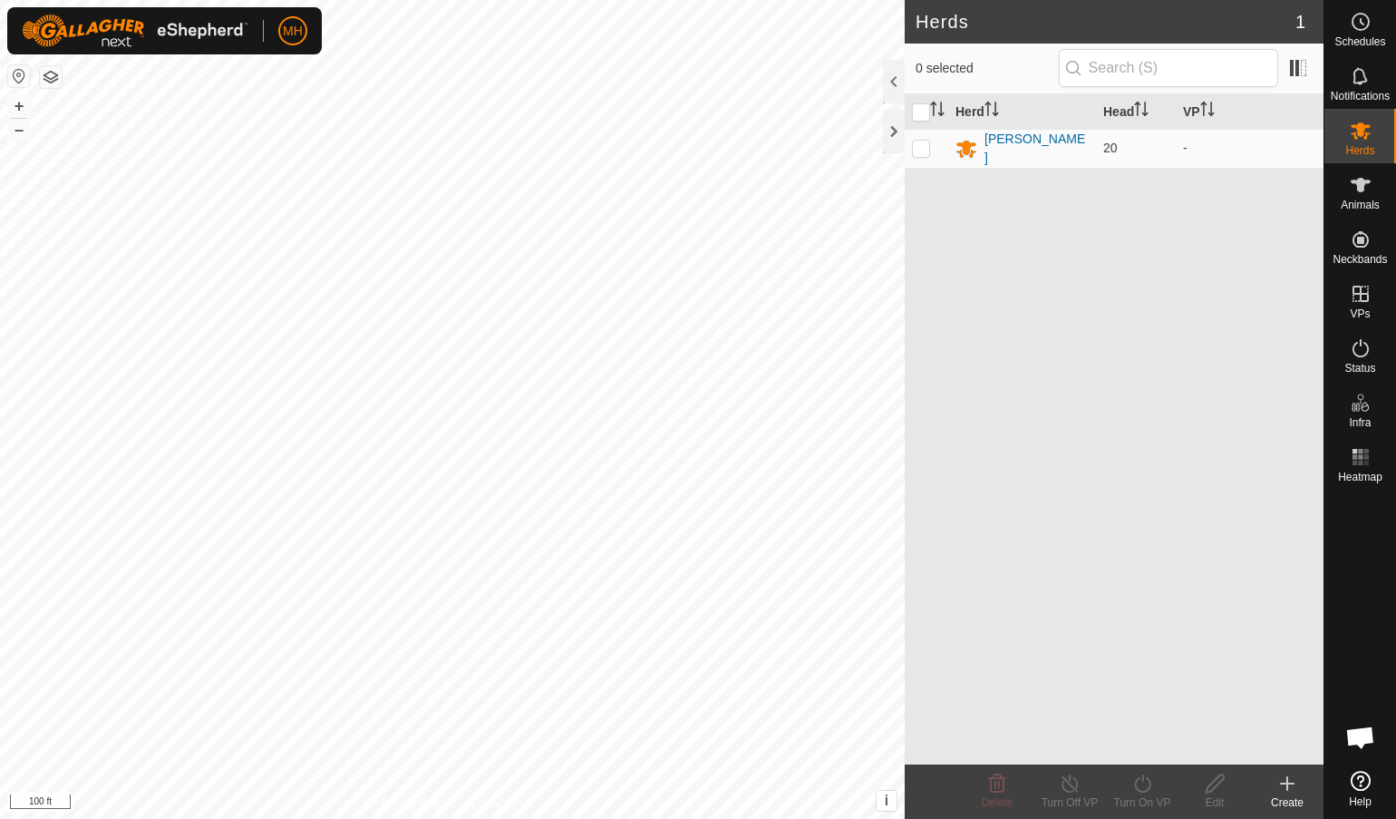
click at [988, 145] on div "[PERSON_NAME]" at bounding box center [1037, 149] width 104 height 38
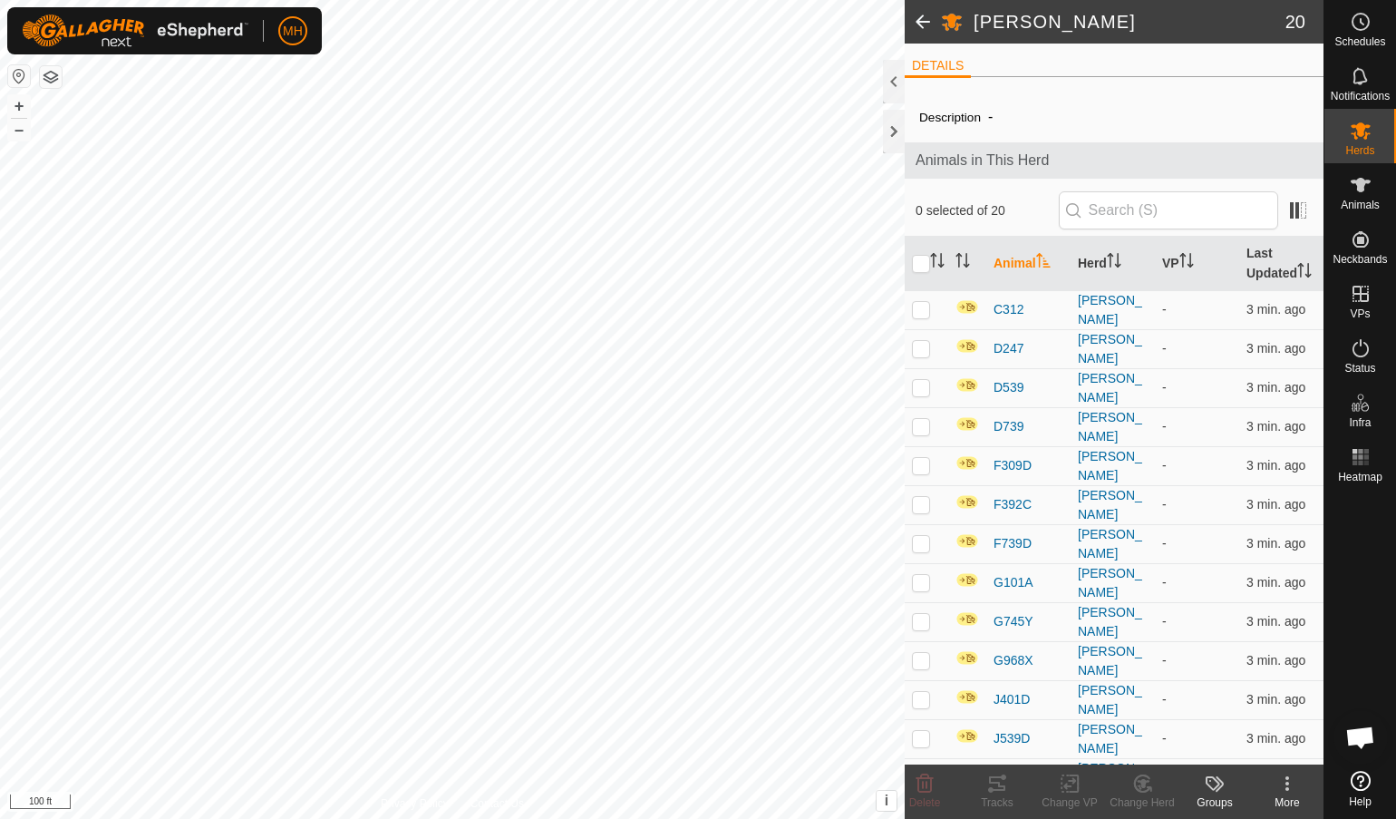
click at [917, 263] on input "checkbox" at bounding box center [921, 264] width 18 height 18
checkbox input "true"
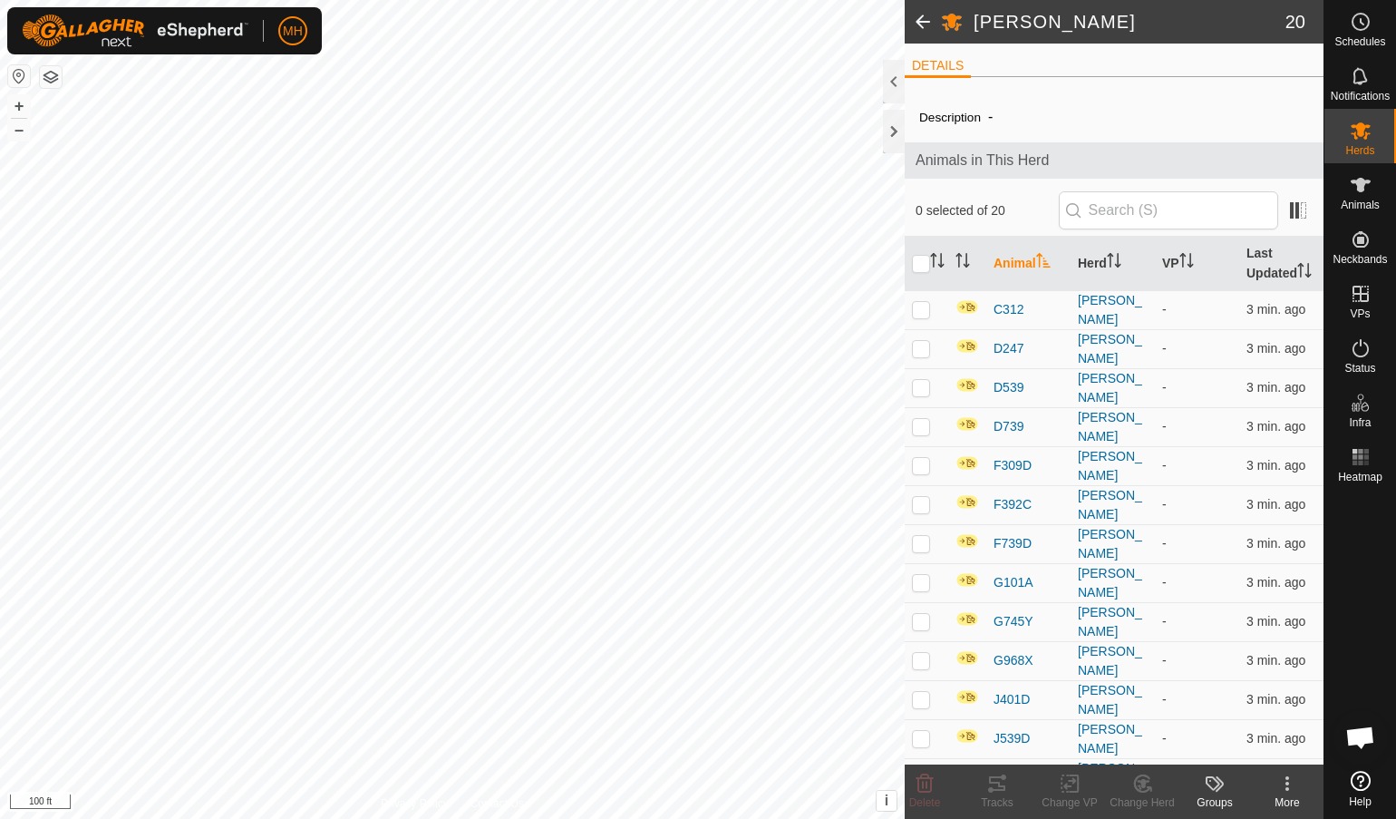
checkbox input "true"
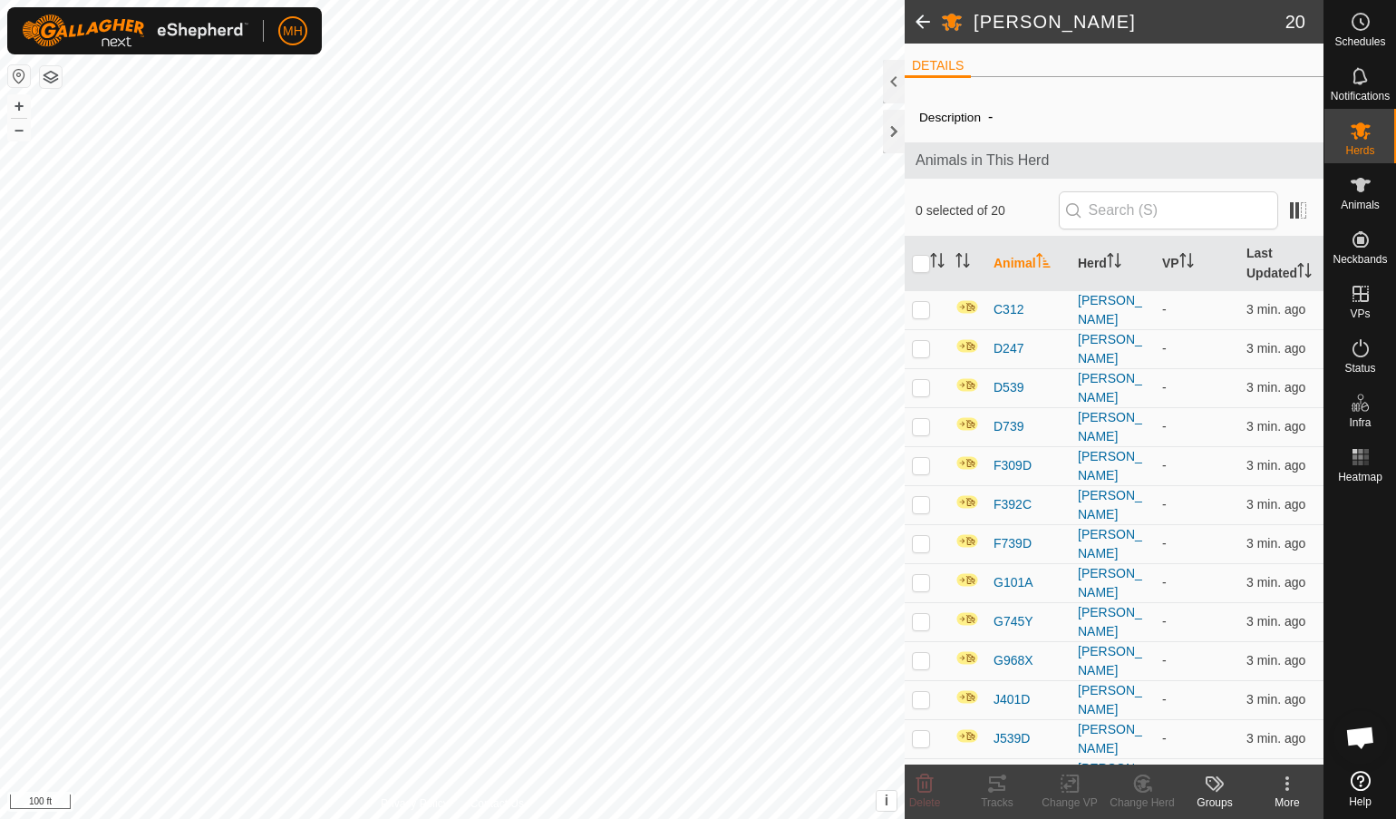
checkbox input "true"
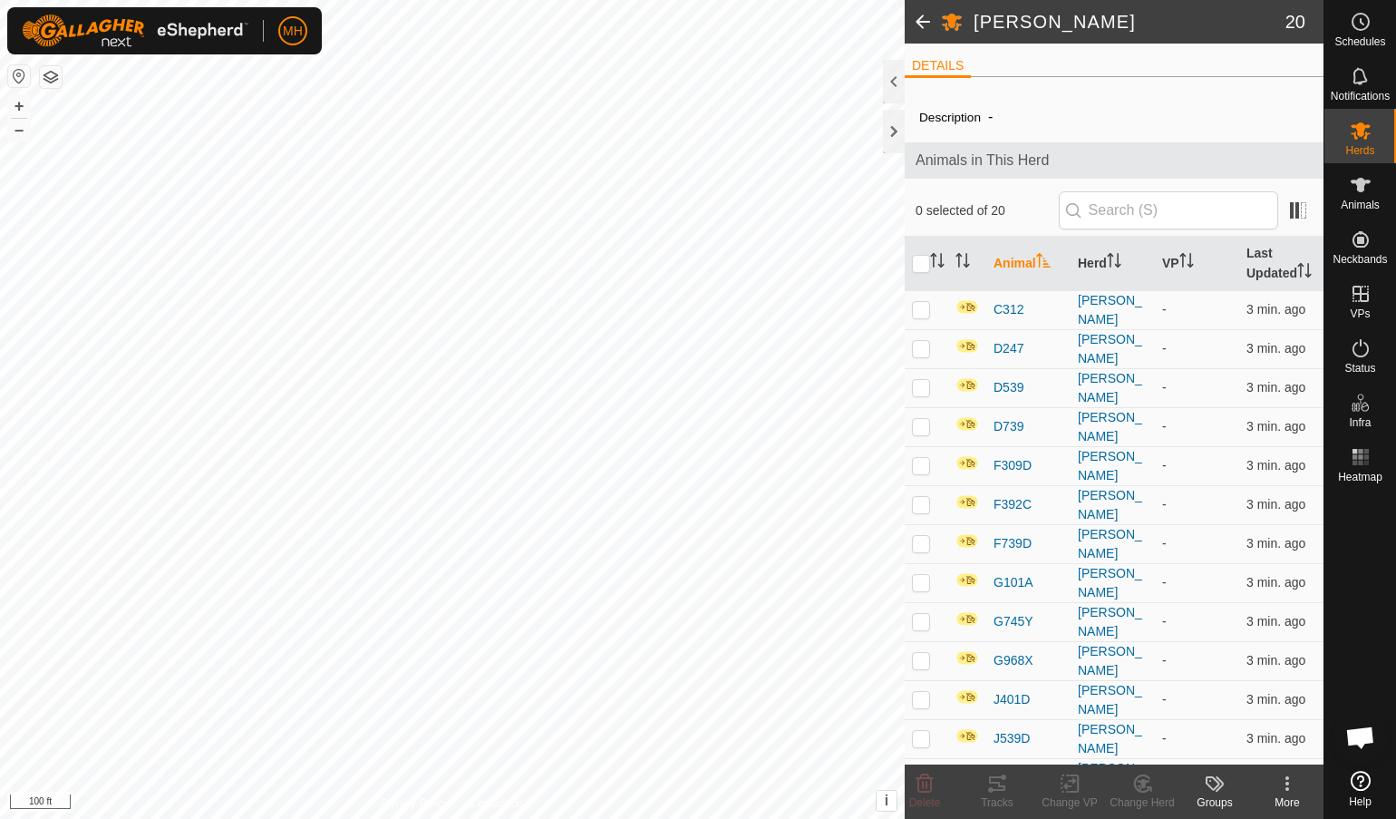
checkbox input "true"
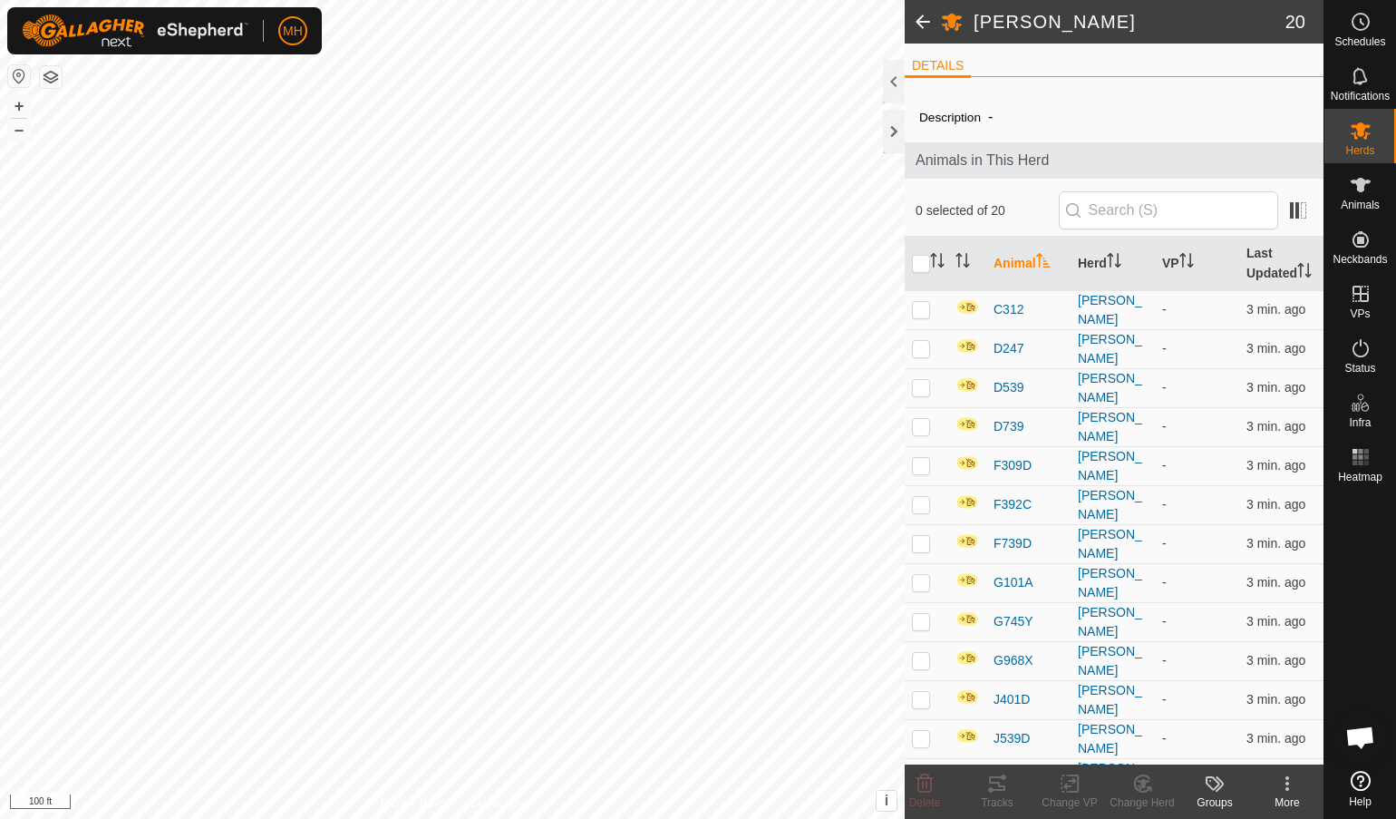
checkbox input "true"
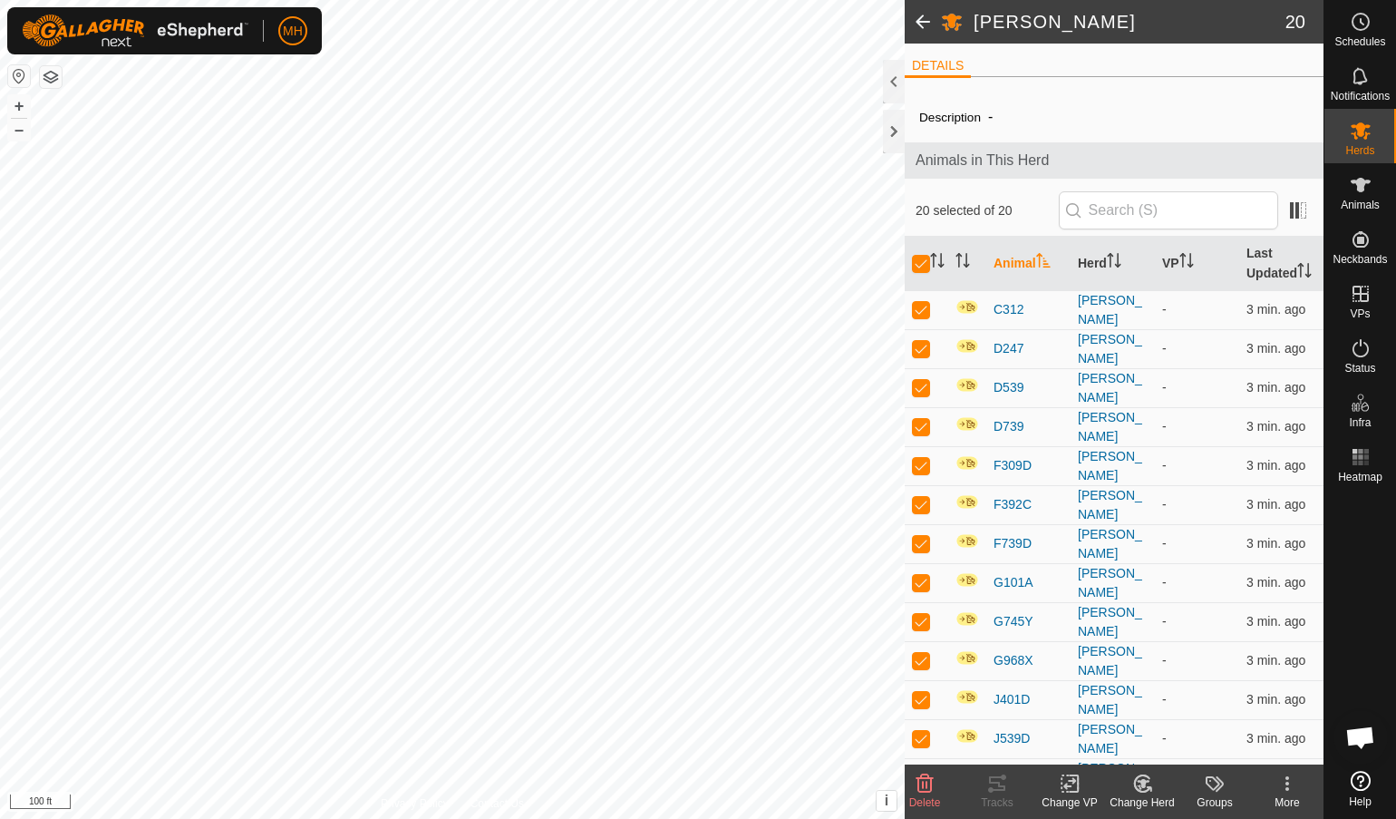
click at [1081, 785] on icon at bounding box center [1070, 784] width 23 height 22
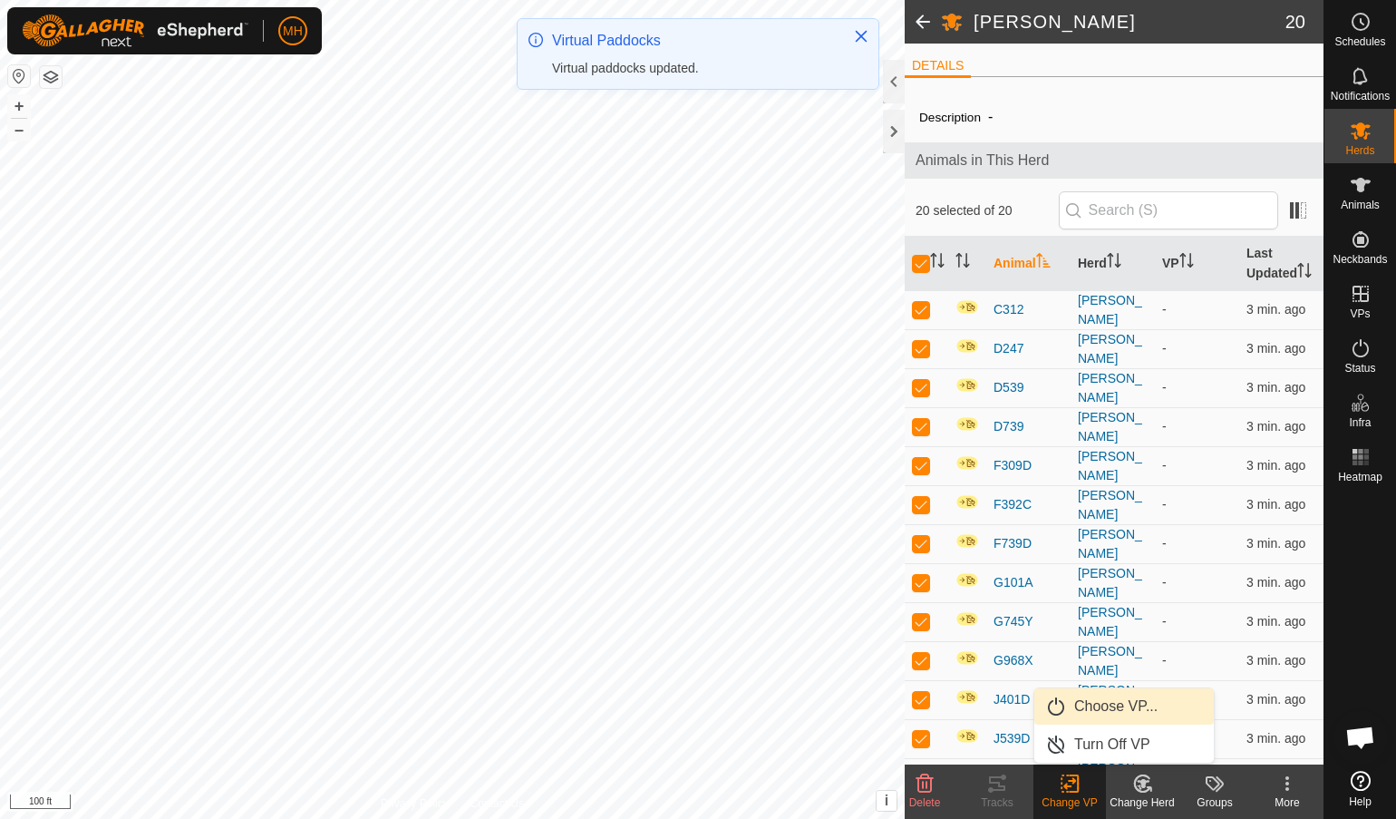
click at [1097, 715] on link "Choose VP..." at bounding box center [1125, 706] width 180 height 36
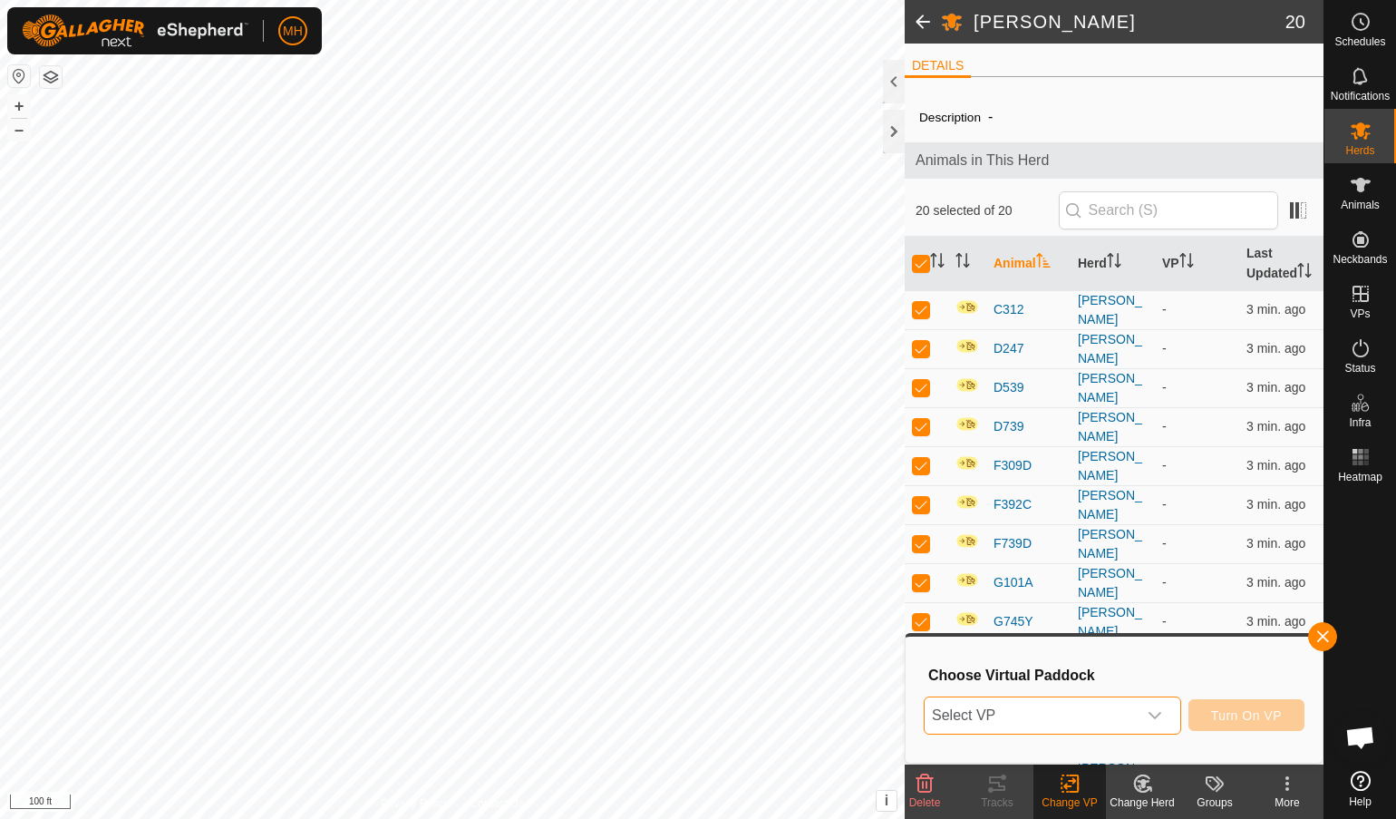
click at [1097, 715] on span "Select VP" at bounding box center [1031, 715] width 212 height 36
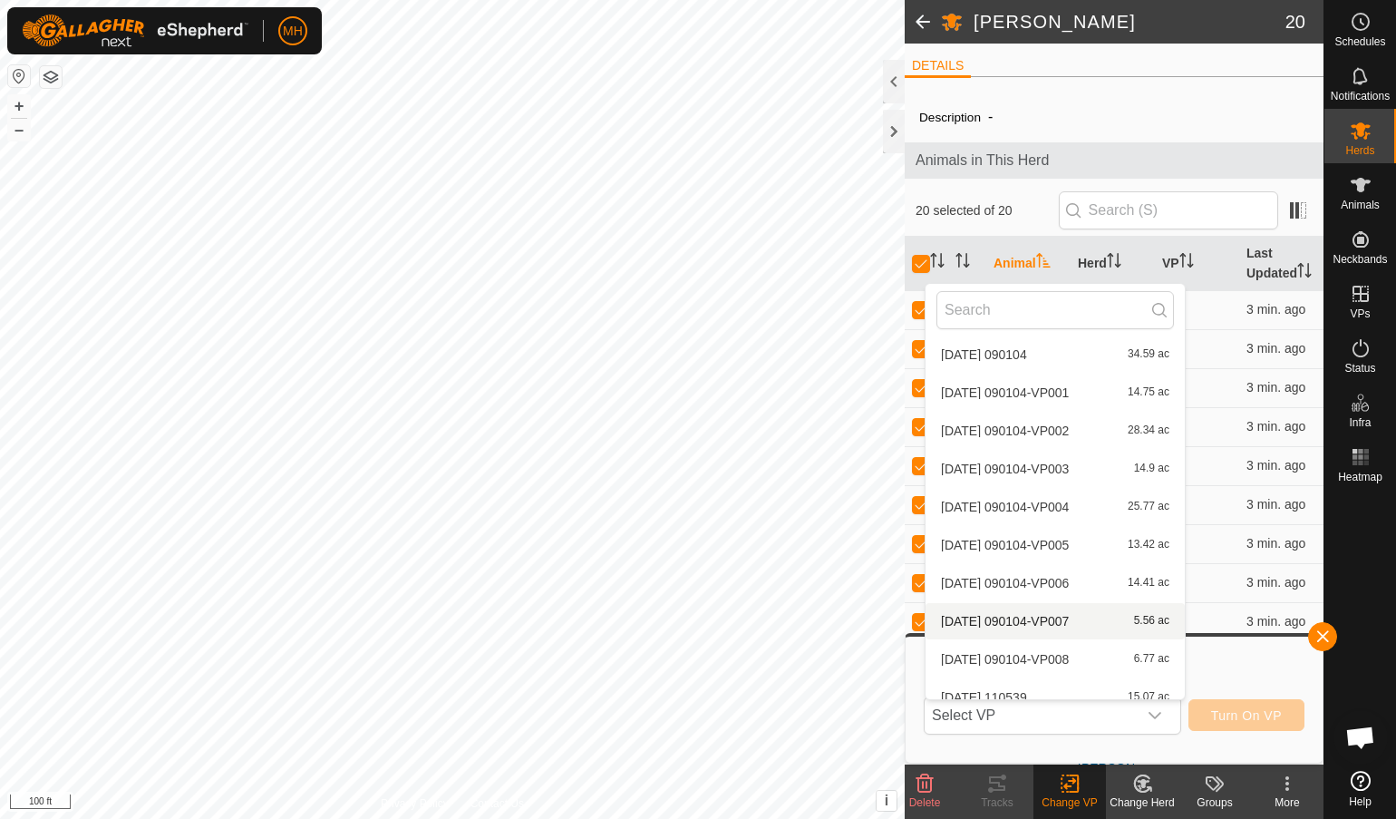
scroll to position [2876, 0]
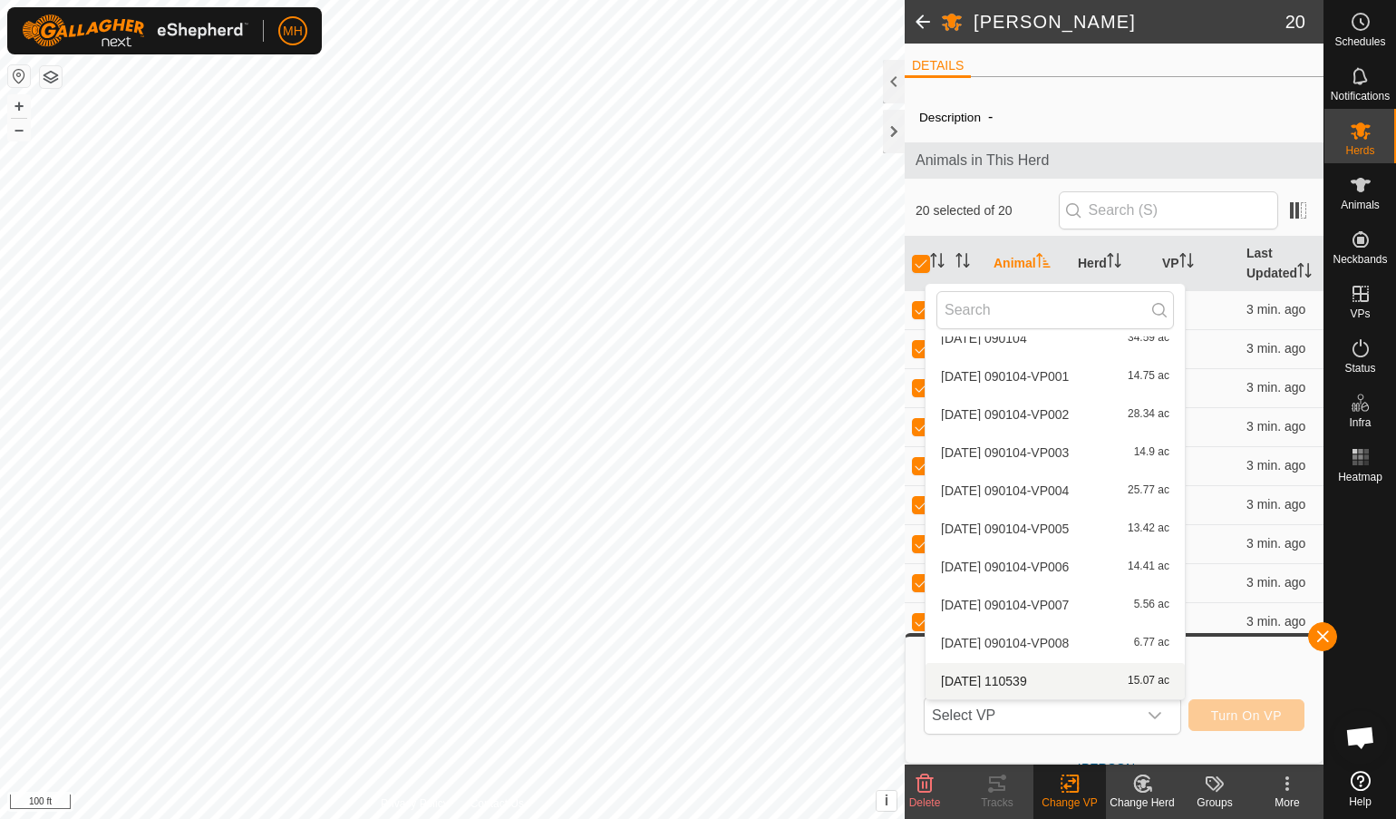
click at [1115, 672] on li "[DATE] 110539 15.07 ac" at bounding box center [1055, 681] width 259 height 36
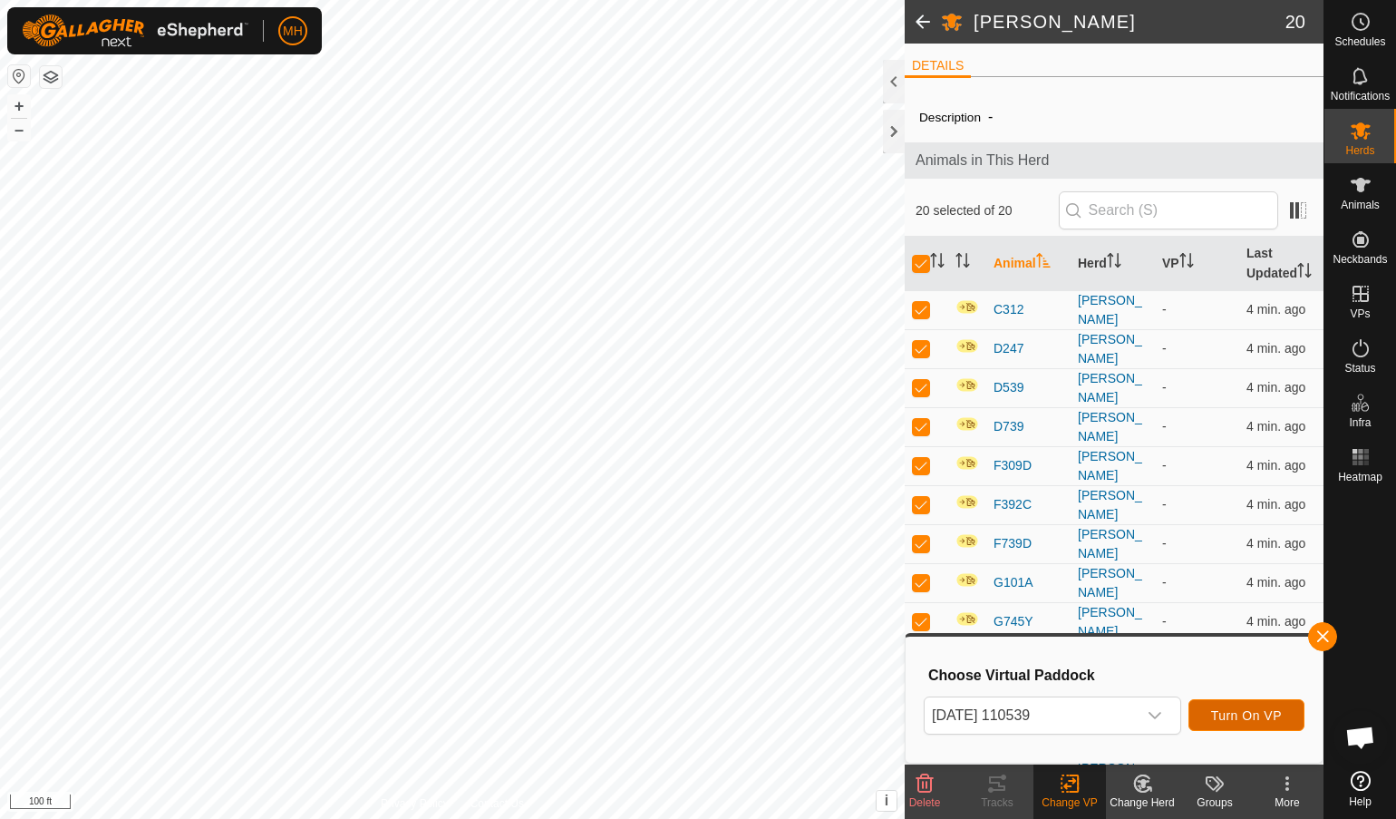
click at [1272, 719] on span "Turn On VP" at bounding box center [1246, 715] width 71 height 15
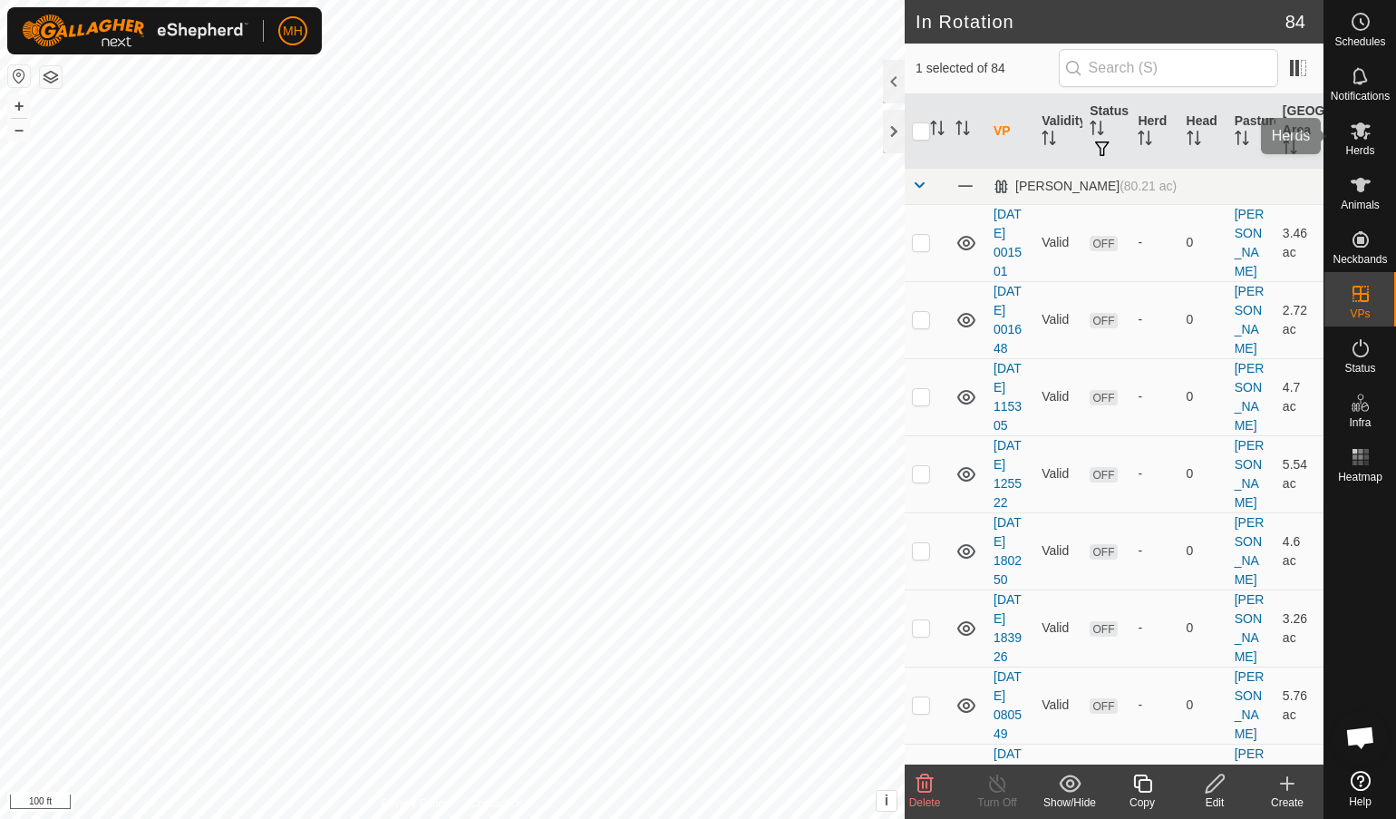
click at [1361, 146] on span "Herds" at bounding box center [1360, 150] width 29 height 11
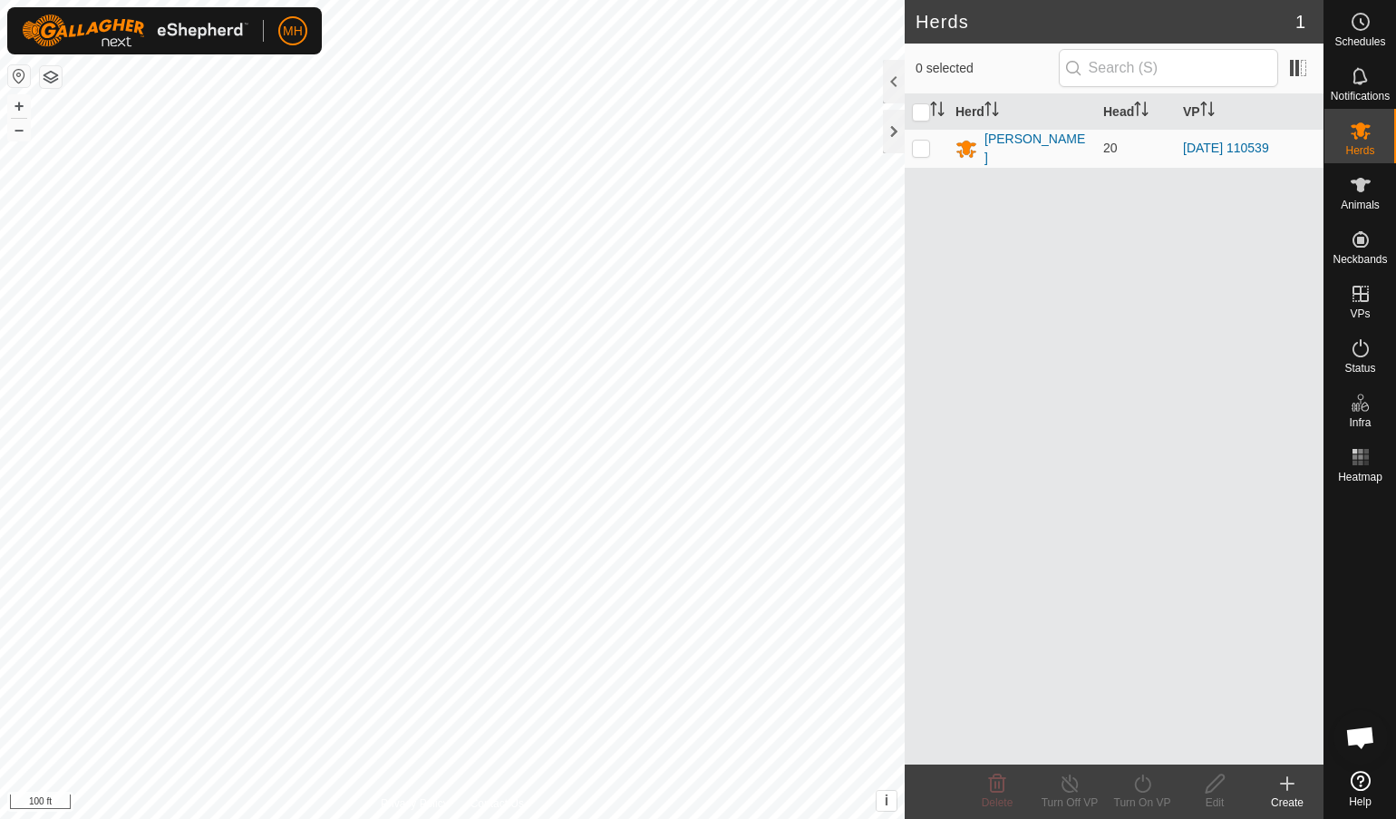
click at [1016, 146] on div "[PERSON_NAME]" at bounding box center [1037, 149] width 104 height 38
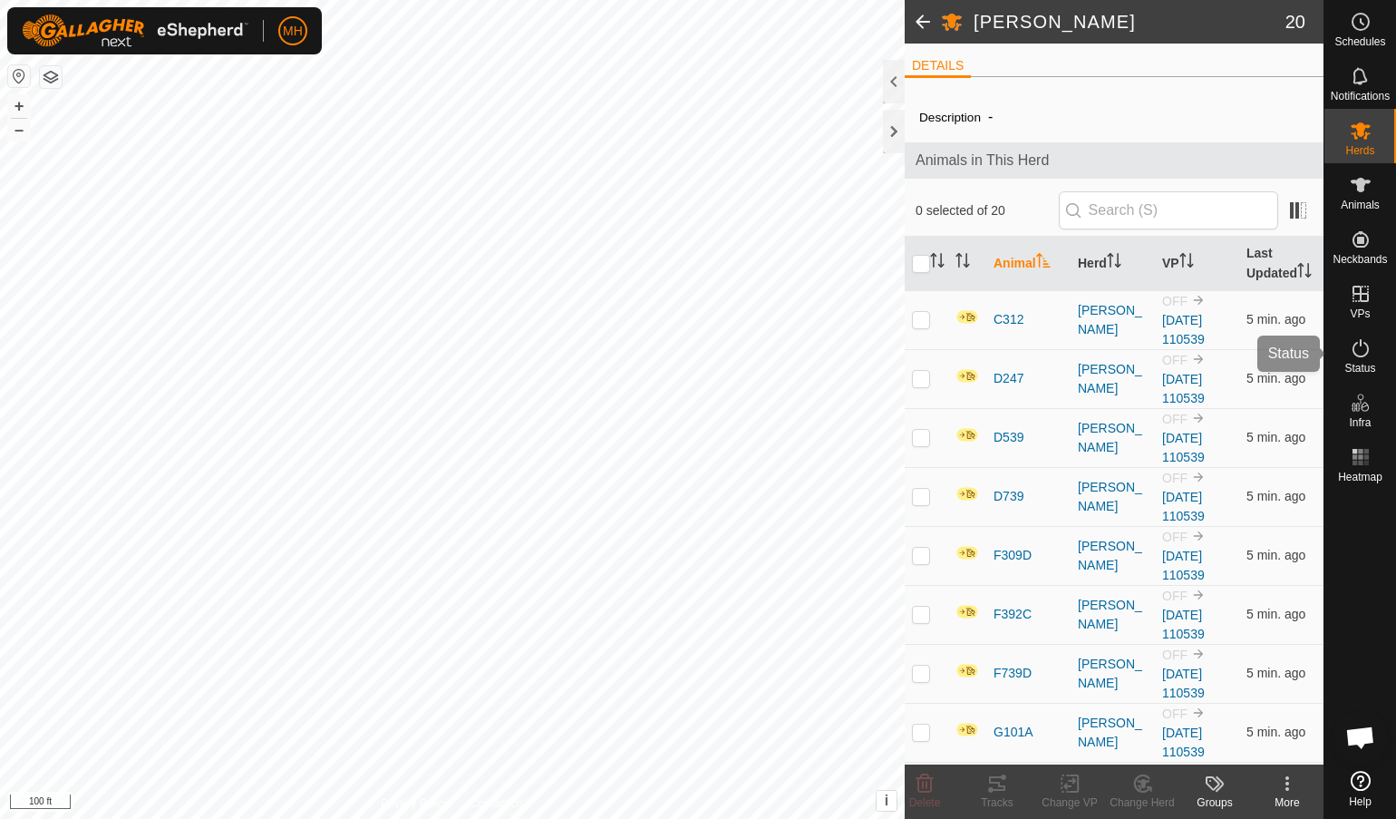
drag, startPoint x: 1358, startPoint y: 344, endPoint x: 1387, endPoint y: 367, distance: 37.4
click at [1358, 344] on icon at bounding box center [1361, 348] width 22 height 22
